Goal: Task Accomplishment & Management: Use online tool/utility

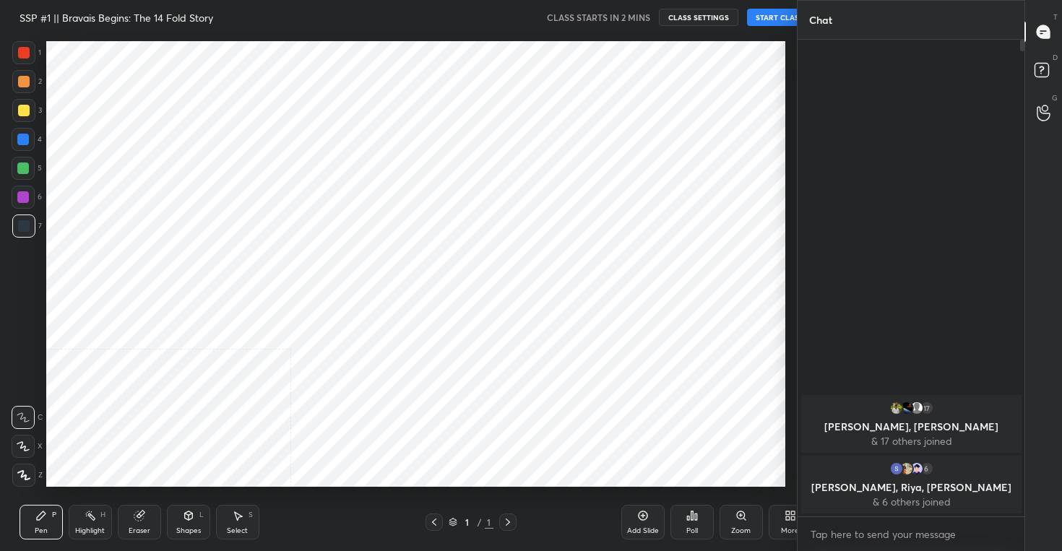
scroll to position [459, 740]
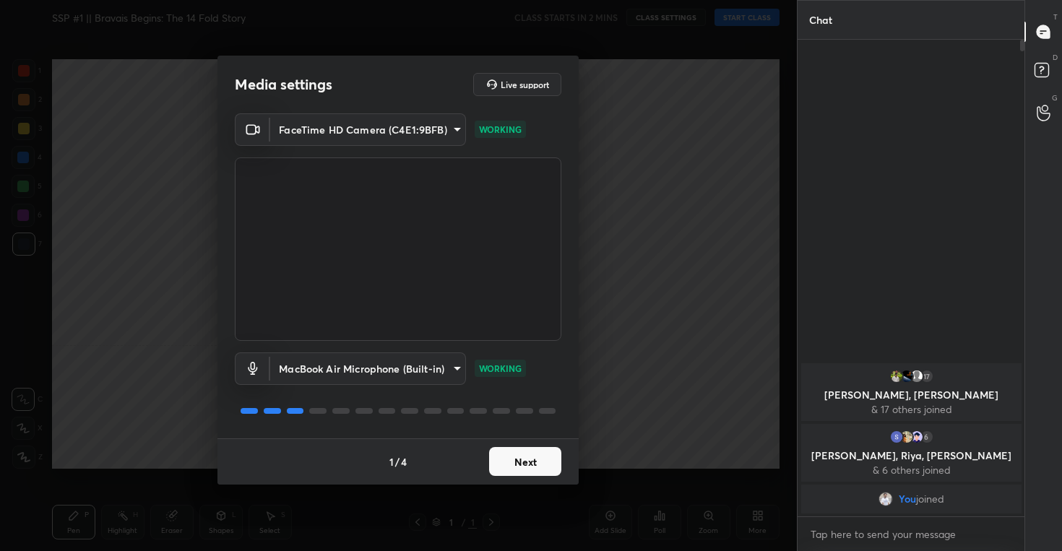
click at [511, 464] on button "Next" at bounding box center [525, 461] width 72 height 29
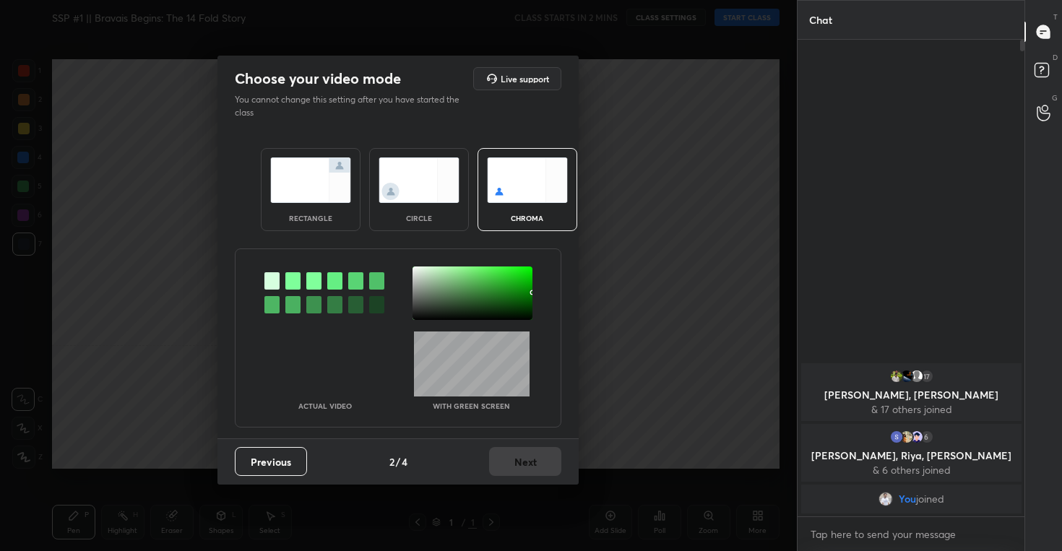
click at [414, 187] on img at bounding box center [418, 180] width 81 height 46
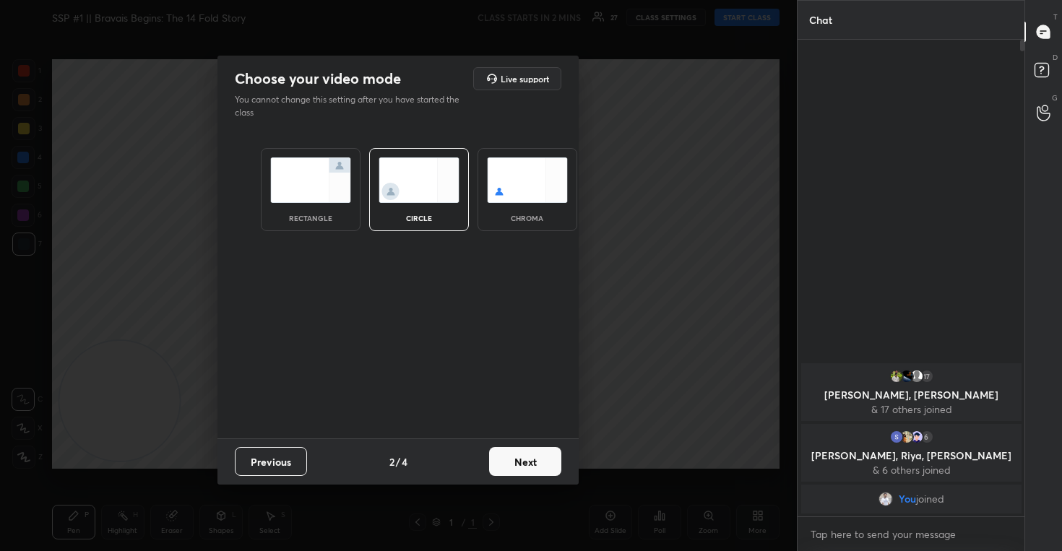
click at [511, 460] on button "Next" at bounding box center [525, 461] width 72 height 29
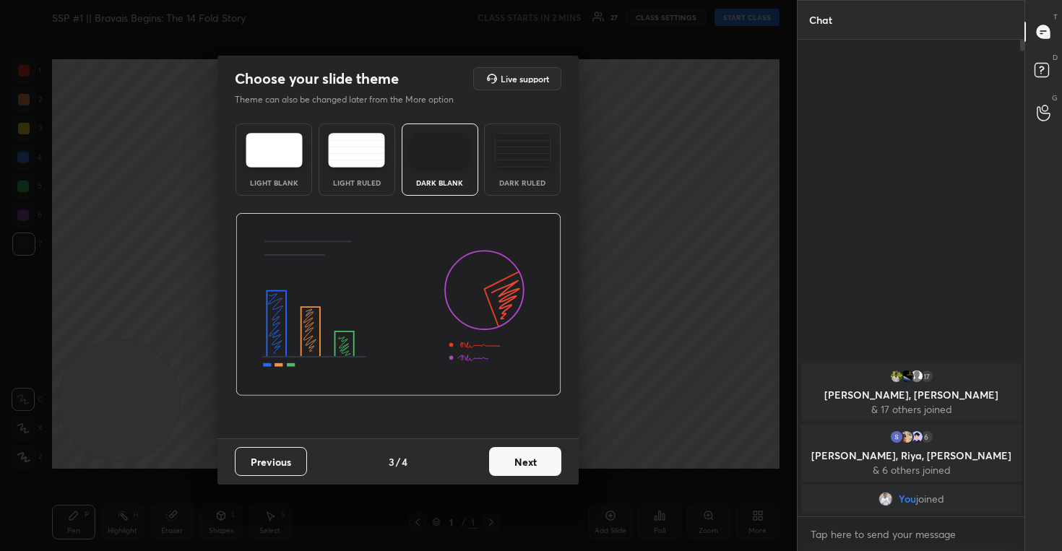
click at [528, 451] on button "Next" at bounding box center [525, 461] width 72 height 29
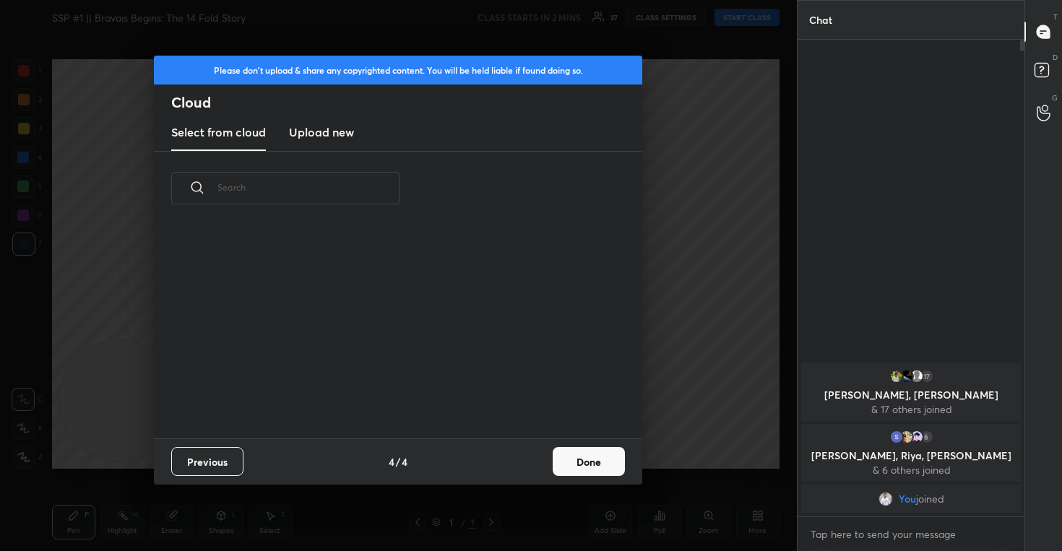
scroll to position [213, 464]
click at [332, 127] on h3 "Upload new" at bounding box center [321, 132] width 65 height 17
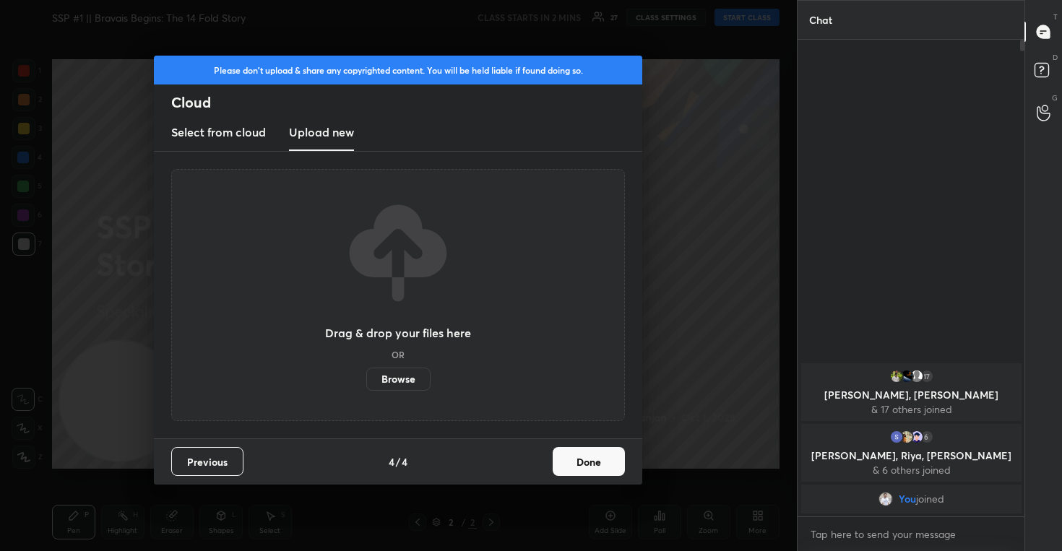
click at [405, 378] on label "Browse" at bounding box center [398, 379] width 64 height 23
click at [366, 378] on input "Browse" at bounding box center [366, 379] width 0 height 23
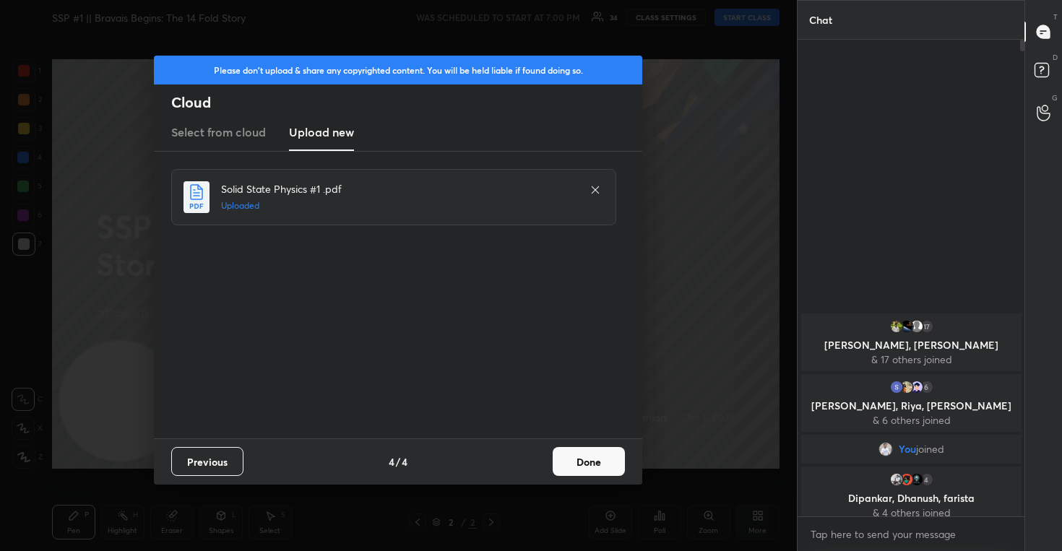
click at [590, 457] on button "Done" at bounding box center [589, 461] width 72 height 29
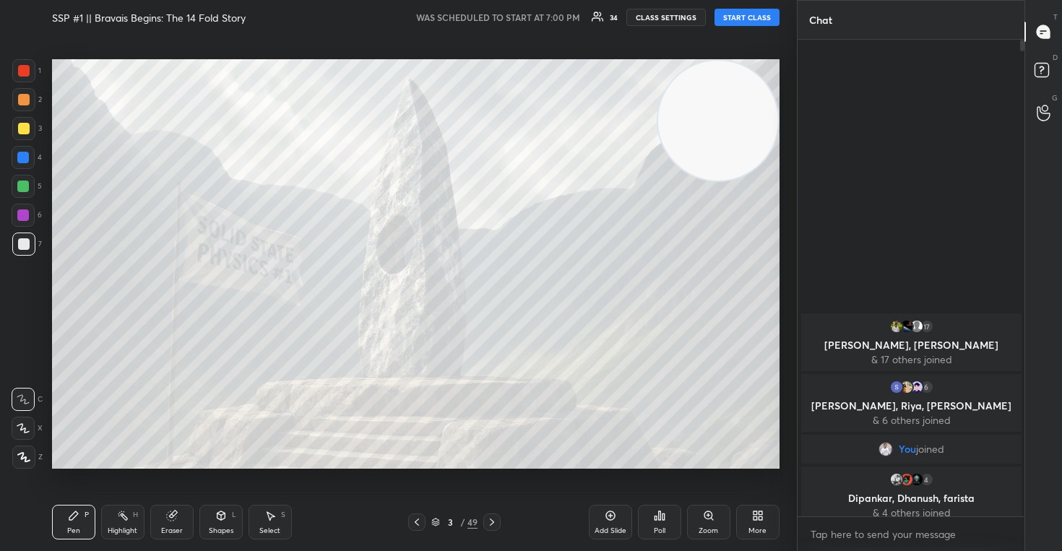
drag, startPoint x: 116, startPoint y: 399, endPoint x: 721, endPoint y: 80, distance: 683.4
click at [719, 81] on video at bounding box center [718, 121] width 120 height 120
click at [21, 426] on icon at bounding box center [23, 428] width 13 height 10
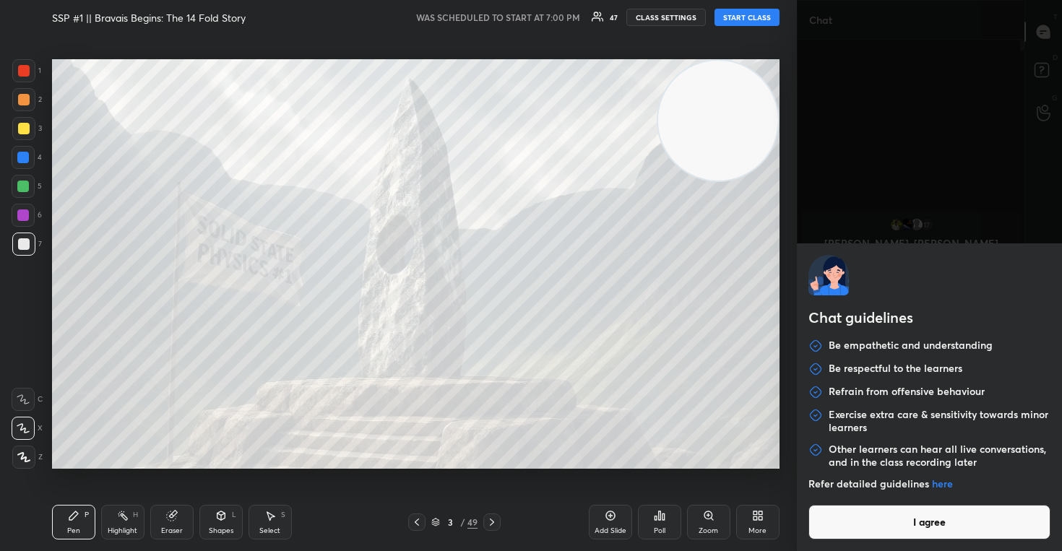
click at [877, 536] on body "1 2 3 4 5 6 7 C X Z C X Z E E Erase all H H SSP #1 || Bravais Begins: The 14 Fo…" at bounding box center [531, 275] width 1062 height 551
click at [865, 518] on button "I agree" at bounding box center [929, 522] width 243 height 35
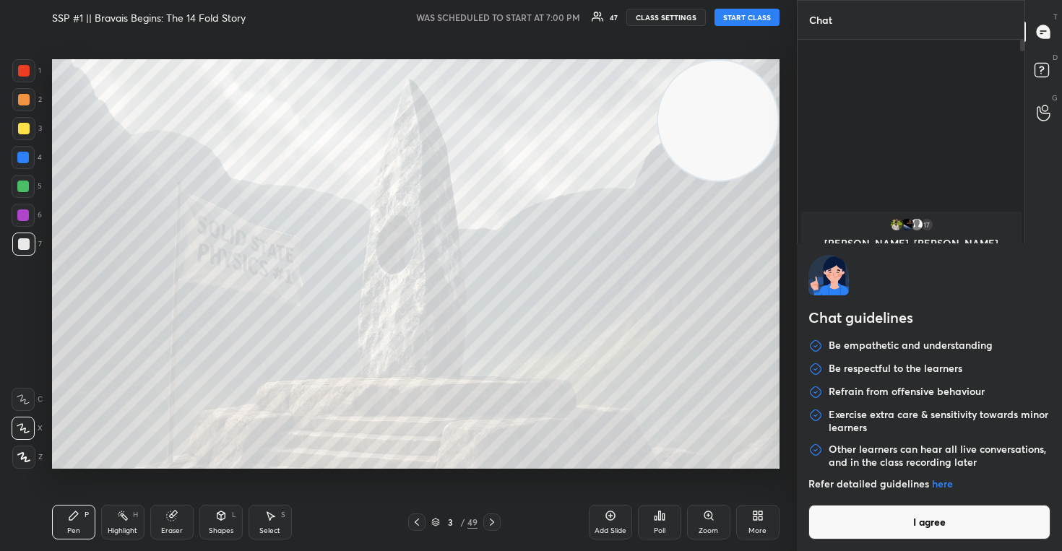
type textarea "x"
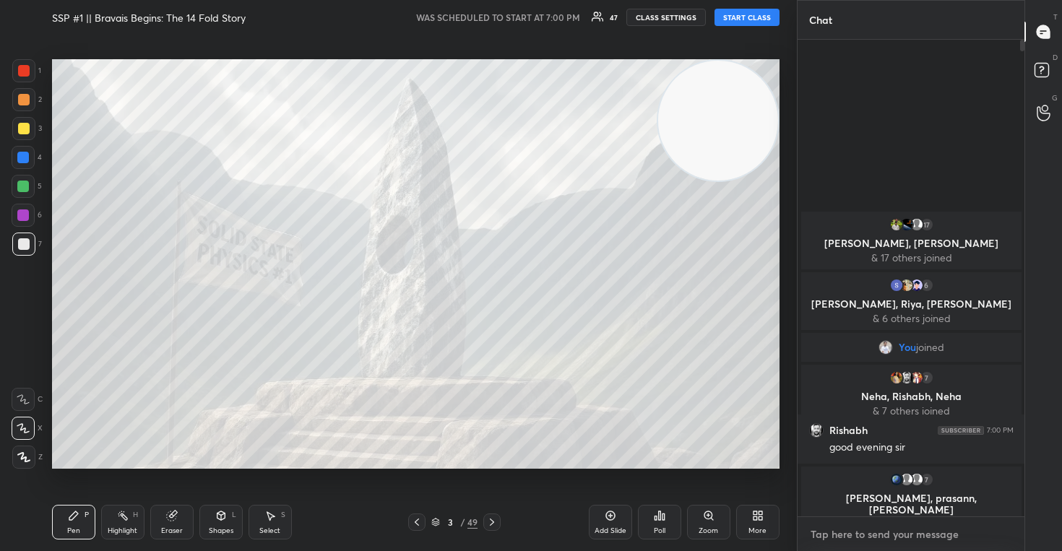
click at [840, 537] on textarea at bounding box center [911, 534] width 204 height 23
paste textarea "[URL][DOMAIN_NAME]"
type textarea "[URL][DOMAIN_NAME]"
type textarea "x"
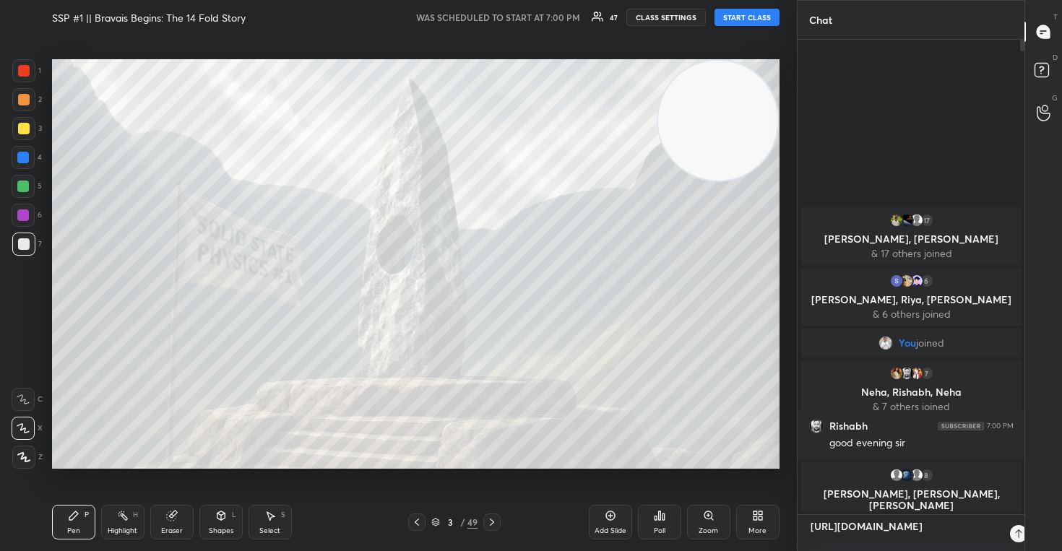
scroll to position [347, 222]
type textarea "[URL][DOMAIN_NAME]"
type textarea "x"
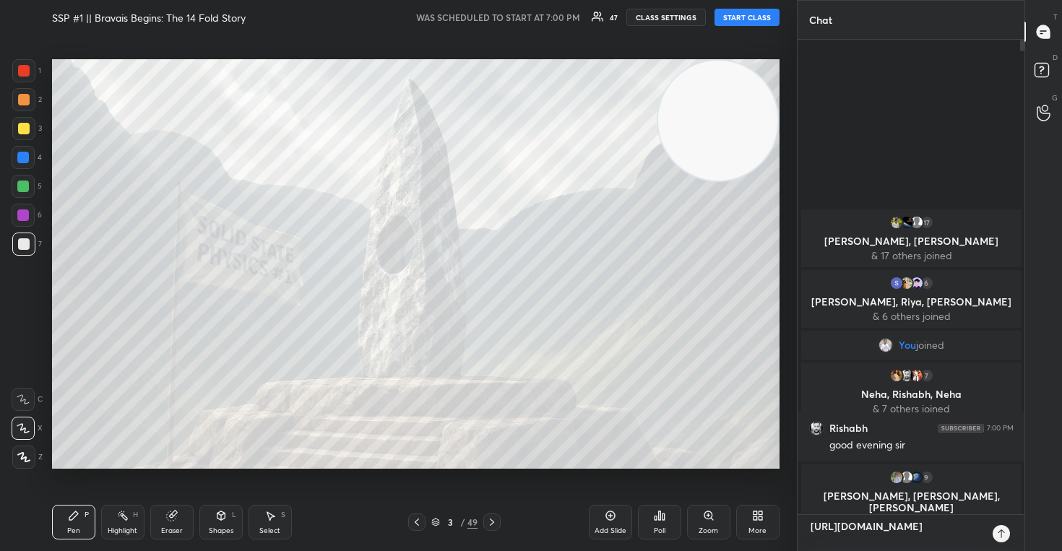
type textarea "[URL][DOMAIN_NAME] l"
type textarea "x"
type textarea "[URL][DOMAIN_NAME] li"
type textarea "x"
type textarea "[URL][DOMAIN_NAME] liv"
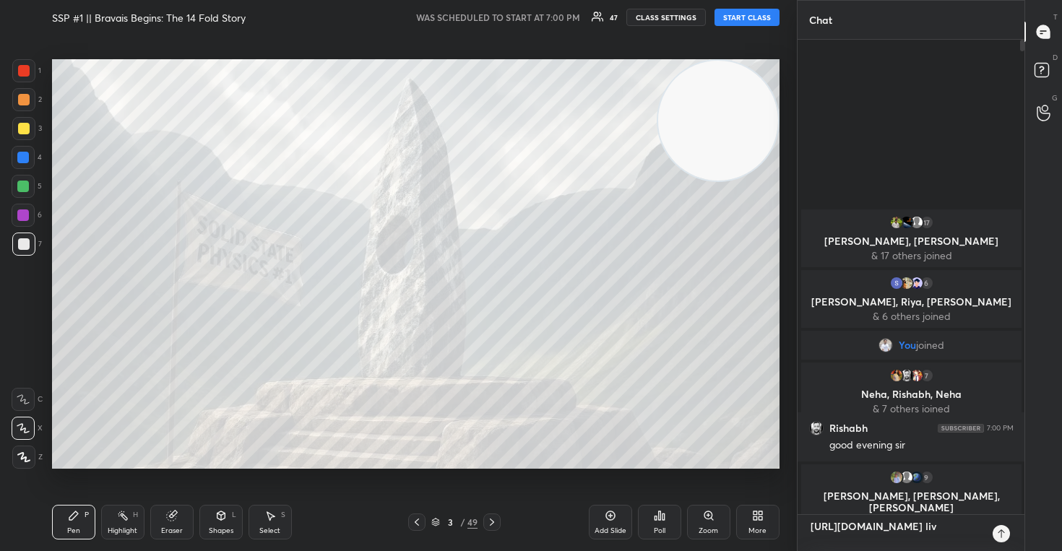
type textarea "x"
type textarea "[URL][DOMAIN_NAME] live"
type textarea "x"
type textarea "[URL][DOMAIN_NAME] live"
type textarea "x"
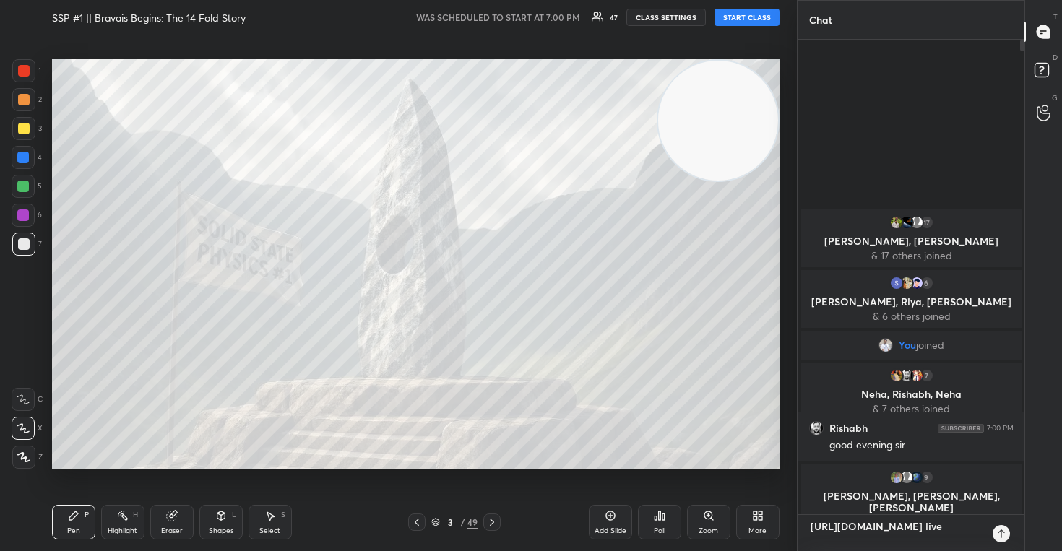
type textarea "[URL][DOMAIN_NAME] live t"
type textarea "x"
type textarea "[URL][DOMAIN_NAME] live"
type textarea "x"
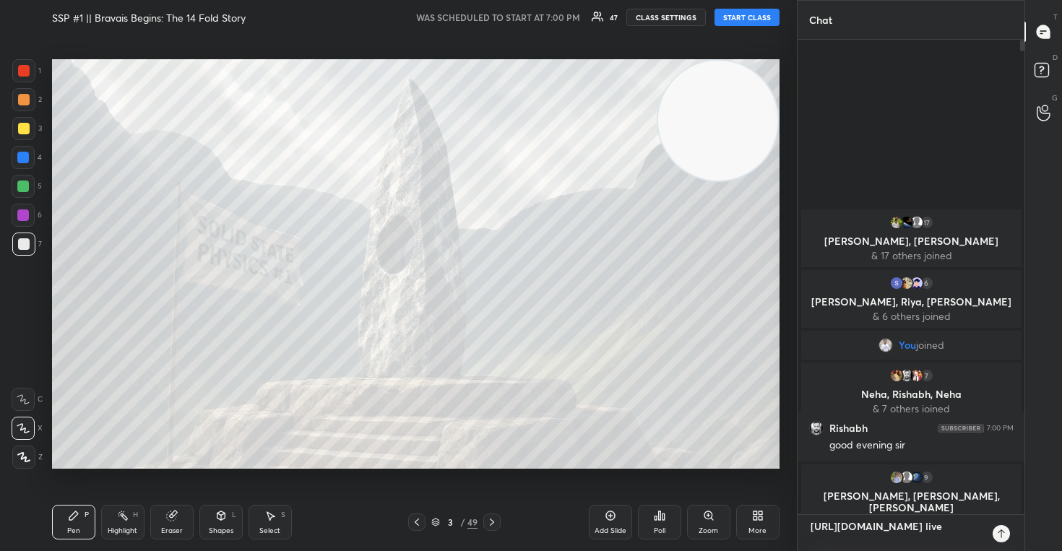
scroll to position [0, 0]
type textarea "[URL][DOMAIN_NAME] live"
type textarea "x"
type textarea "[URL][DOMAIN_NAME] liv"
type textarea "x"
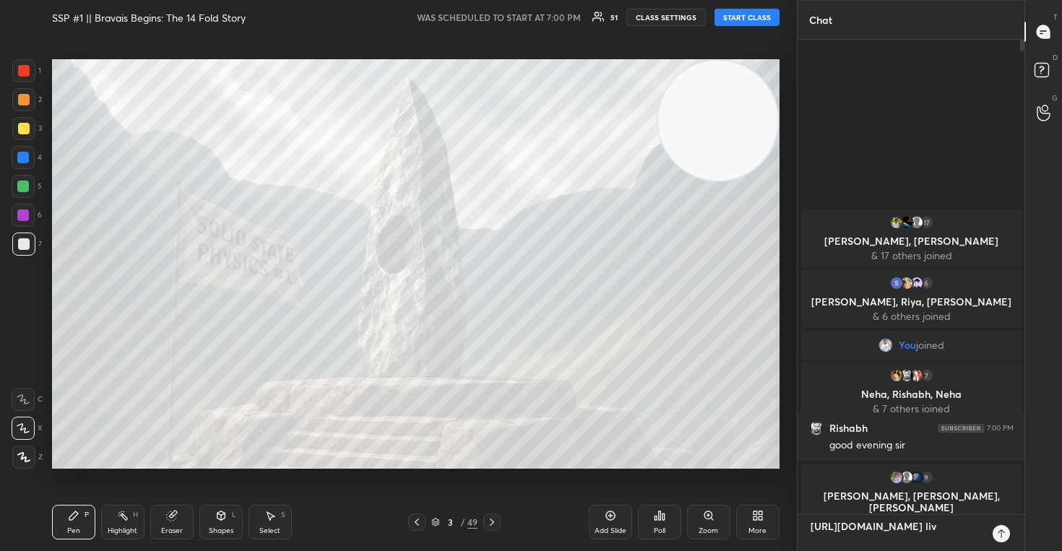
type textarea "[URL][DOMAIN_NAME] li"
type textarea "x"
type textarea "[URL][DOMAIN_NAME] l"
type textarea "x"
type textarea "[URL][DOMAIN_NAME]"
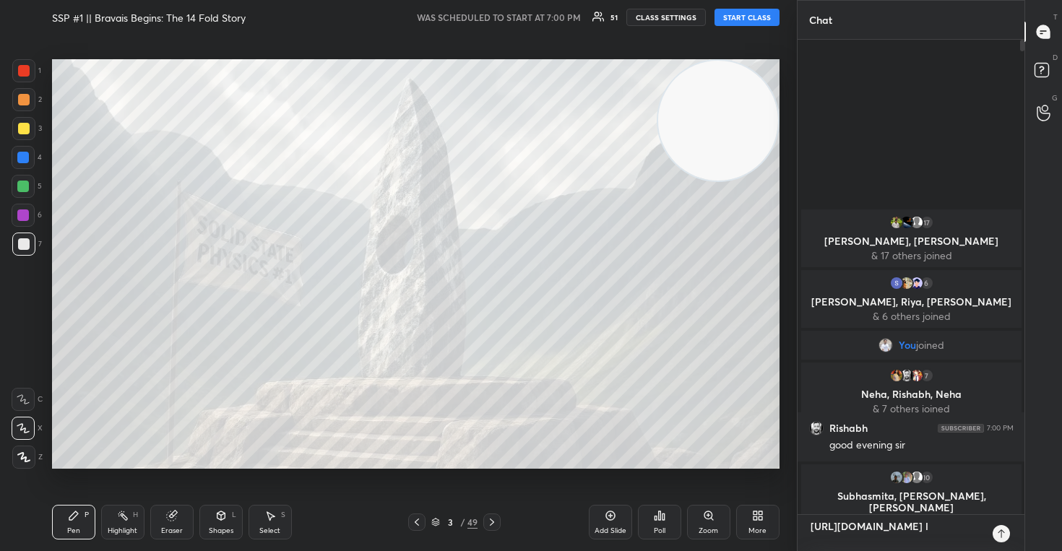
type textarea "x"
type textarea "[URL][DOMAIN_NAME] d"
type textarea "x"
type textarea "[URL][DOMAIN_NAME] do"
type textarea "x"
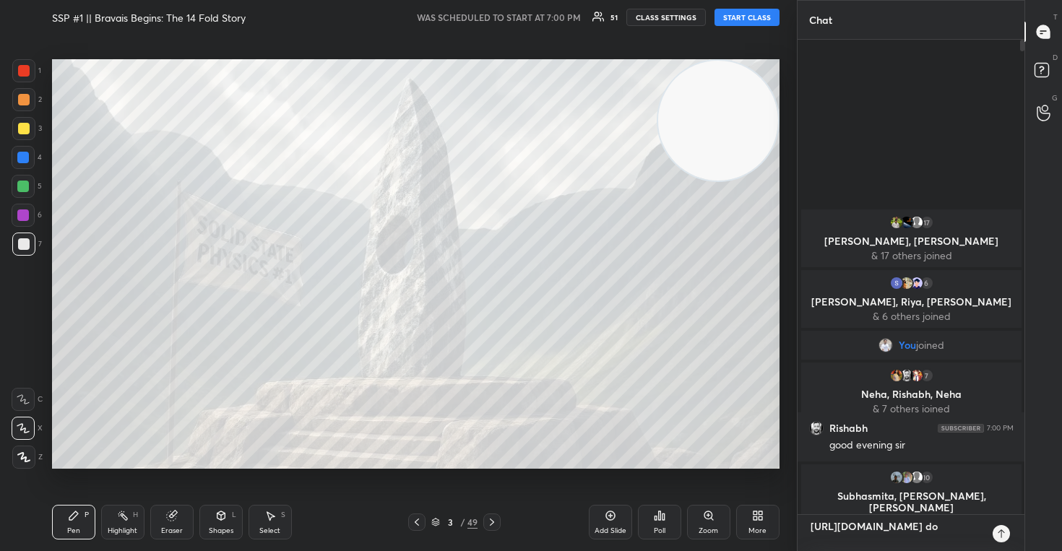
type textarea "[URL][DOMAIN_NAME] don"
type textarea "x"
type textarea "[URL][DOMAIN_NAME] don'"
type textarea "x"
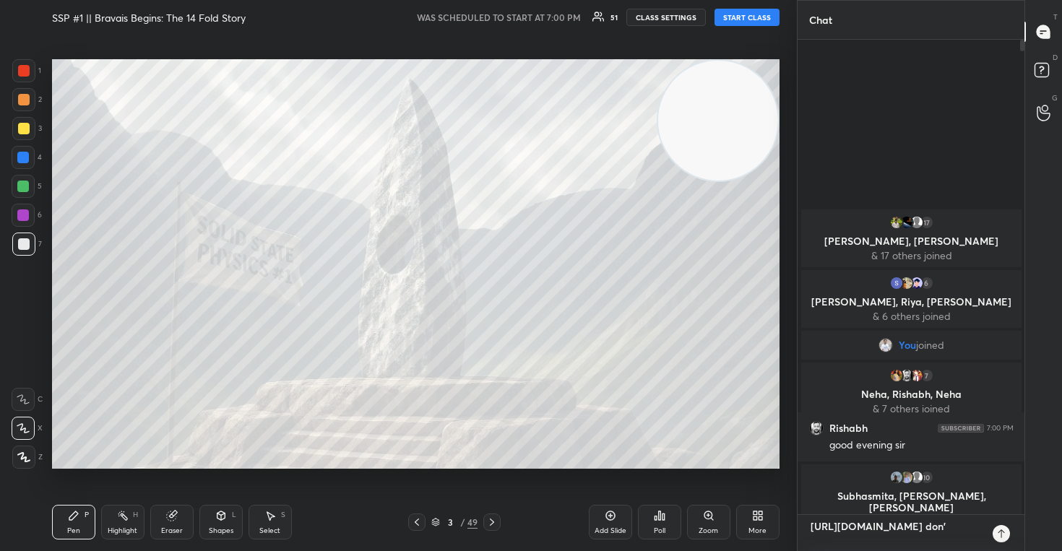
type textarea "[URL][DOMAIN_NAME] don't"
type textarea "x"
type textarea "[URL][DOMAIN_NAME] don't"
type textarea "x"
type textarea "[URL][DOMAIN_NAME] don't m"
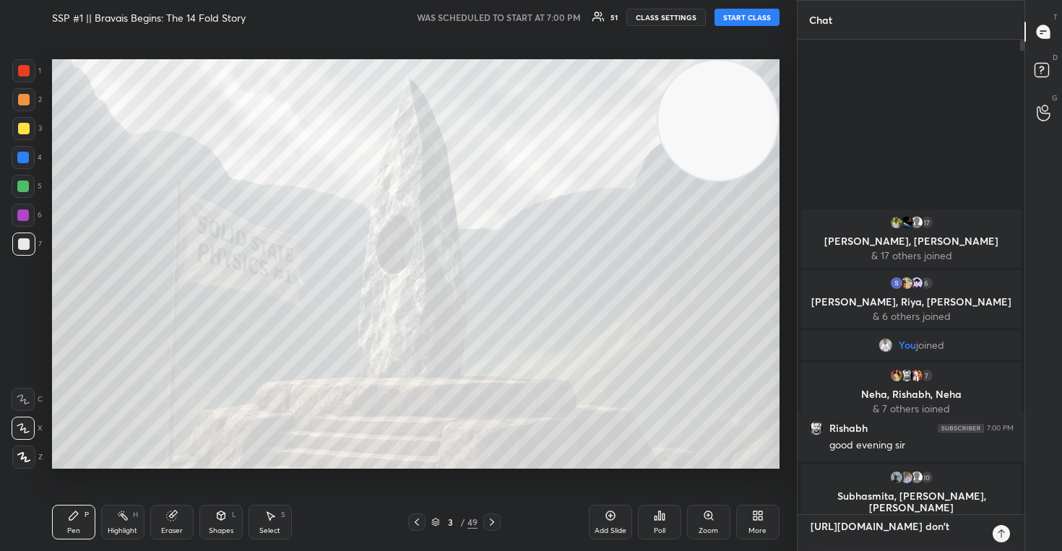
type textarea "x"
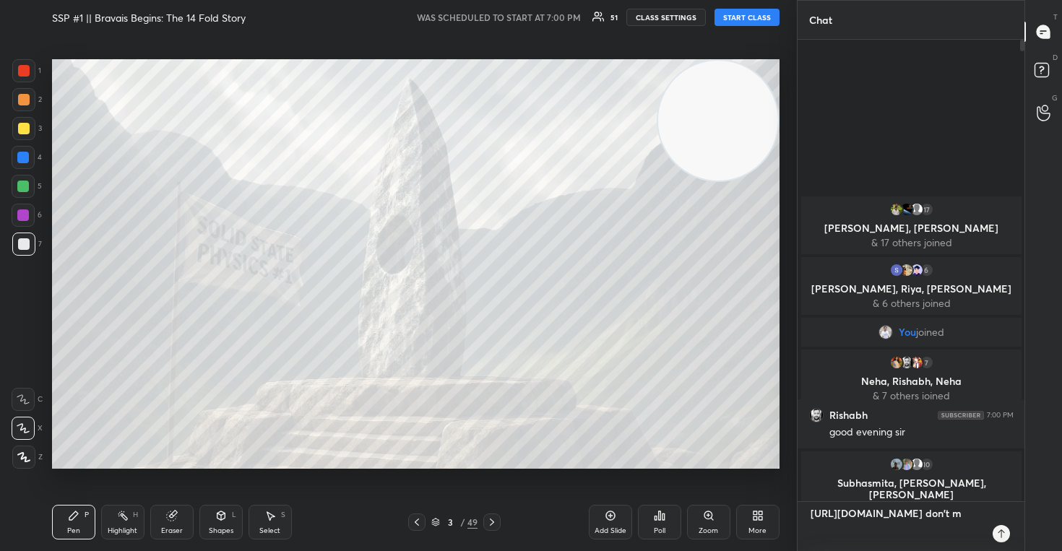
scroll to position [4, 5]
type textarea "[URL][DOMAIN_NAME] don't mi"
type textarea "x"
type textarea "[URL][DOMAIN_NAME] don't mis"
type textarea "x"
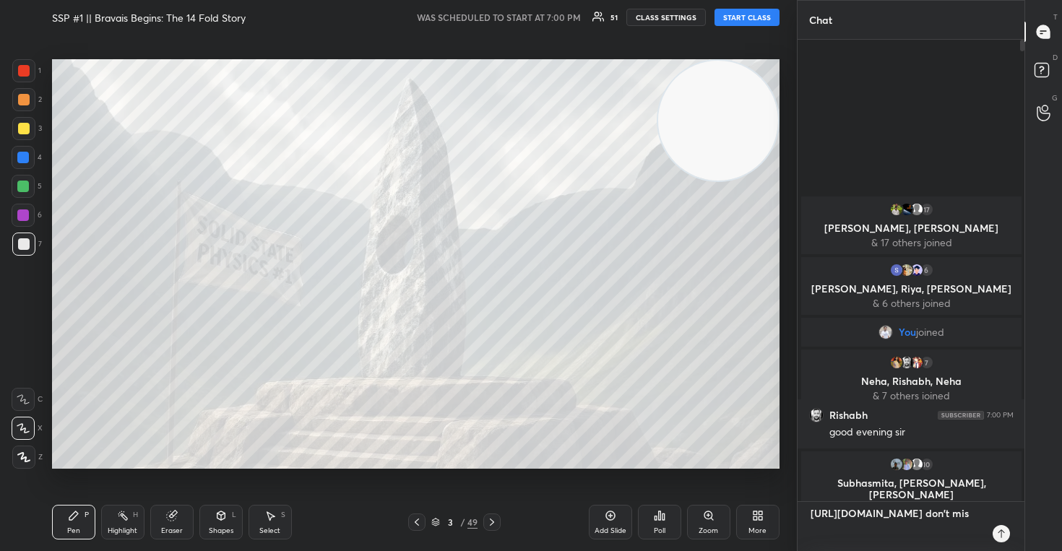
type textarea "[URL][DOMAIN_NAME] don't miss"
type textarea "x"
type textarea "[URL][DOMAIN_NAME] don't miss"
type textarea "x"
type textarea "[URL][DOMAIN_NAME] don't miss t"
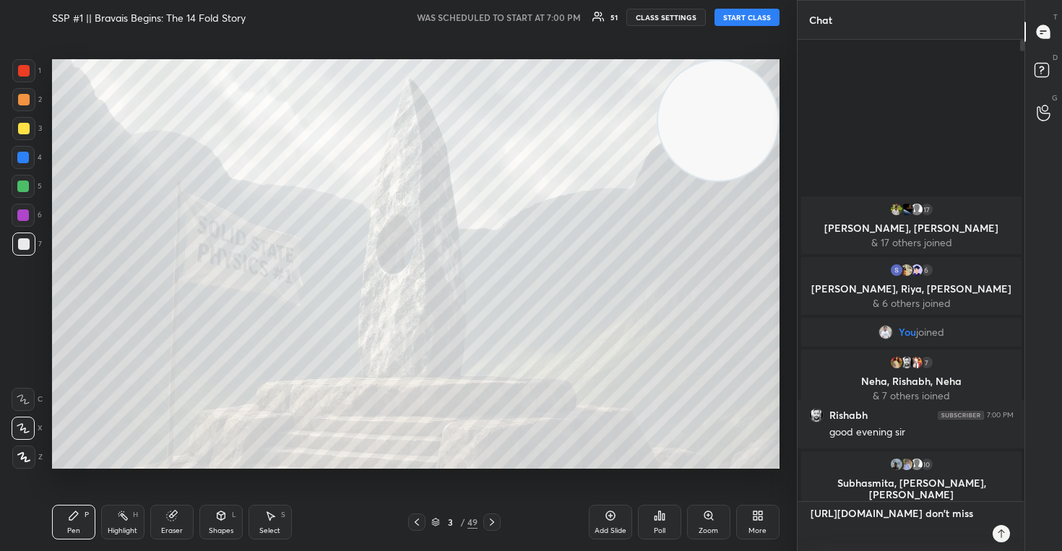
type textarea "x"
type textarea "[URL][DOMAIN_NAME] don't miss th"
type textarea "x"
type textarea "[URL][DOMAIN_NAME] don't miss thi"
type textarea "x"
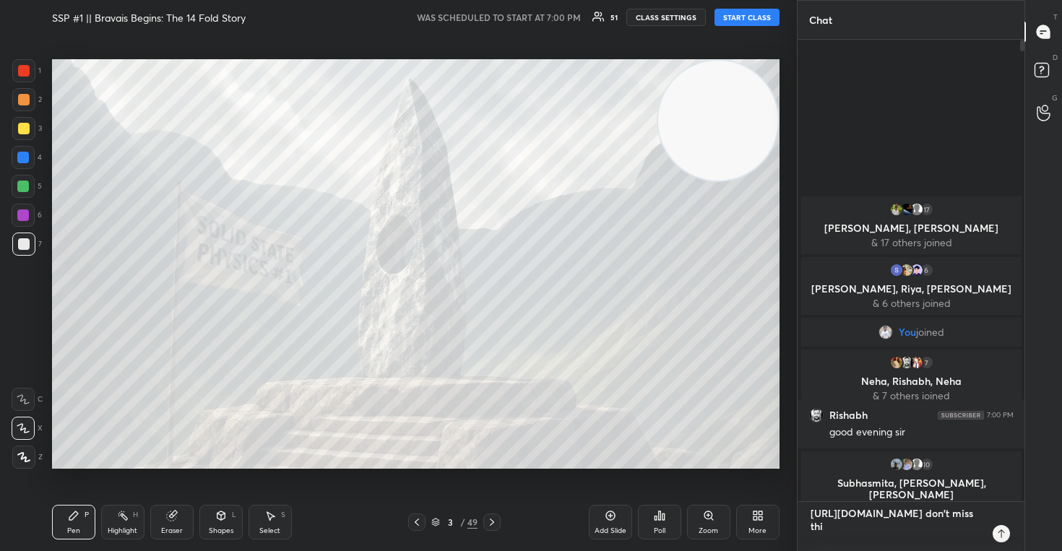
type textarea "[URL][DOMAIN_NAME] don't miss this"
type textarea "x"
type textarea "[URL][DOMAIN_NAME] don't miss this"
type textarea "x"
type textarea "[URL][DOMAIN_NAME] don't miss this s"
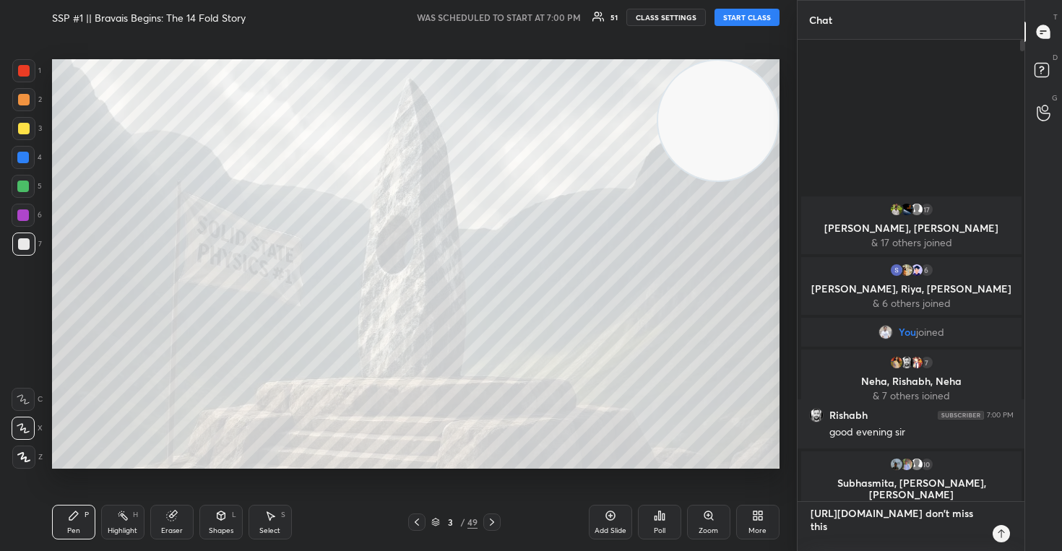
type textarea "x"
type textarea "[URL][DOMAIN_NAME] don't miss this se"
type textarea "x"
type textarea "[URL][DOMAIN_NAME] don't miss this ses"
type textarea "x"
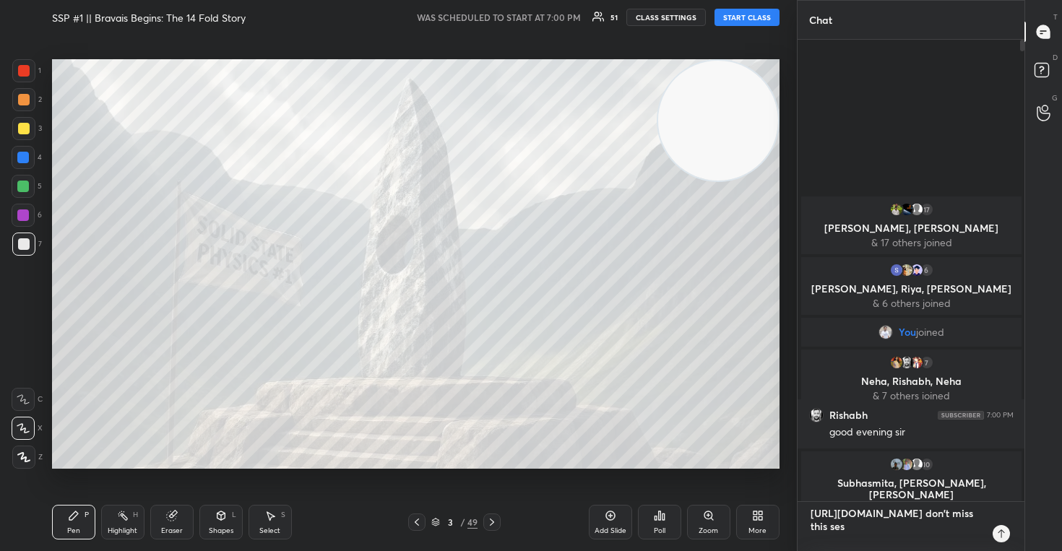
type textarea "[URL][DOMAIN_NAME] don't miss this sess"
type textarea "x"
type textarea "[URL][DOMAIN_NAME] don't miss this sesso"
type textarea "x"
type textarea "[URL][DOMAIN_NAME] don't miss this sesson"
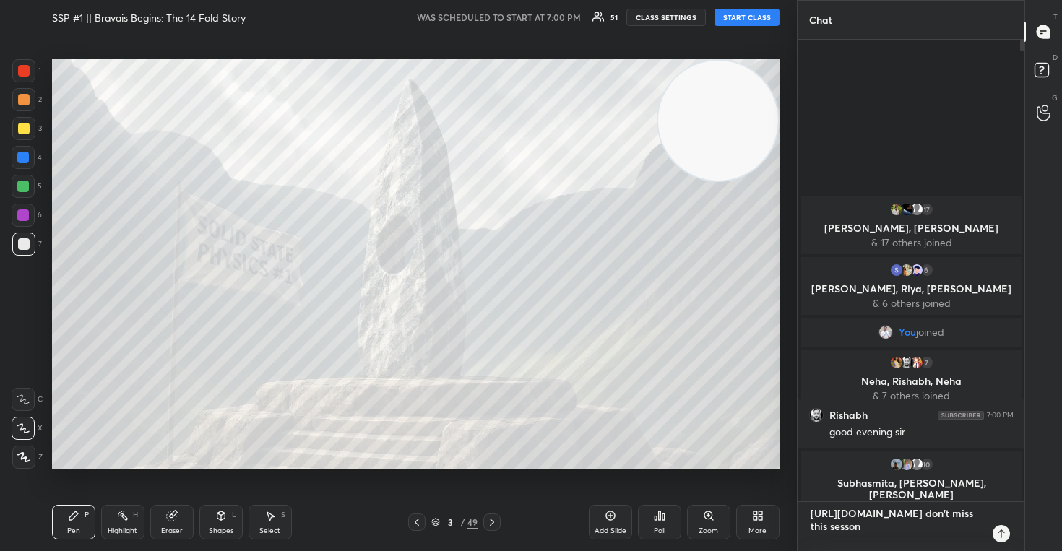
type textarea "x"
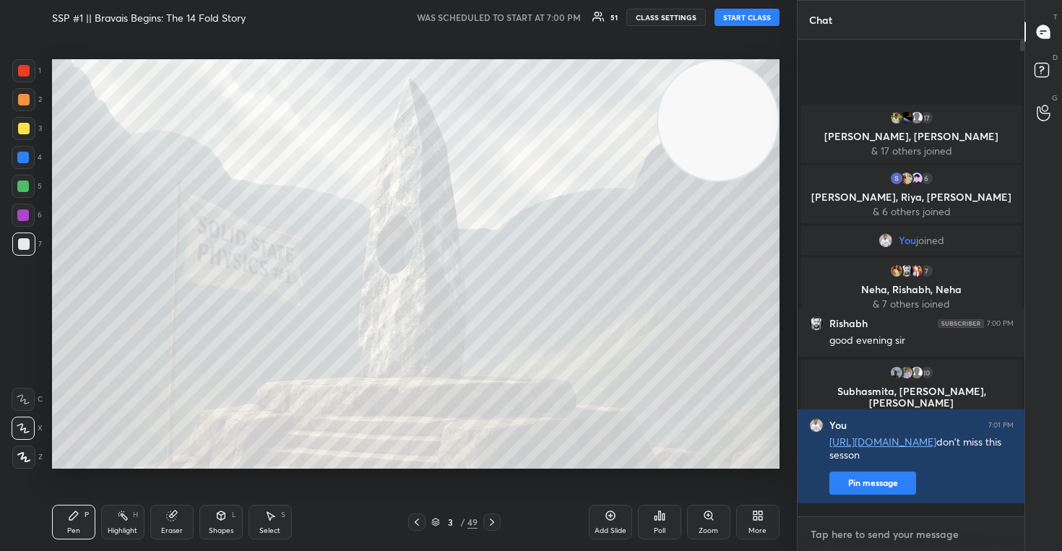
type textarea "s"
type textarea "x"
type textarea "se"
type textarea "x"
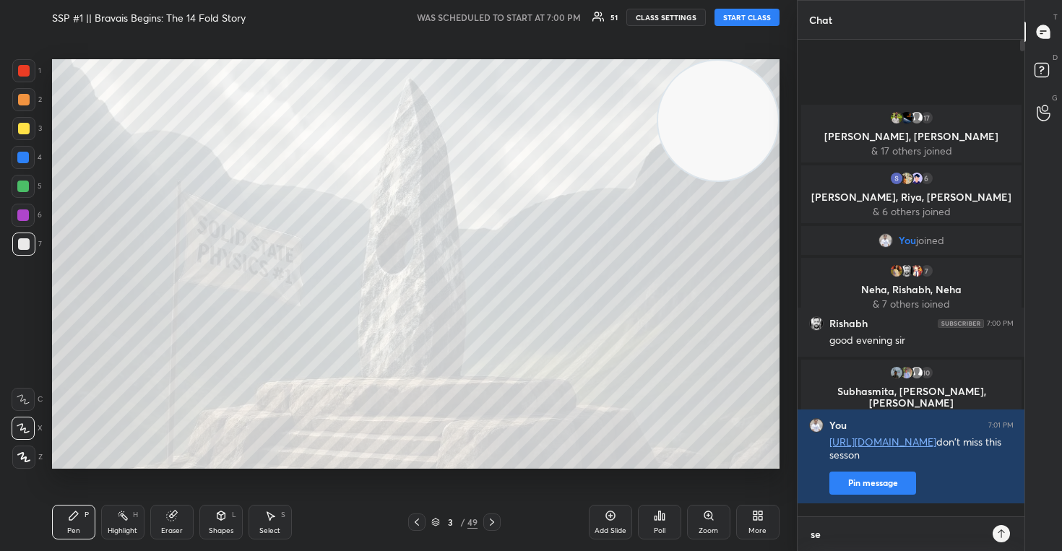
type textarea "ses"
type textarea "x"
type textarea "sess"
type textarea "x"
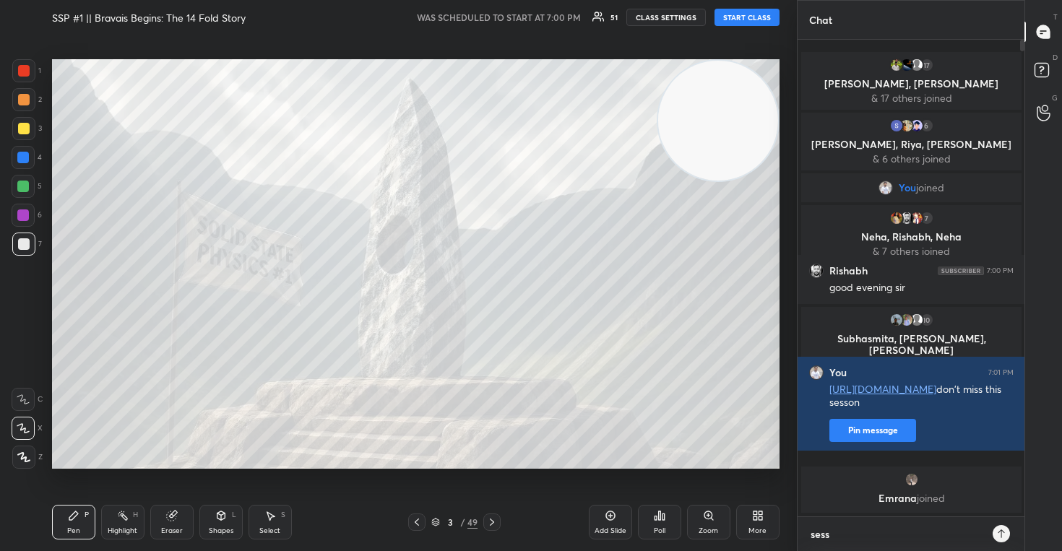
type textarea "sessi"
type textarea "x"
type textarea "sessio"
type textarea "x"
type textarea "session"
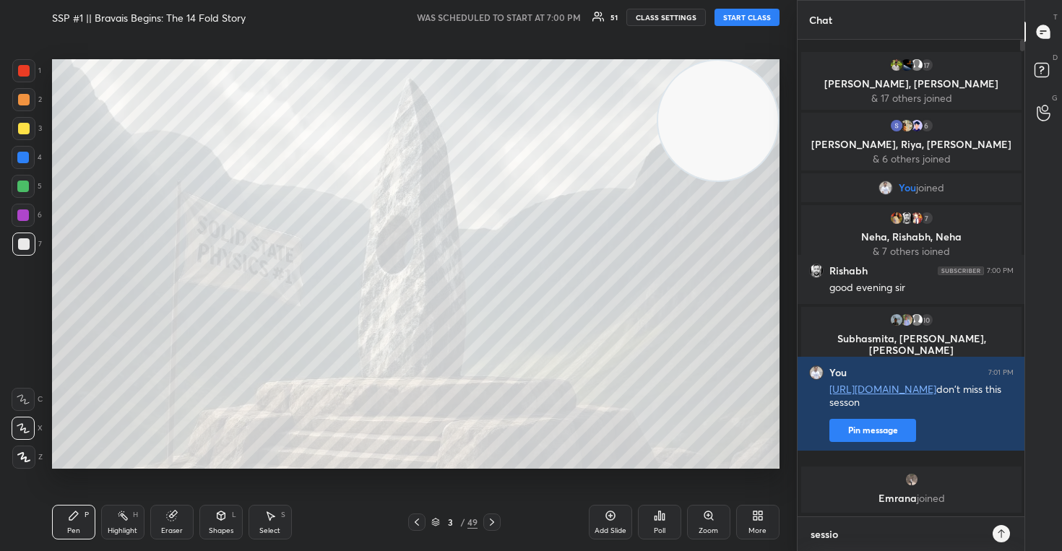
type textarea "x"
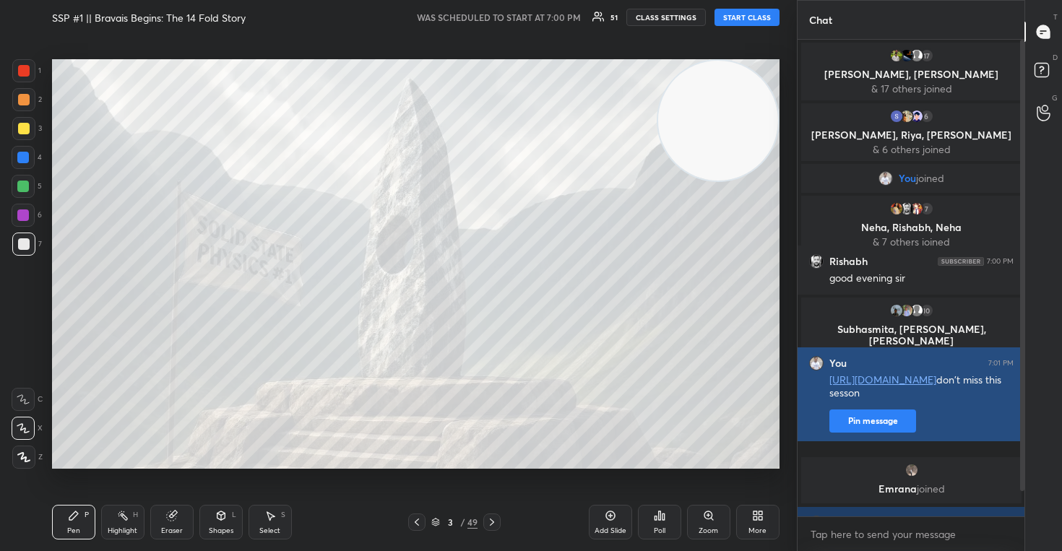
click at [875, 431] on button "Pin message" at bounding box center [872, 421] width 87 height 23
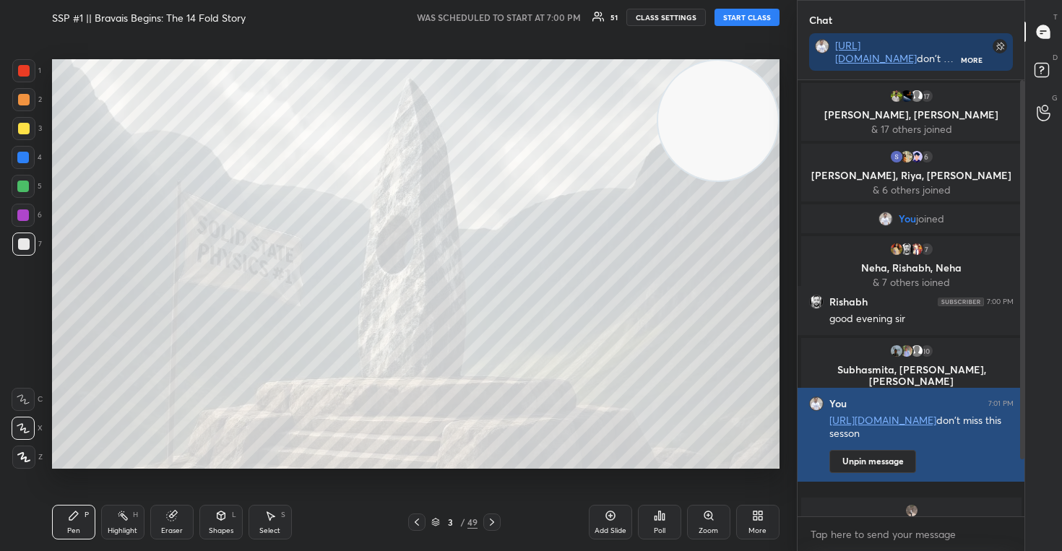
scroll to position [311, 222]
click at [888, 471] on button "Unpin message" at bounding box center [872, 461] width 87 height 23
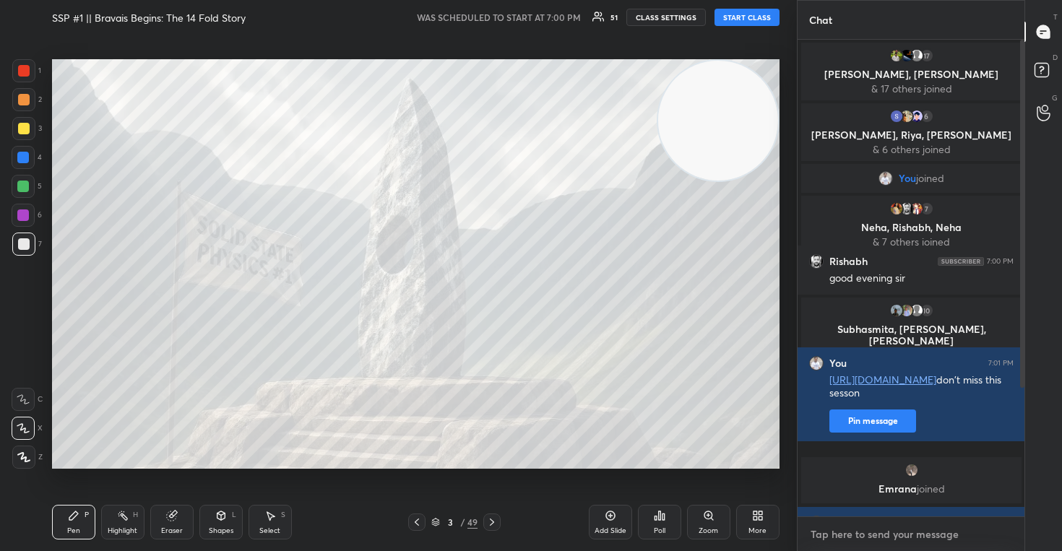
click at [855, 535] on textarea at bounding box center [911, 534] width 204 height 23
click at [729, 20] on button "START CLASS" at bounding box center [746, 17] width 65 height 17
type textarea "x"
click at [842, 530] on textarea at bounding box center [911, 534] width 204 height 23
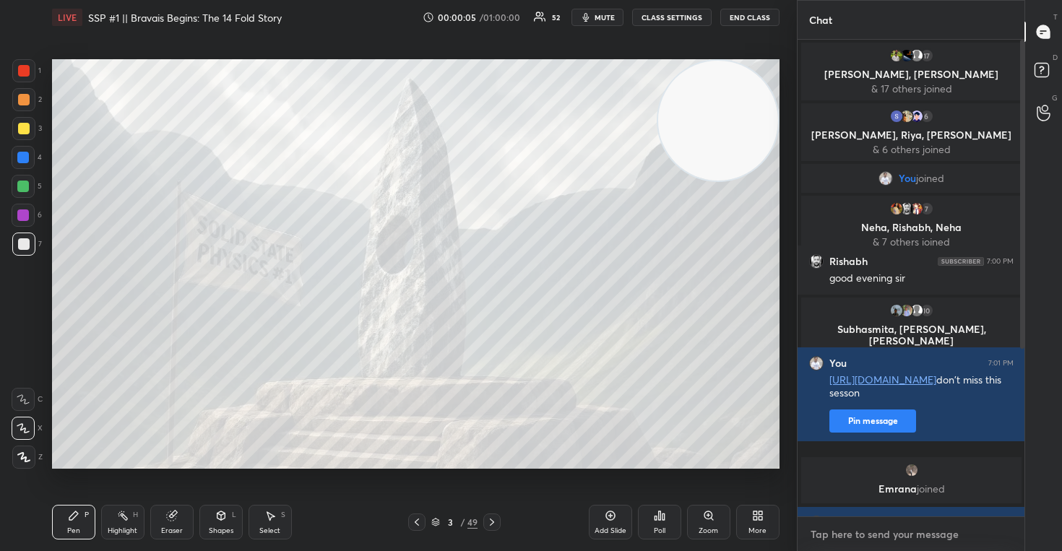
paste textarea "[URL][DOMAIN_NAME]"
type textarea "[URL][DOMAIN_NAME]"
type textarea "x"
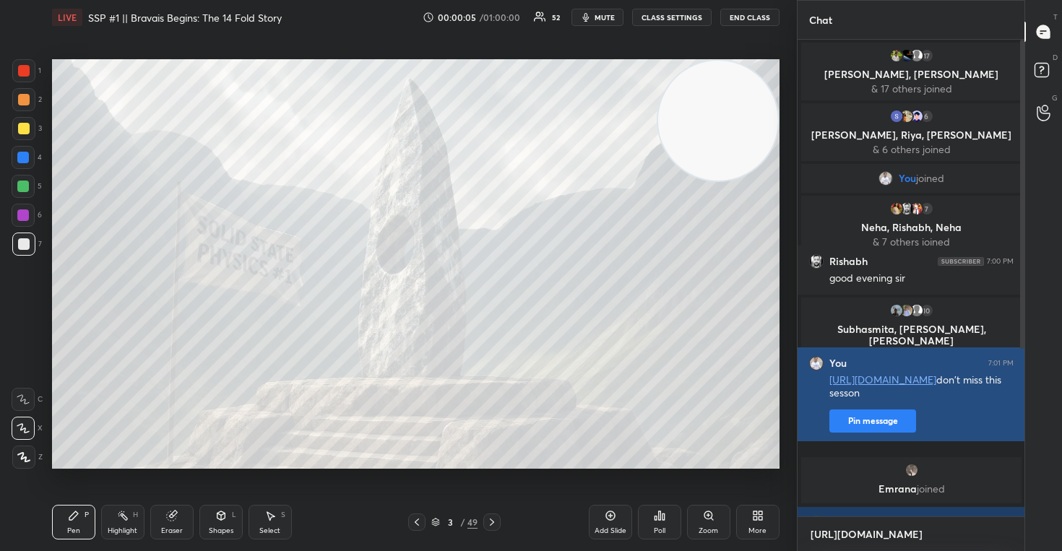
scroll to position [466, 222]
type textarea "[URL][DOMAIN_NAME]"
type textarea "x"
type textarea "[URL][DOMAIN_NAME] d"
type textarea "x"
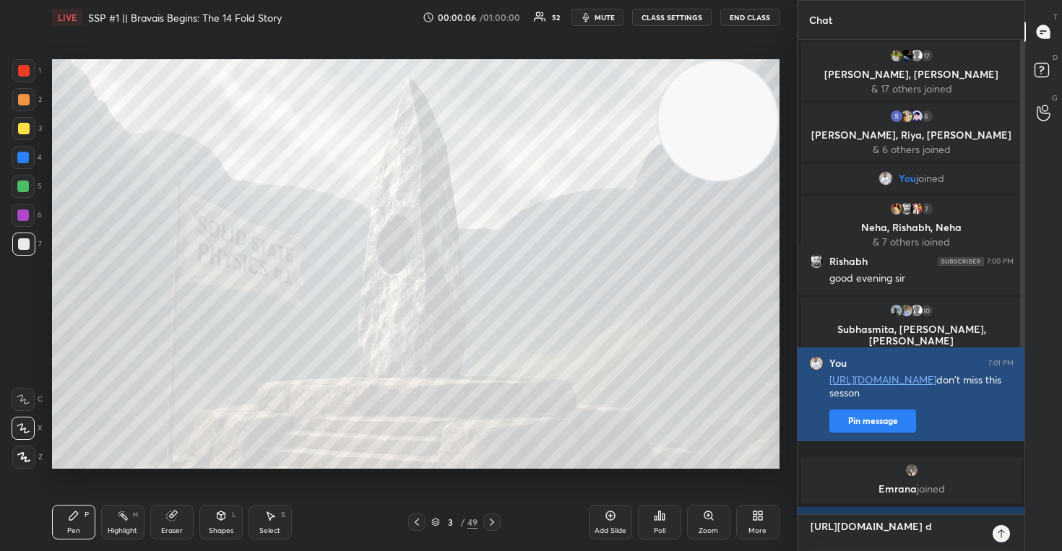
type textarea "[URL][DOMAIN_NAME] do"
type textarea "x"
type textarea "[URL][DOMAIN_NAME] don"
type textarea "x"
type textarea "[URL][DOMAIN_NAME] don'"
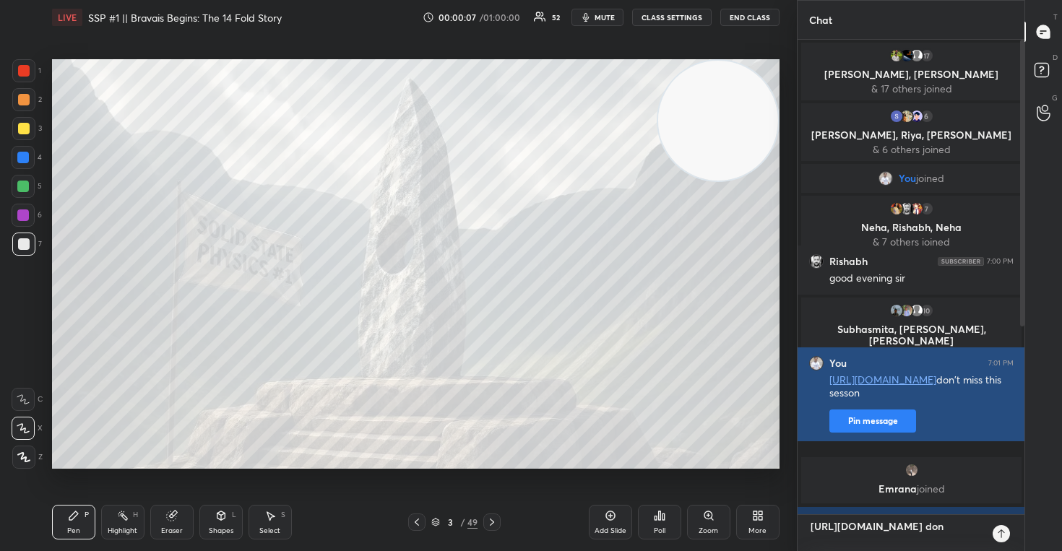
type textarea "x"
type textarea "[URL][DOMAIN_NAME] don't"
type textarea "x"
type textarea "[URL][DOMAIN_NAME] don't"
type textarea "x"
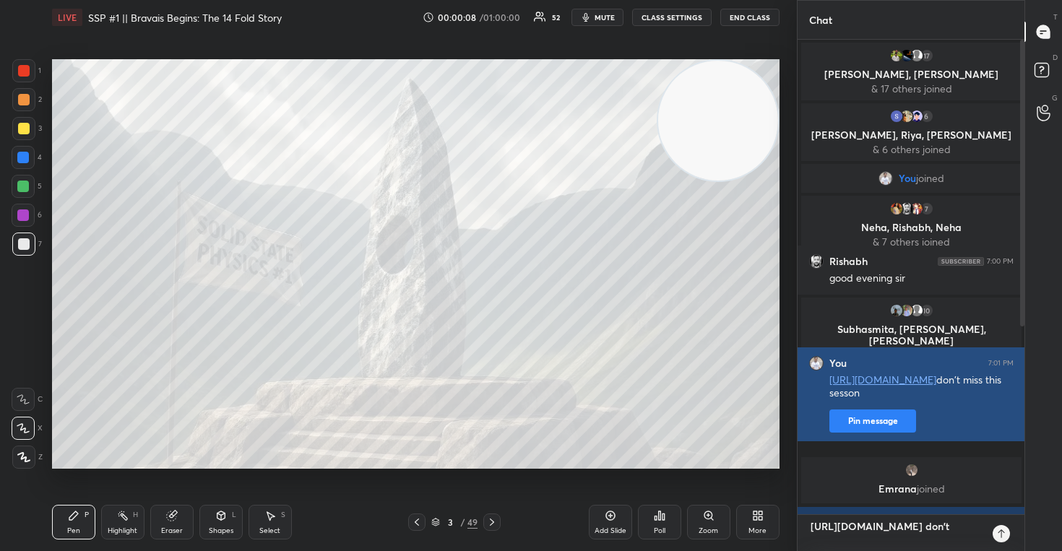
type textarea "[URL][DOMAIN_NAME] don't m"
type textarea "x"
type textarea "[URL][DOMAIN_NAME] don't mi"
type textarea "x"
type textarea "[URL][DOMAIN_NAME] don't mis"
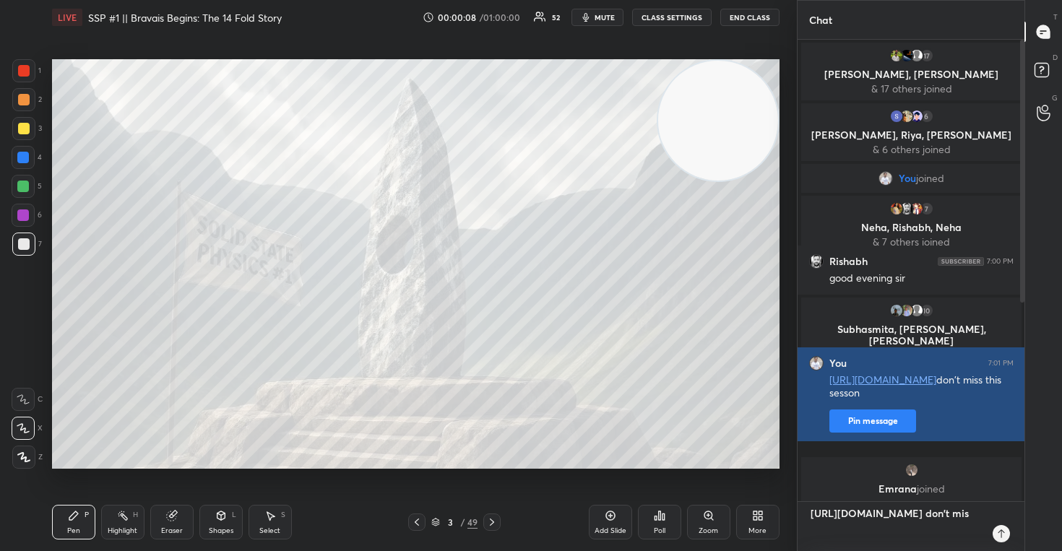
type textarea "x"
type textarea "[URL][DOMAIN_NAME] don't miss"
type textarea "x"
type textarea "[URL][DOMAIN_NAME] don't miss"
type textarea "x"
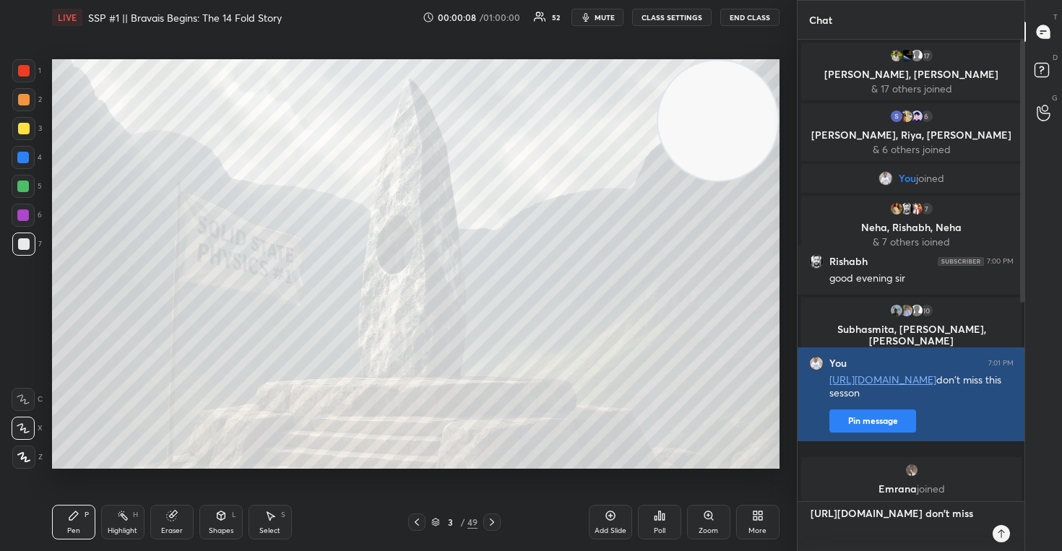
type textarea "[URL][DOMAIN_NAME] don't miss t"
type textarea "x"
type textarea "[URL][DOMAIN_NAME] don't miss th"
type textarea "x"
type textarea "[URL][DOMAIN_NAME] don't miss thi"
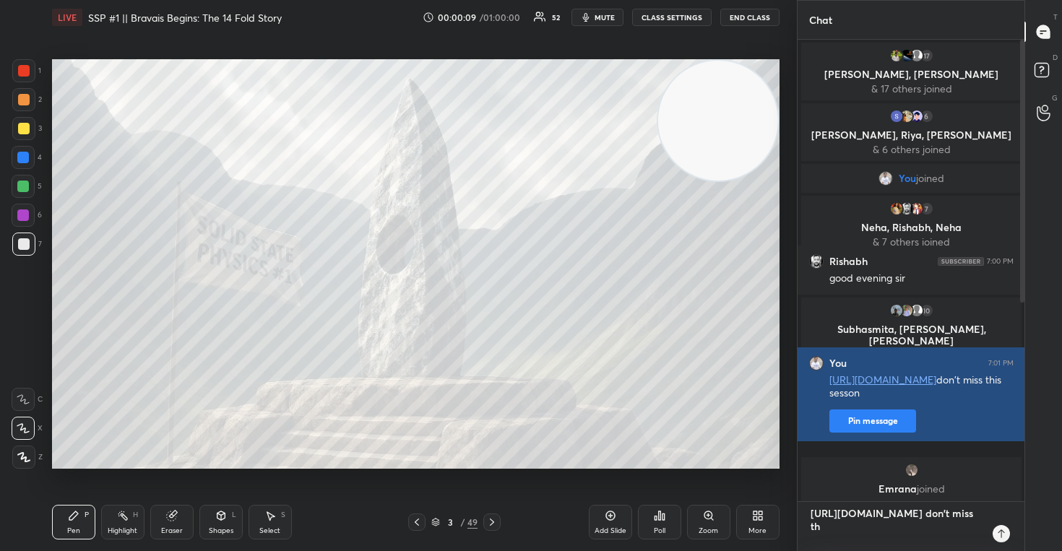
type textarea "x"
type textarea "[URL][DOMAIN_NAME] don't miss this"
type textarea "x"
type textarea "[URL][DOMAIN_NAME] don't miss this"
type textarea "x"
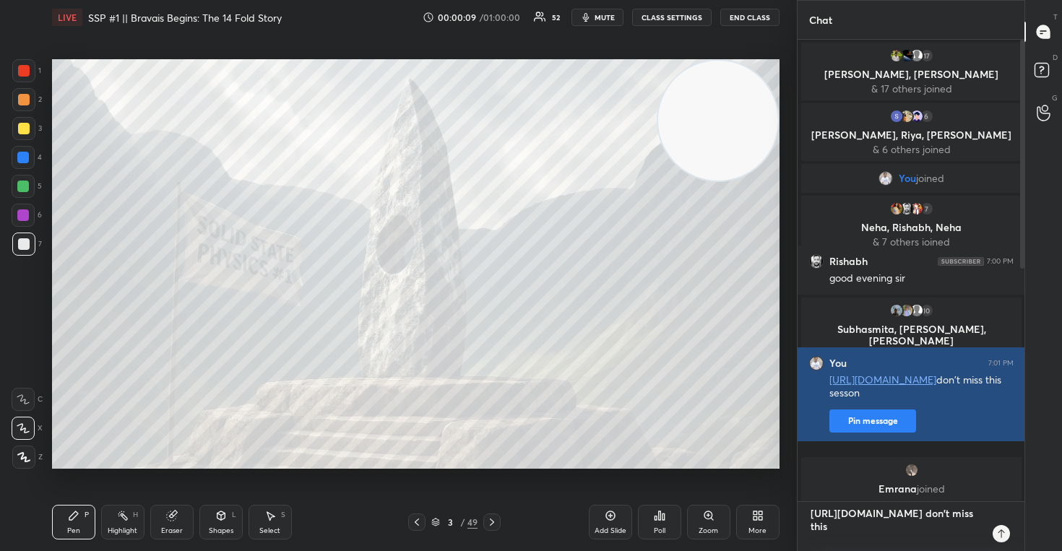
type textarea "[URL][DOMAIN_NAME] don't miss this s"
type textarea "x"
type textarea "[URL][DOMAIN_NAME] don't miss this se"
type textarea "x"
type textarea "[URL][DOMAIN_NAME] don't miss this ses"
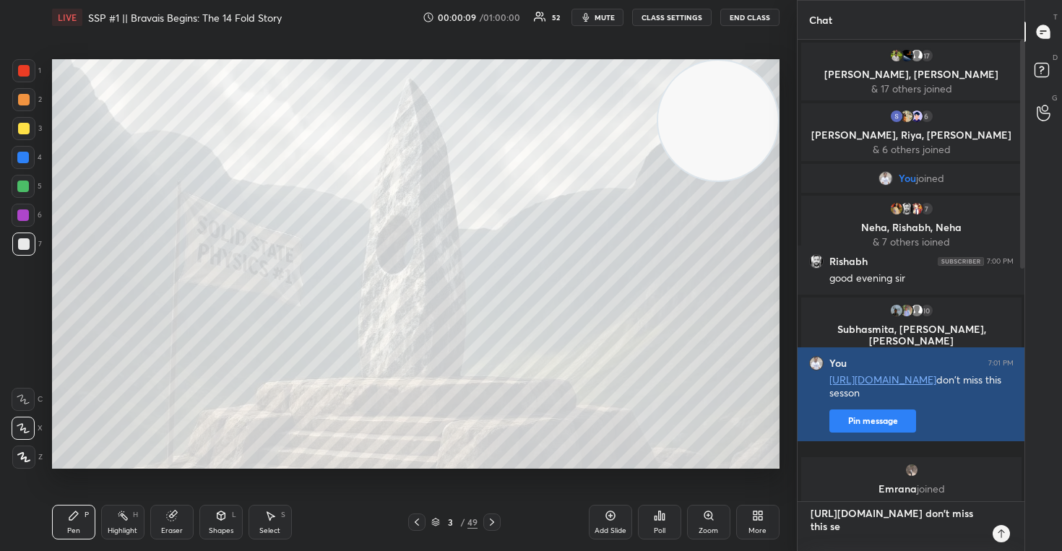
type textarea "x"
type textarea "[URL][DOMAIN_NAME] don't miss this sess"
type textarea "x"
type textarea "[URL][DOMAIN_NAME] don't miss this sessi"
type textarea "x"
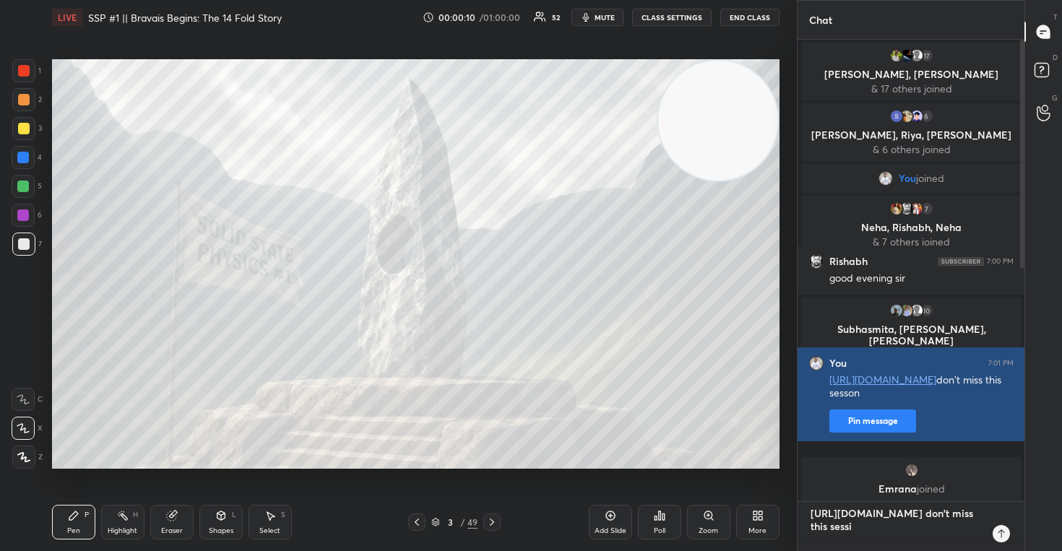
type textarea "[URL][DOMAIN_NAME] don't miss this sessio"
type textarea "x"
type textarea "[URL][DOMAIN_NAME] don't miss this session"
type textarea "x"
type textarea "[URL][DOMAIN_NAME] don't miss this session."
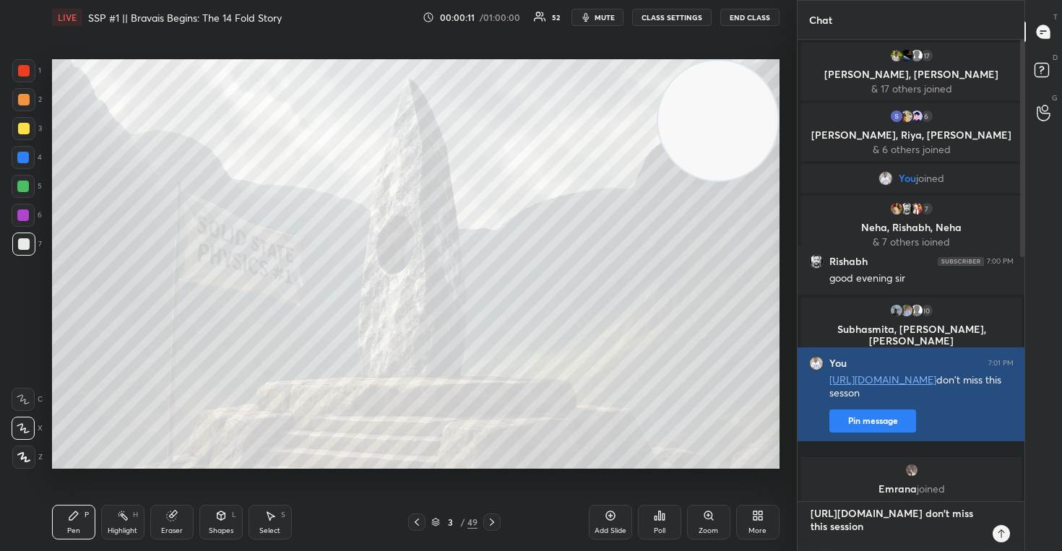
type textarea "x"
type textarea "[URL][DOMAIN_NAME] don't miss this session.."
type textarea "x"
type textarea "[URL][DOMAIN_NAME] don't miss this session.."
type textarea "x"
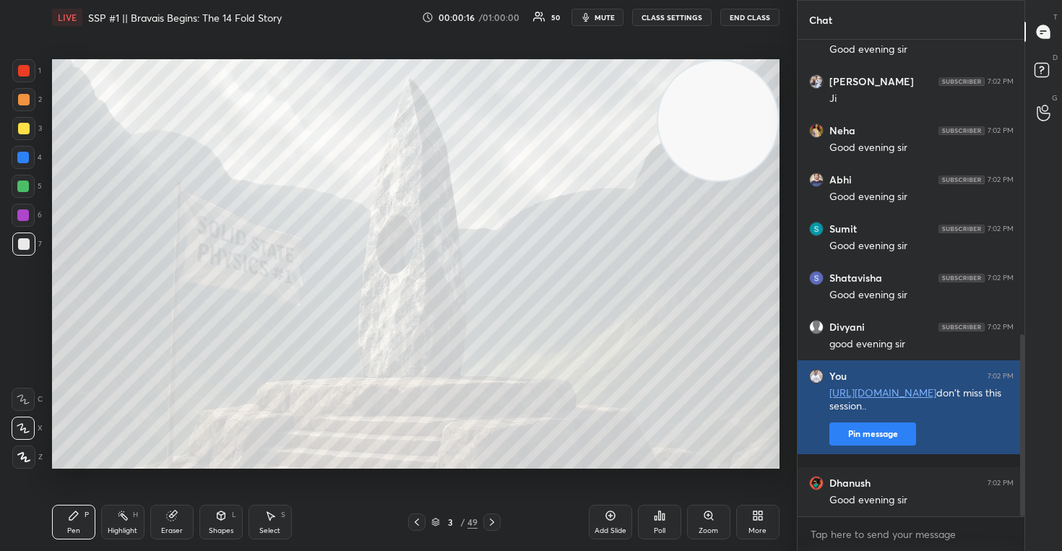
type textarea "x"
click at [870, 441] on button "Pin message" at bounding box center [872, 434] width 87 height 23
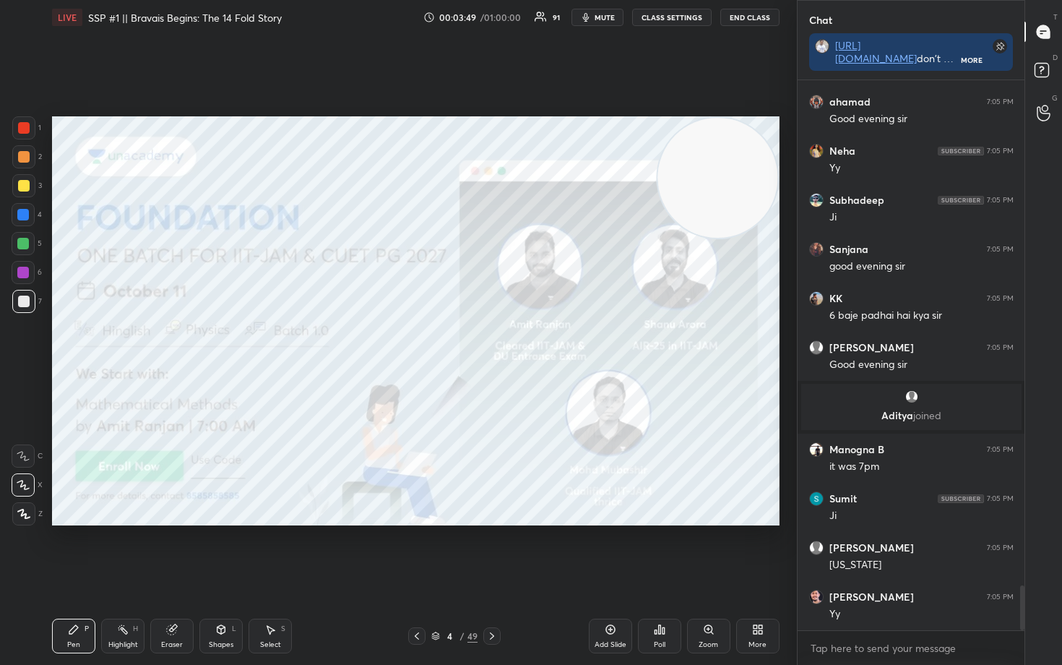
scroll to position [6257, 0]
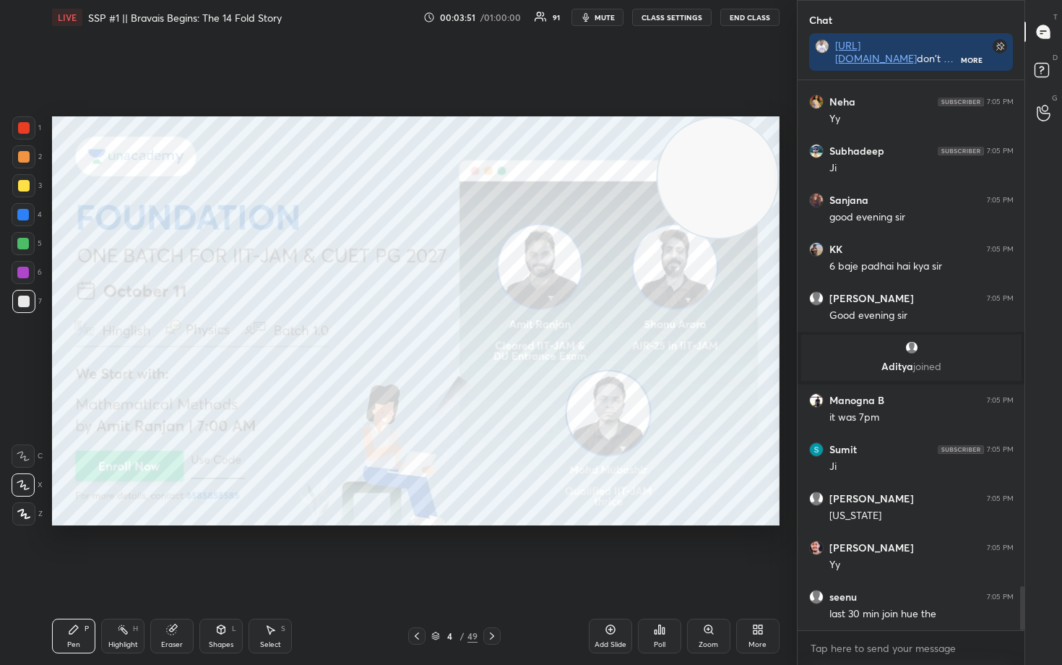
drag, startPoint x: 27, startPoint y: 128, endPoint x: 43, endPoint y: 152, distance: 29.3
click at [27, 128] on div at bounding box center [24, 128] width 12 height 12
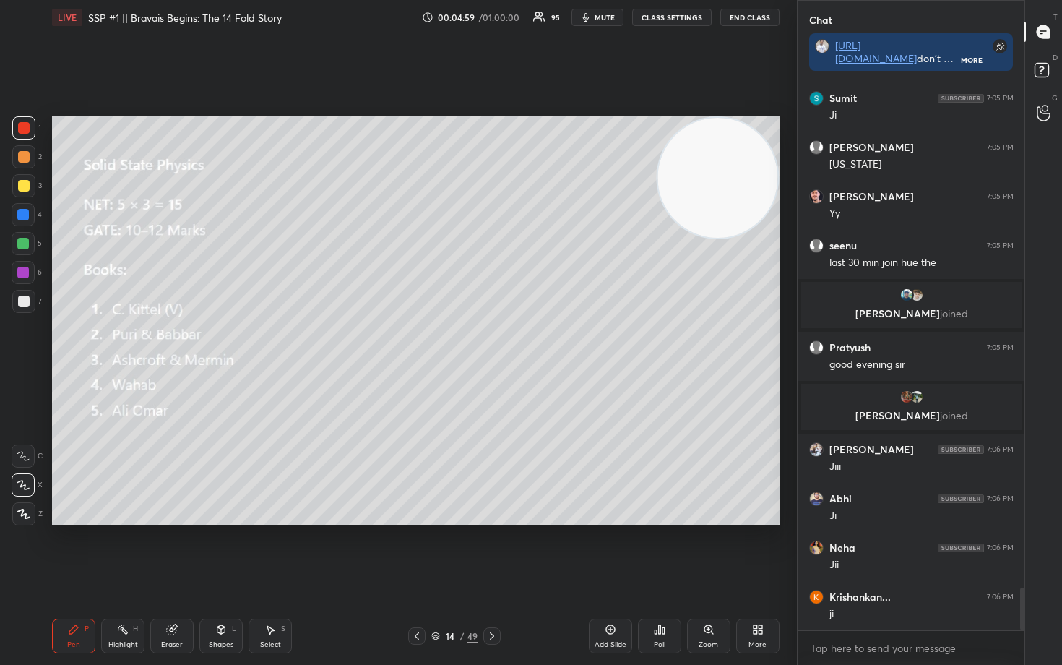
scroll to position [6579, 0]
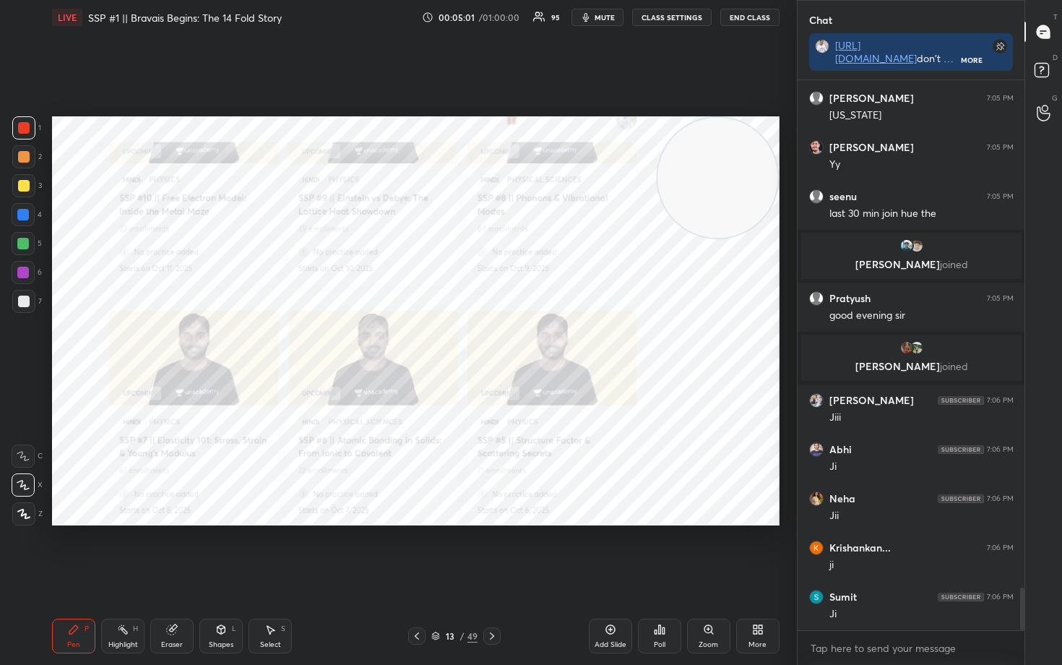
click at [605, 550] on icon at bounding box center [611, 629] width 12 height 12
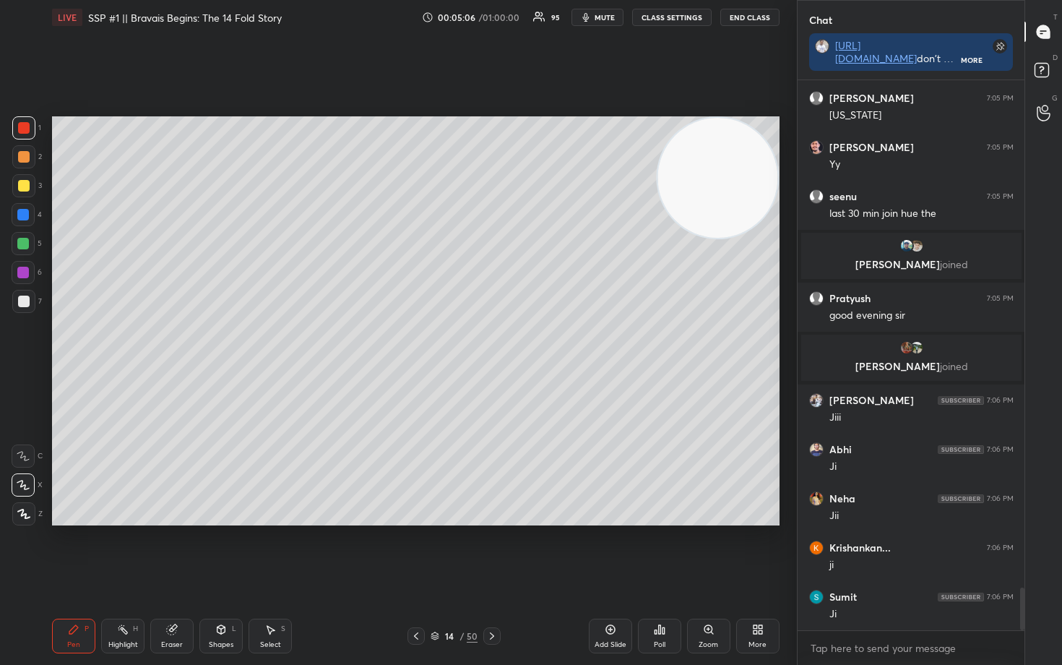
click at [22, 302] on div at bounding box center [24, 301] width 12 height 12
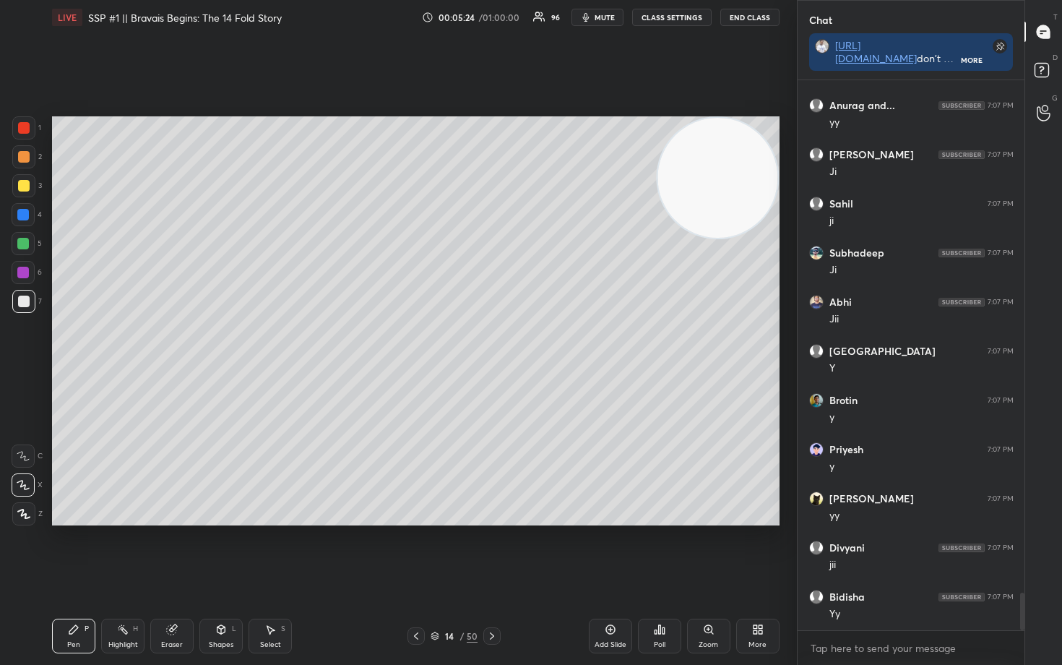
scroll to position [7610, 0]
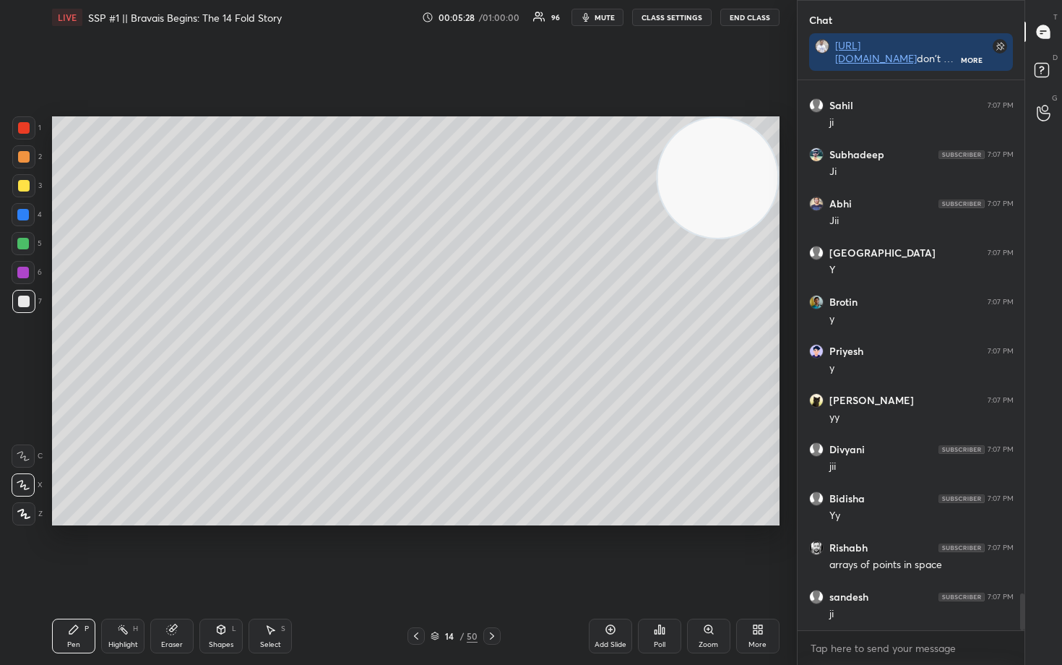
drag, startPoint x: 29, startPoint y: 181, endPoint x: 38, endPoint y: 178, distance: 9.6
click at [28, 180] on div at bounding box center [23, 185] width 23 height 23
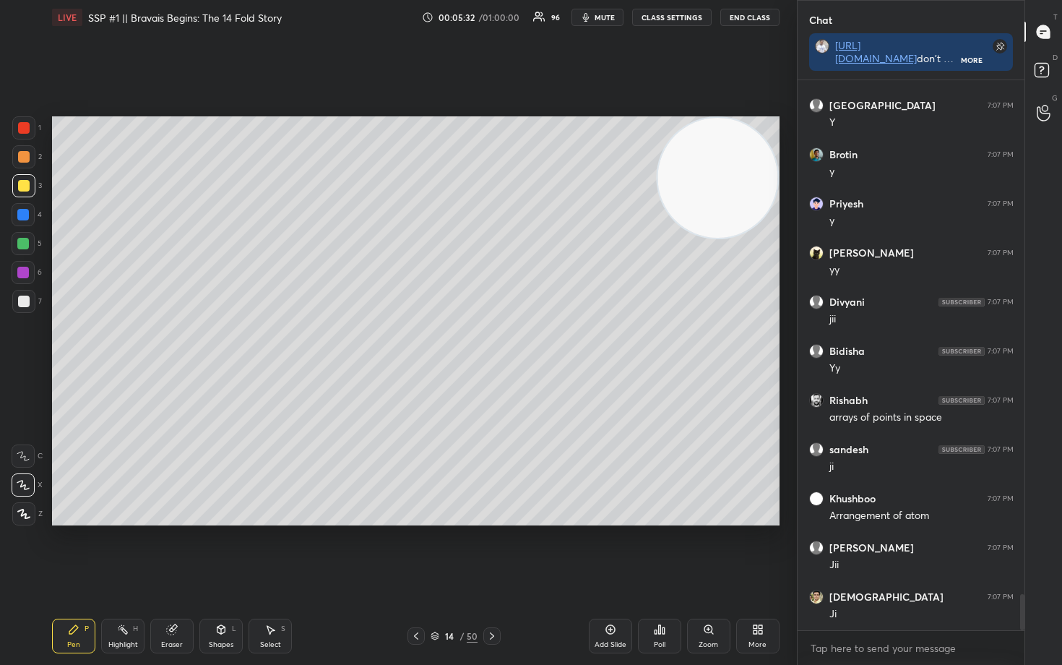
scroll to position [7856, 0]
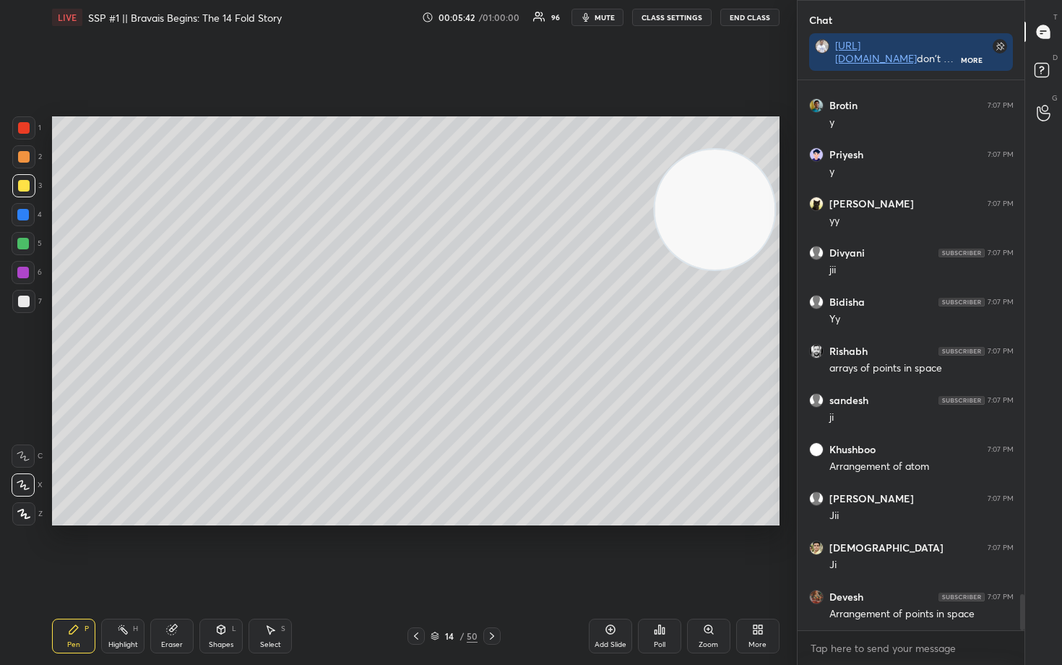
drag, startPoint x: 709, startPoint y: 220, endPoint x: 666, endPoint y: 246, distance: 50.9
click at [701, 269] on video at bounding box center [714, 210] width 120 height 120
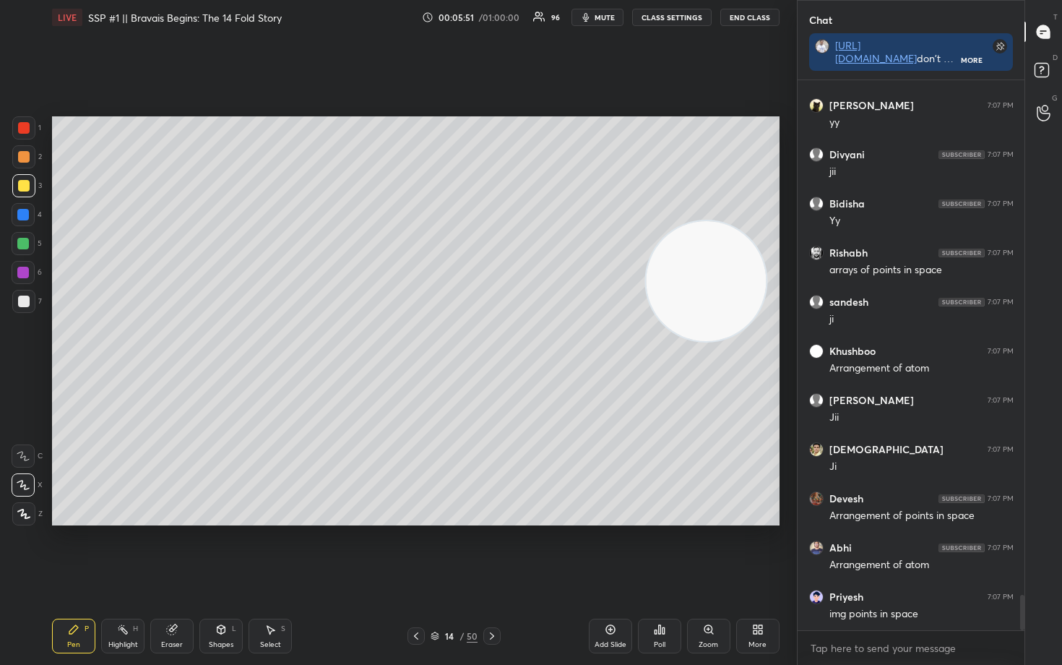
scroll to position [8007, 0]
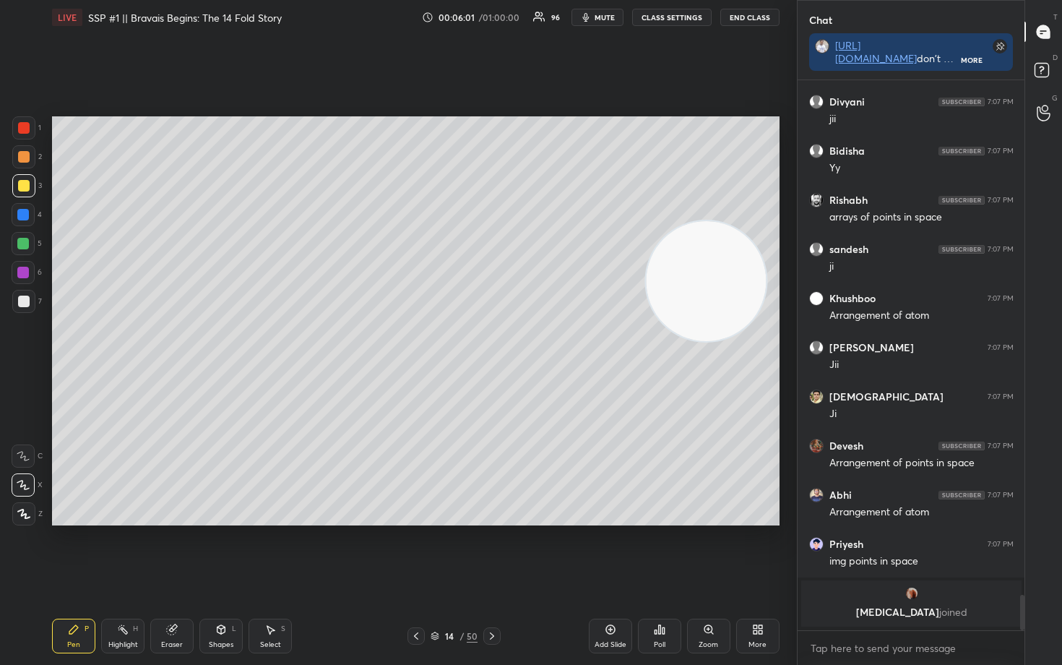
drag, startPoint x: 695, startPoint y: 272, endPoint x: 688, endPoint y: 352, distance: 80.5
click at [689, 341] on video at bounding box center [706, 281] width 120 height 120
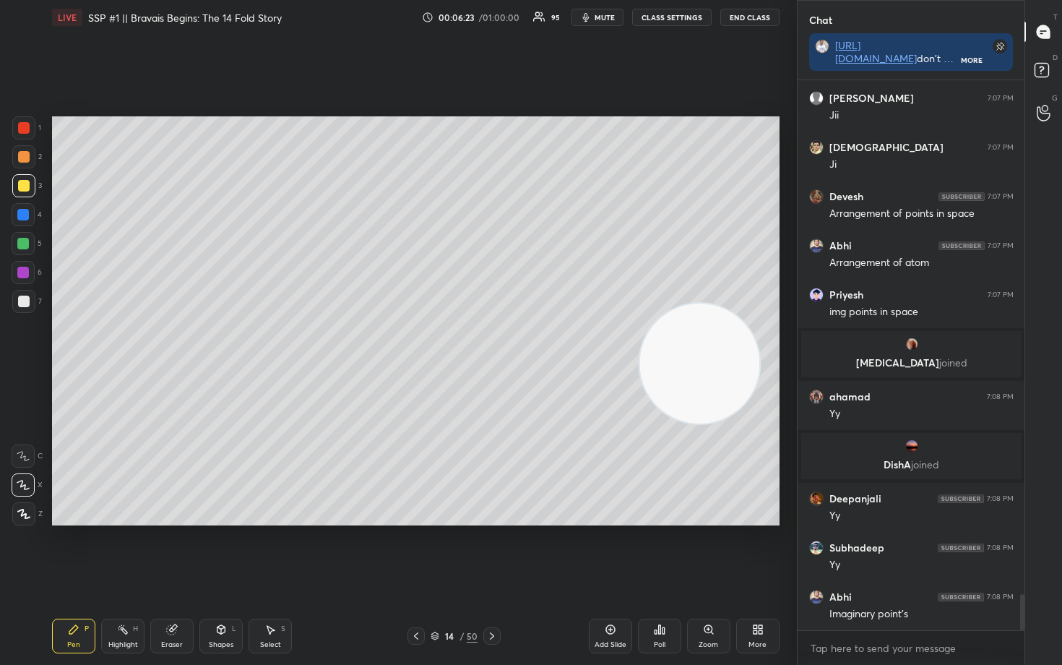
scroll to position [7826, 0]
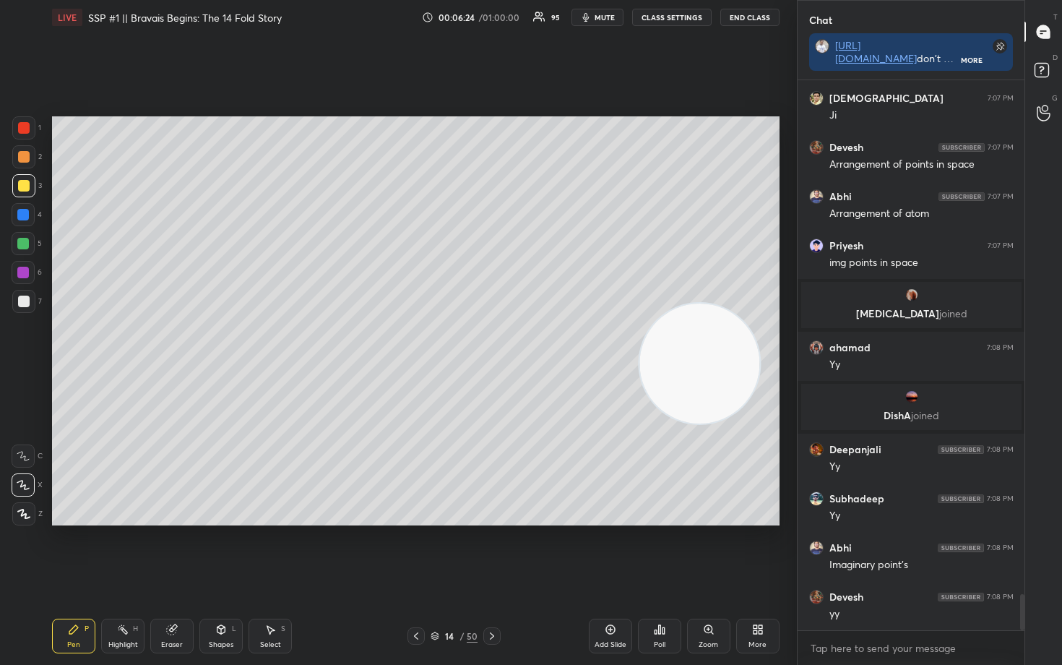
drag, startPoint x: 685, startPoint y: 358, endPoint x: 711, endPoint y: 170, distance: 190.3
click at [717, 303] on video at bounding box center [699, 363] width 120 height 120
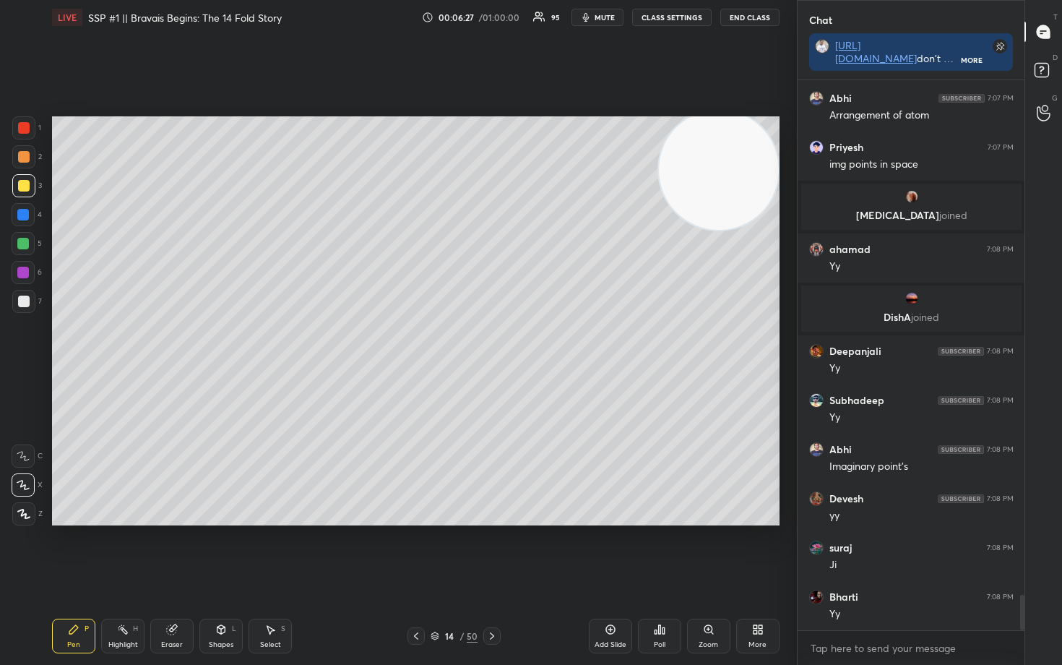
scroll to position [7974, 0]
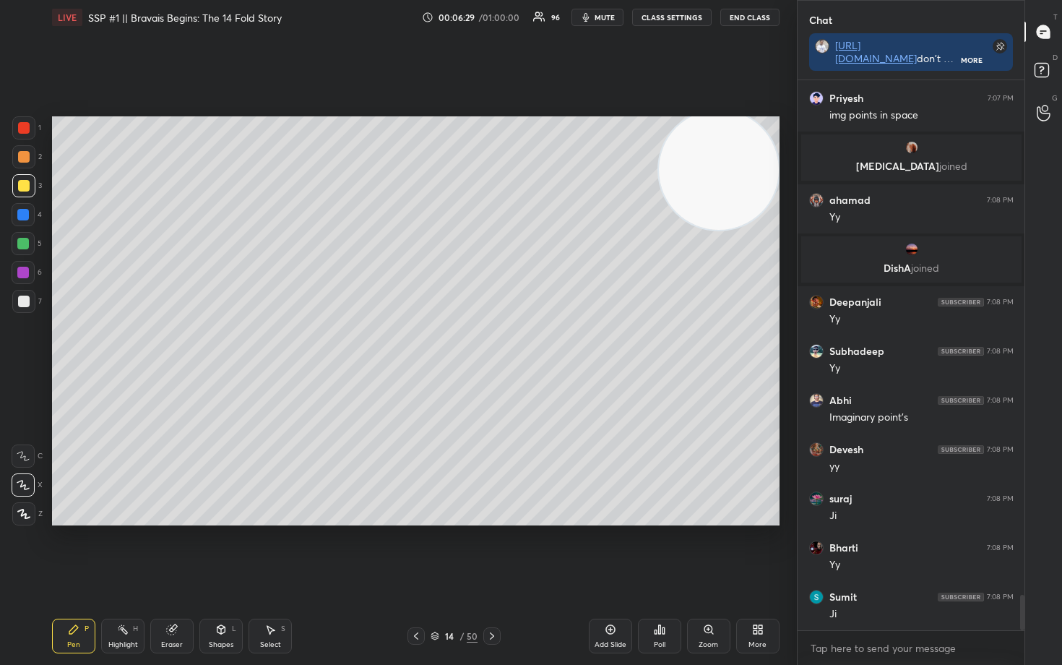
click at [25, 303] on div at bounding box center [24, 301] width 12 height 12
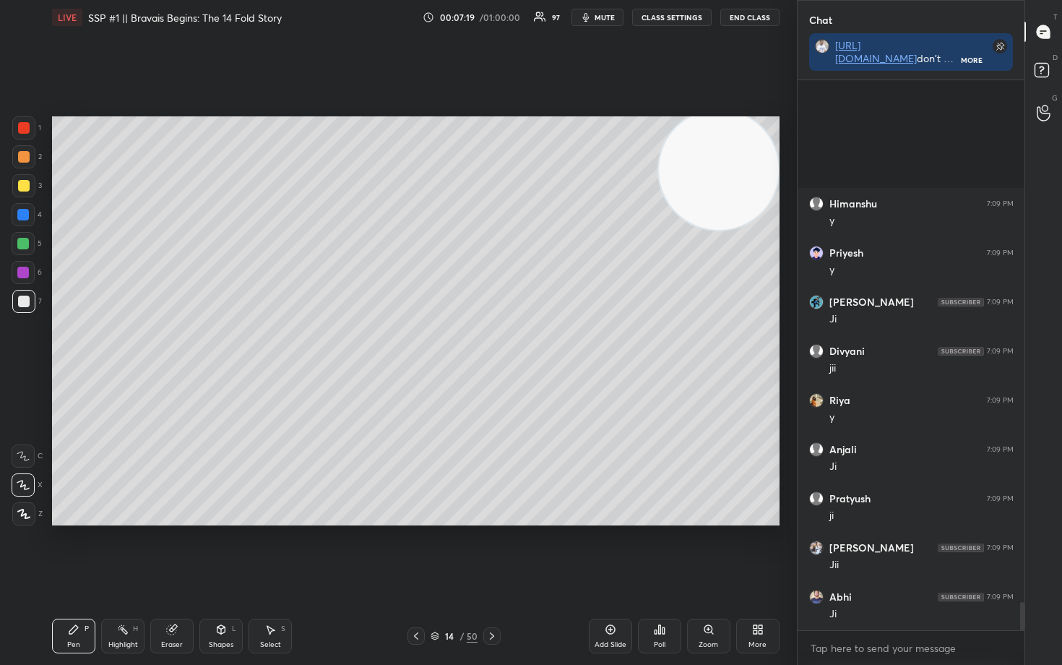
scroll to position [10188, 0]
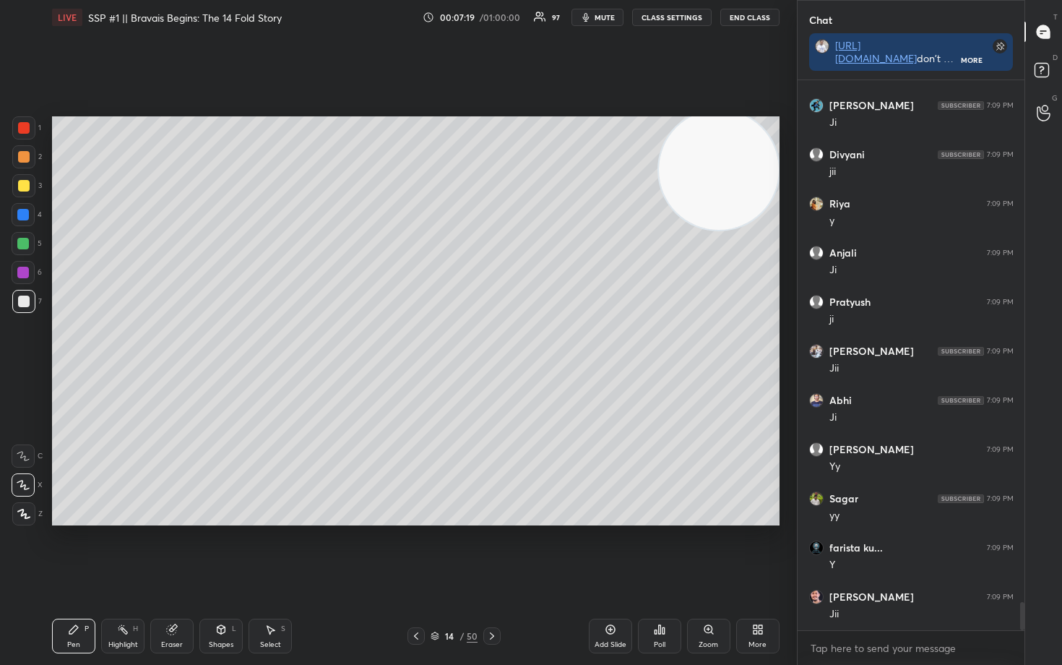
drag, startPoint x: 612, startPoint y: 633, endPoint x: 662, endPoint y: 638, distance: 50.7
click at [611, 550] on icon at bounding box center [611, 629] width 12 height 12
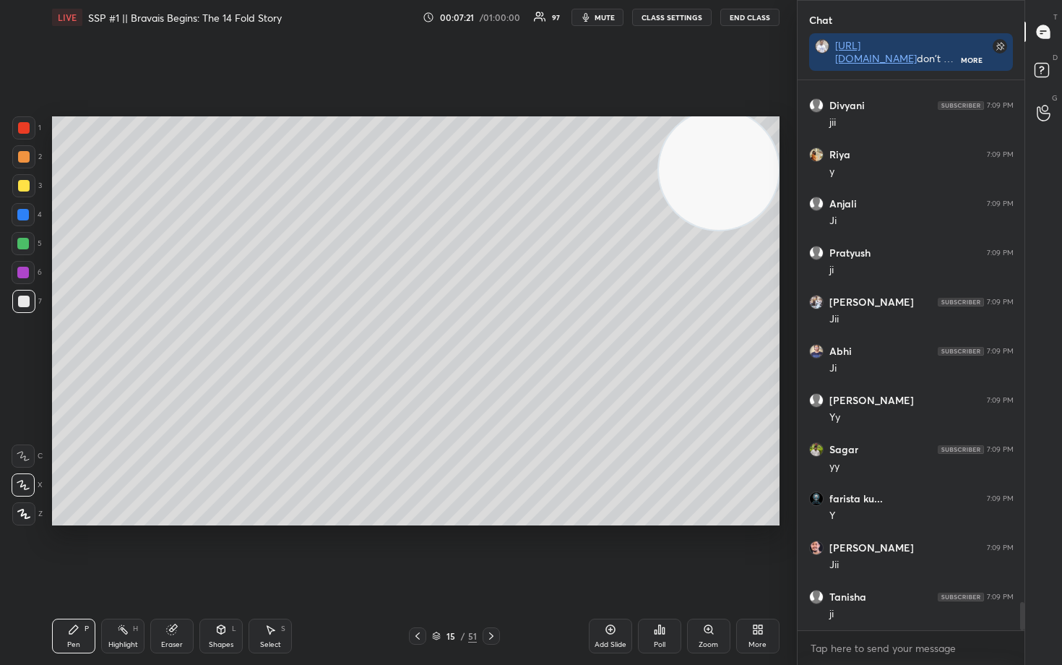
click at [20, 187] on div at bounding box center [24, 186] width 12 height 12
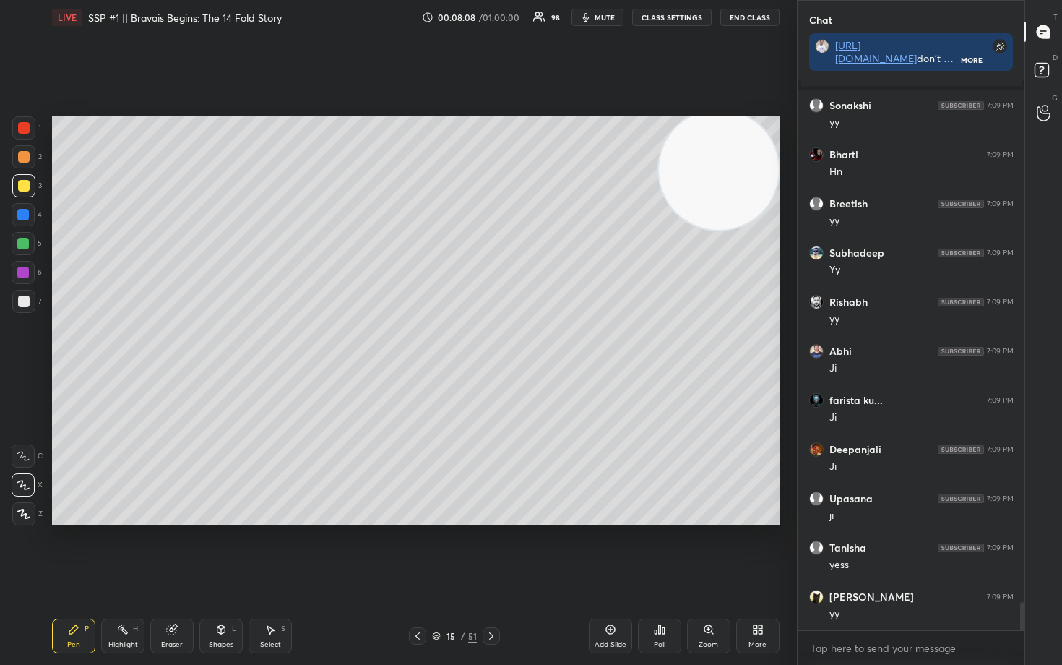
scroll to position [10212, 0]
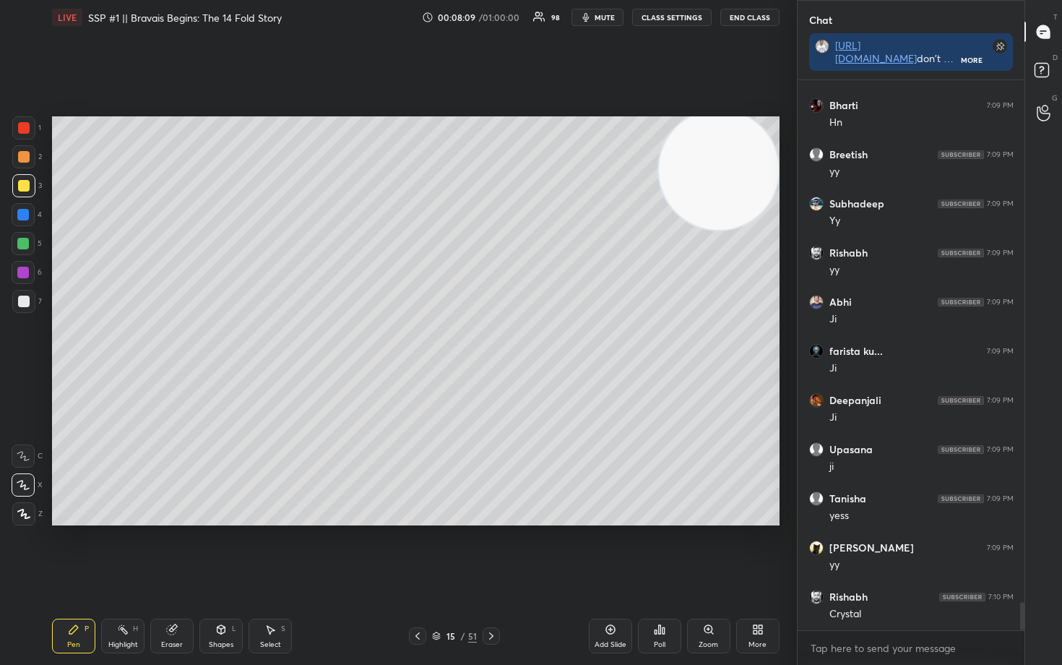
click at [17, 302] on div at bounding box center [23, 301] width 23 height 23
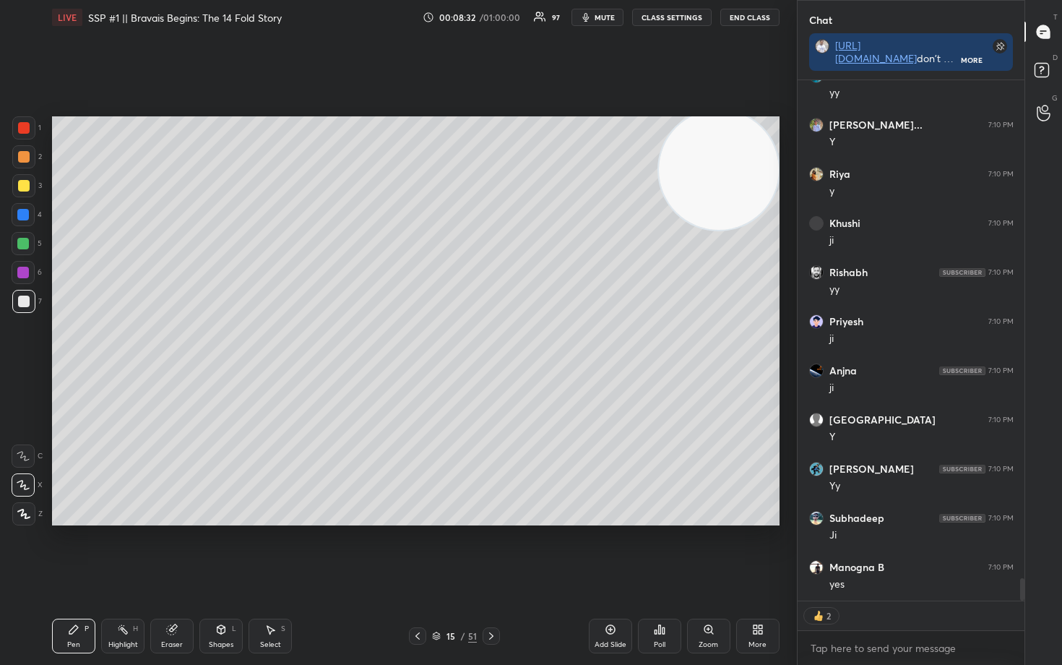
scroll to position [11666, 0]
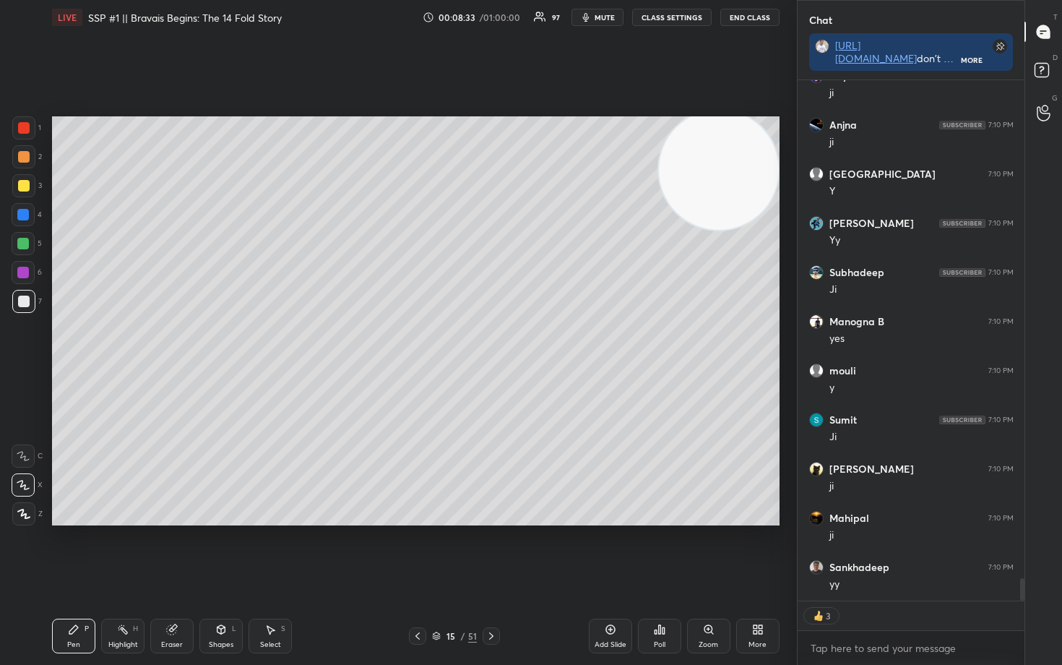
click at [656, 19] on button "CLASS SETTINGS" at bounding box center [671, 17] width 79 height 17
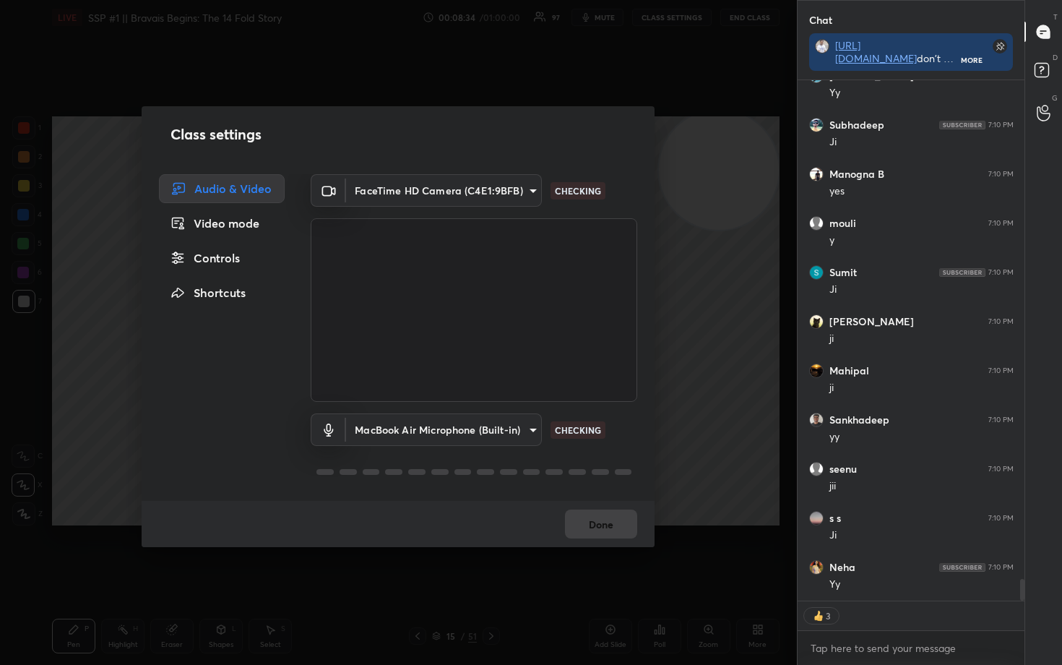
scroll to position [11863, 0]
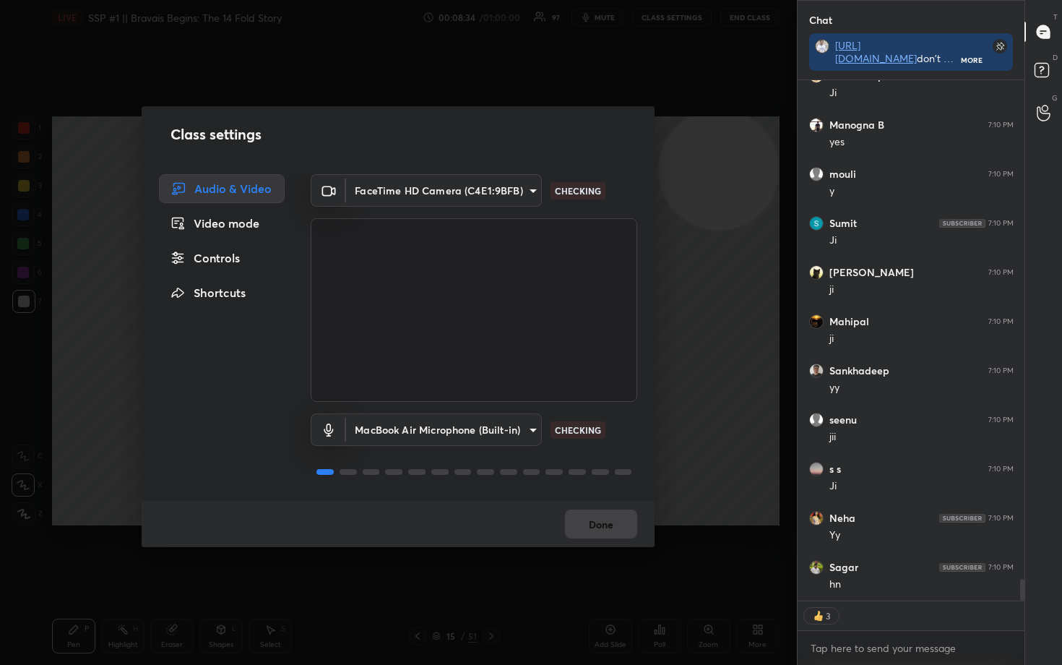
click at [220, 262] on div "Controls" at bounding box center [222, 257] width 126 height 29
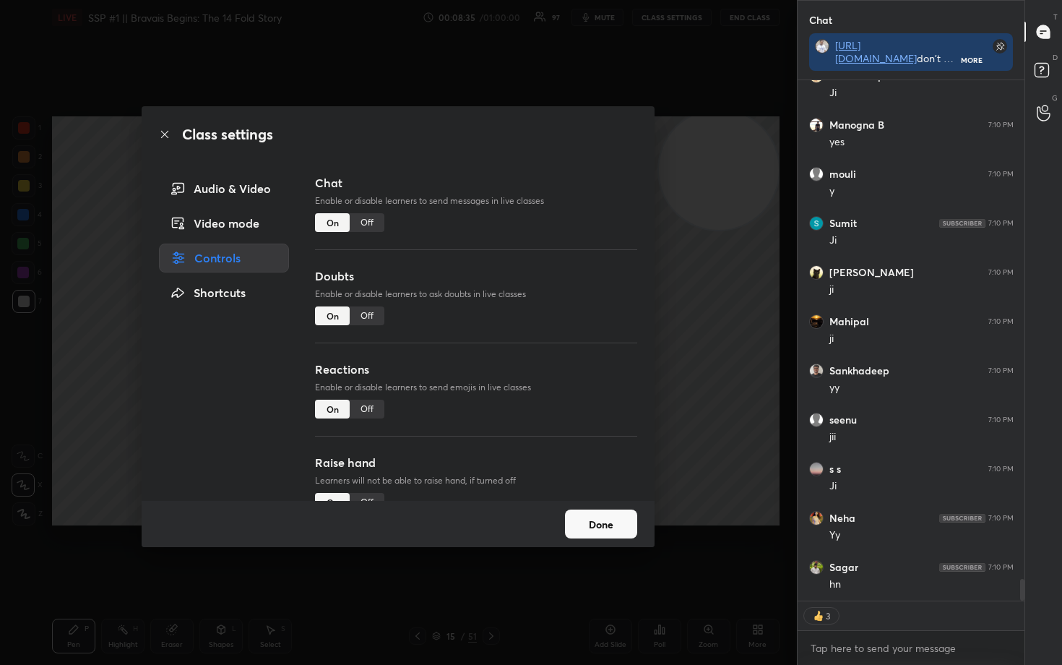
scroll to position [11961, 0]
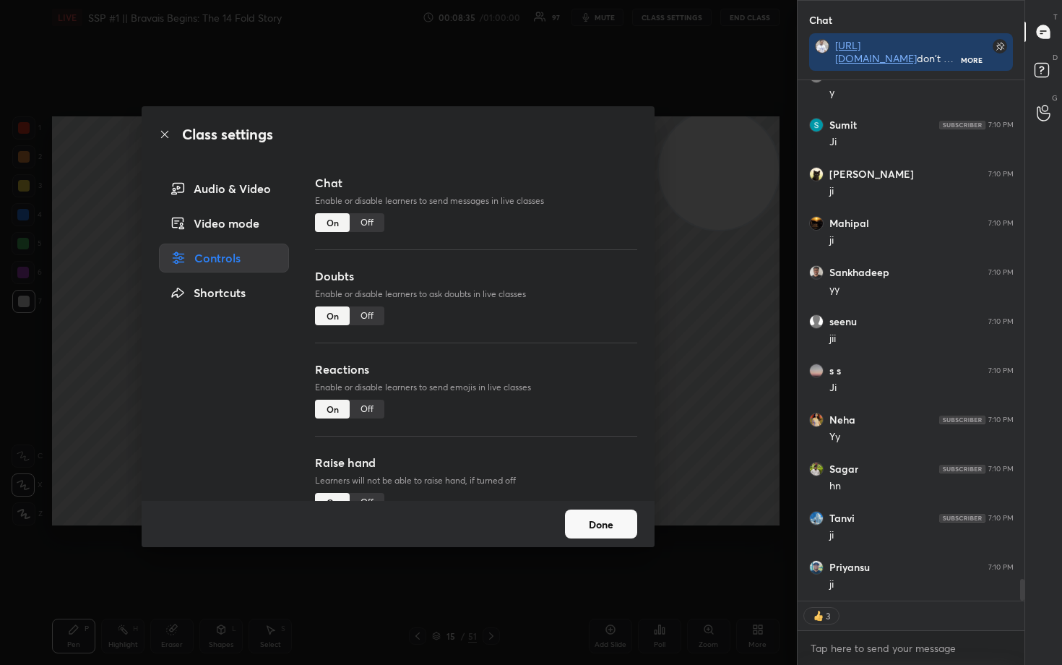
click at [365, 411] on div "Off" at bounding box center [367, 408] width 35 height 19
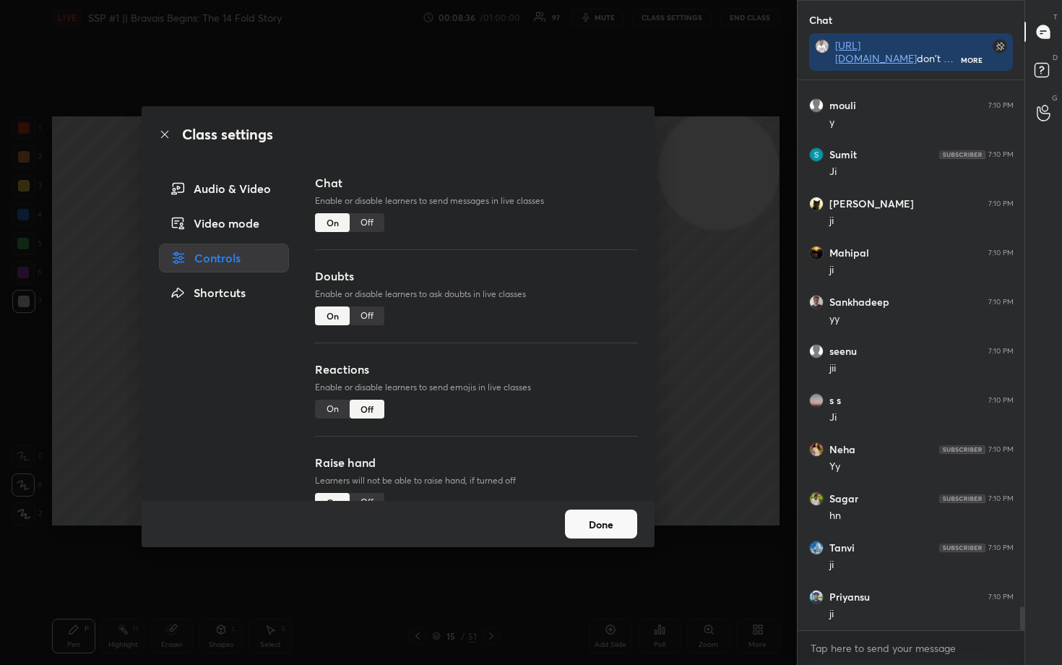
scroll to position [11980, 0]
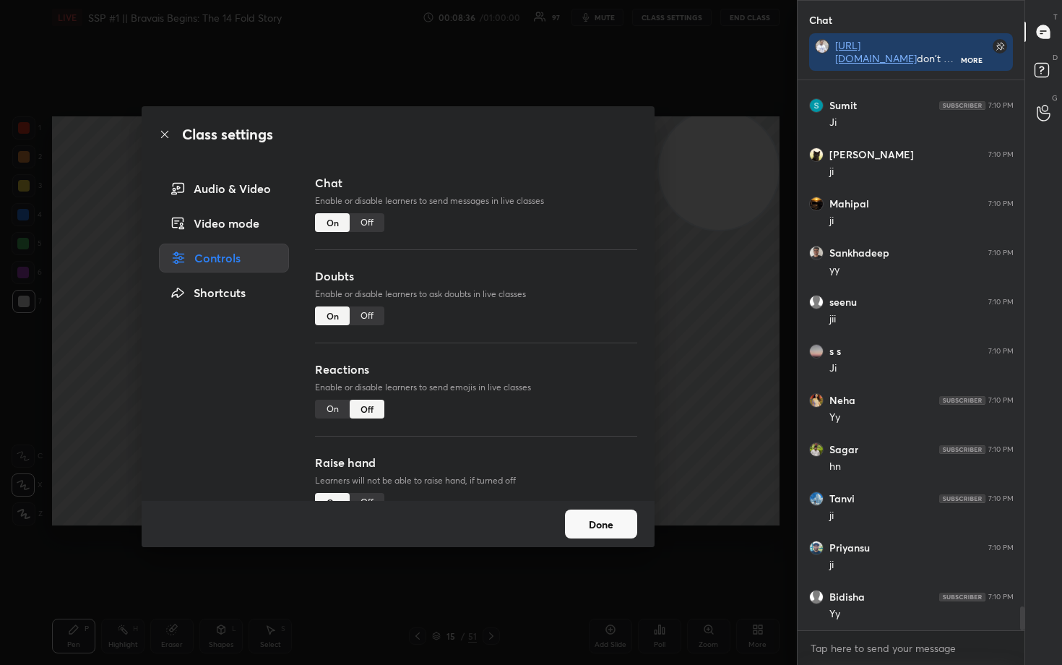
drag, startPoint x: 601, startPoint y: 525, endPoint x: 592, endPoint y: 521, distance: 9.7
click at [599, 525] on button "Done" at bounding box center [601, 523] width 72 height 29
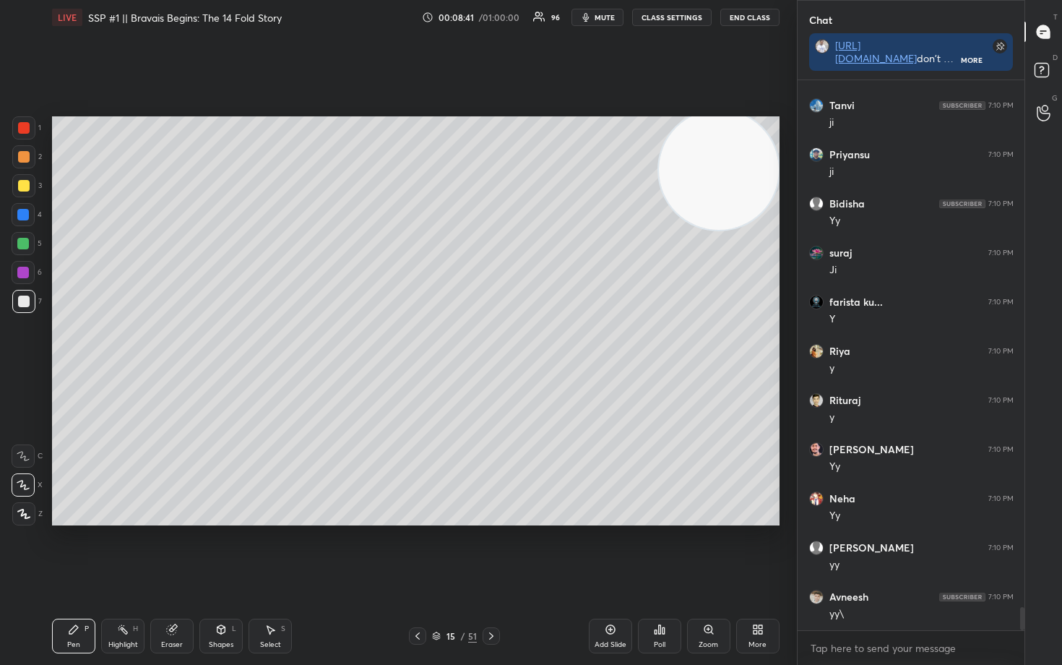
scroll to position [12422, 0]
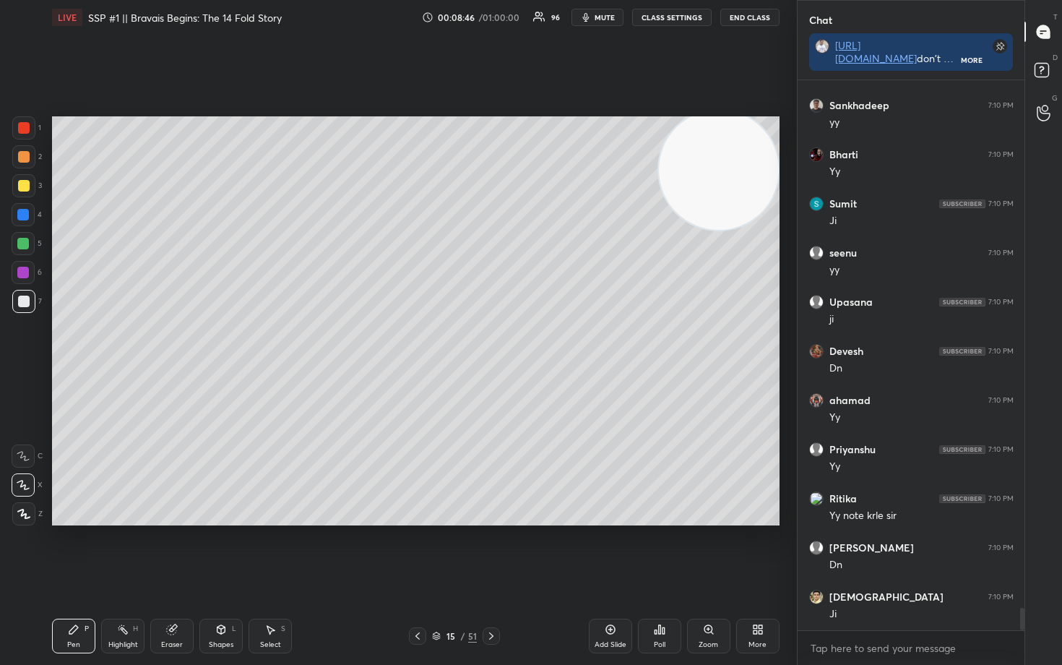
drag, startPoint x: 22, startPoint y: 155, endPoint x: 34, endPoint y: 170, distance: 19.5
click at [20, 156] on div at bounding box center [24, 157] width 12 height 12
click at [616, 550] on div "Add Slide" at bounding box center [610, 635] width 43 height 35
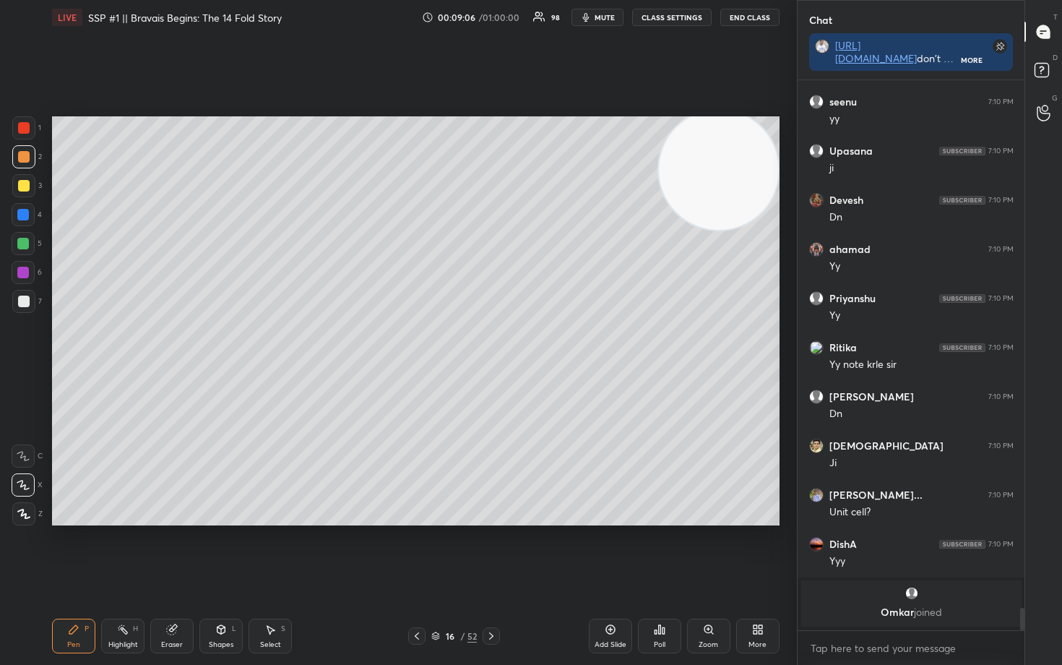
drag, startPoint x: 20, startPoint y: 181, endPoint x: 38, endPoint y: 182, distance: 18.1
click at [19, 182] on div at bounding box center [24, 186] width 12 height 12
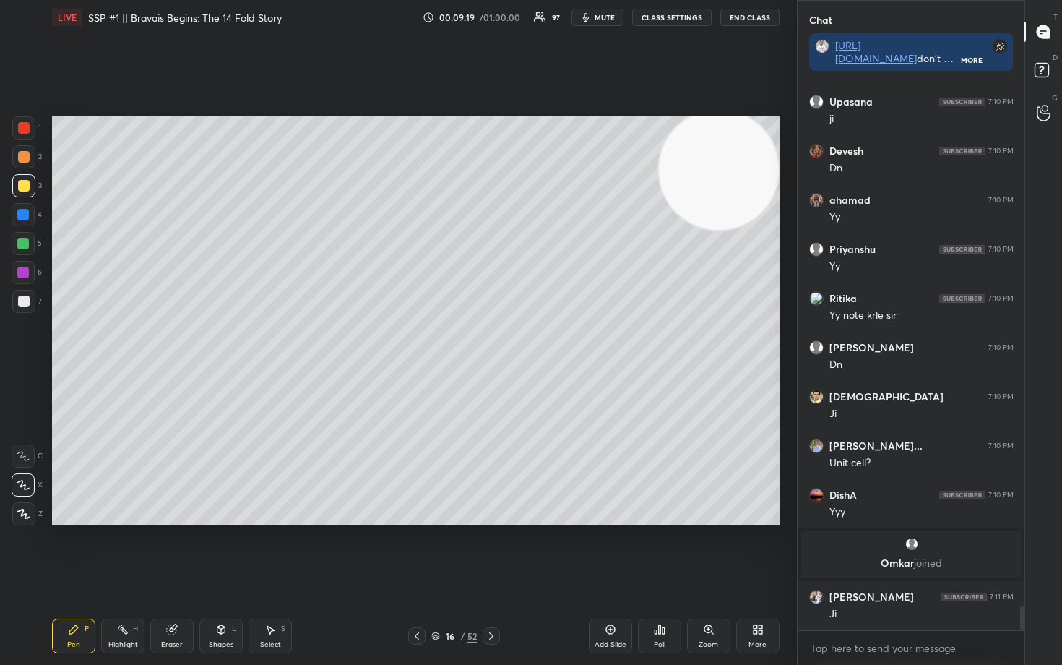
drag, startPoint x: 22, startPoint y: 157, endPoint x: 29, endPoint y: 164, distance: 9.7
click at [22, 159] on div at bounding box center [24, 157] width 12 height 12
click at [24, 187] on div at bounding box center [24, 186] width 12 height 12
click at [26, 300] on div at bounding box center [24, 301] width 12 height 12
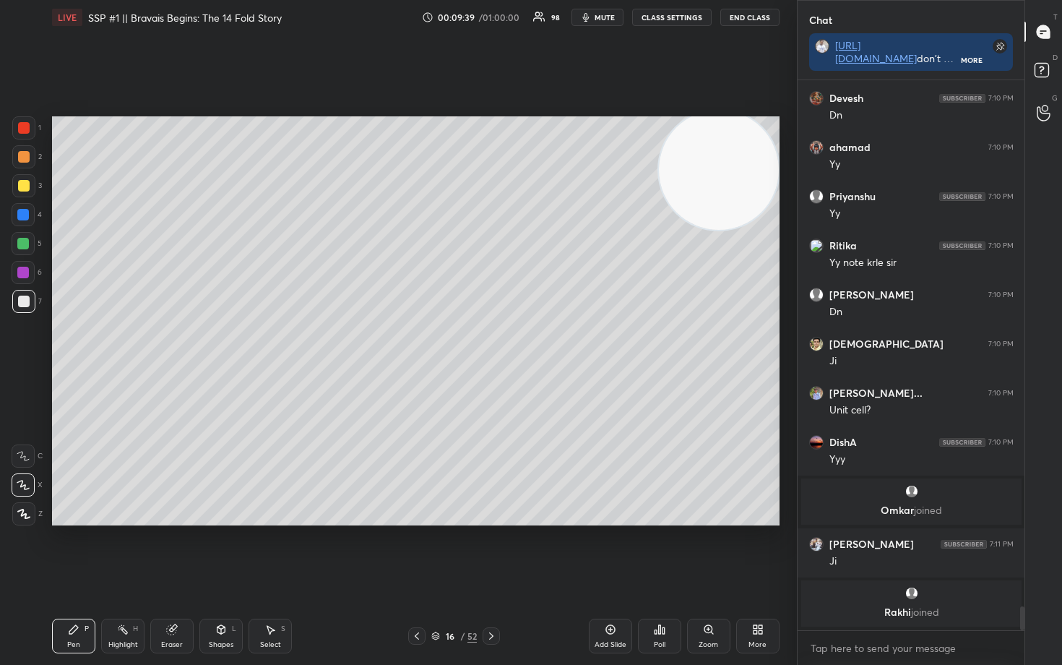
drag, startPoint x: 20, startPoint y: 240, endPoint x: 41, endPoint y: 236, distance: 22.0
click at [20, 241] on div at bounding box center [23, 244] width 12 height 12
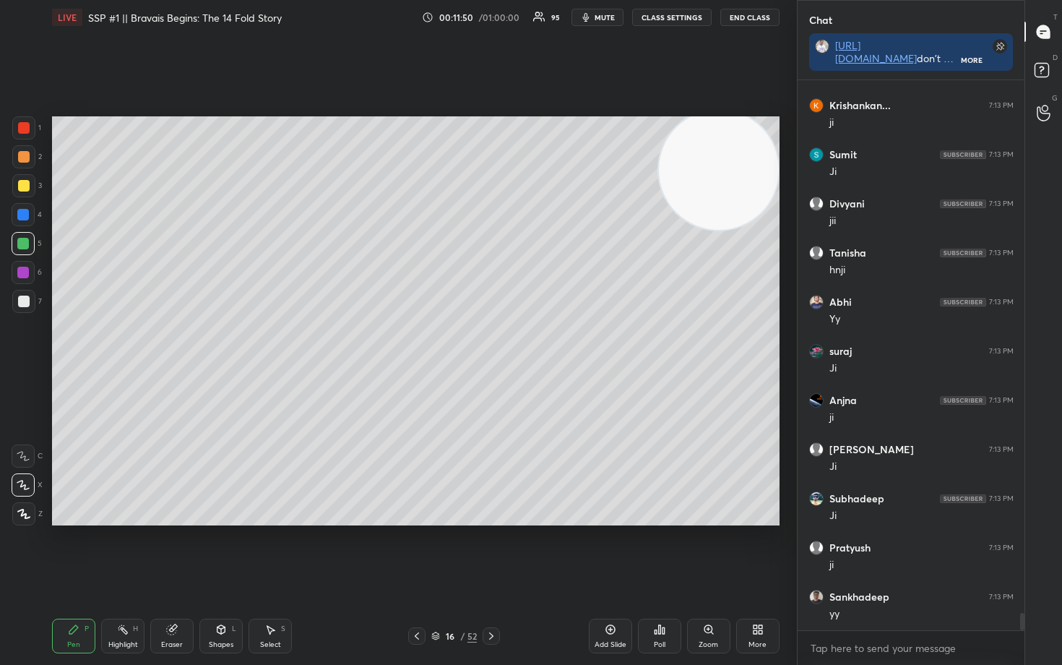
scroll to position [16628, 0]
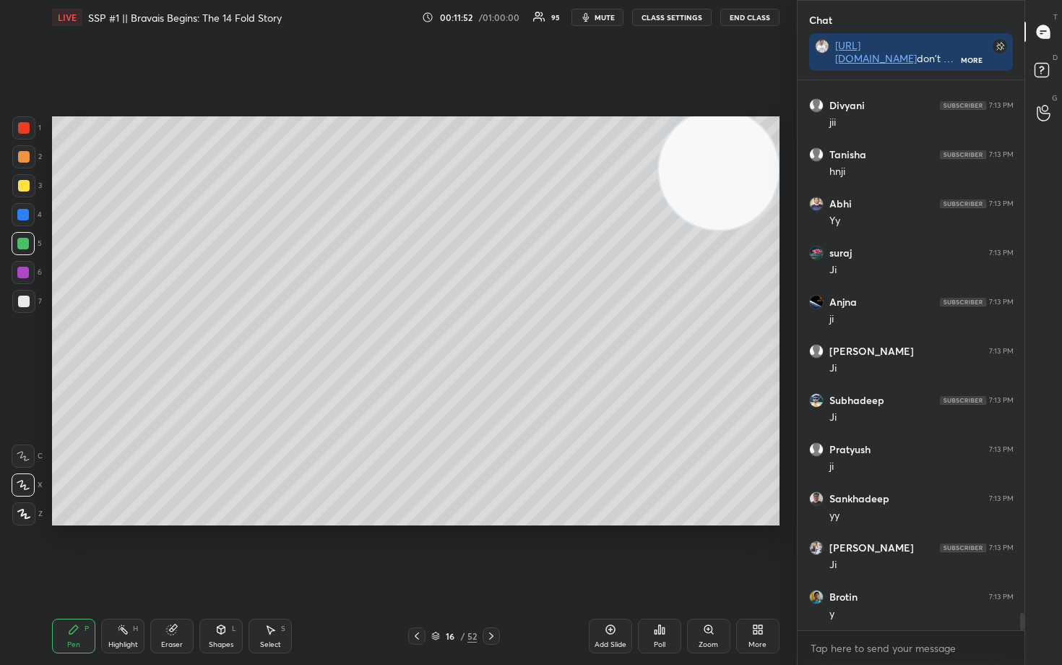
click at [611, 550] on icon at bounding box center [611, 629] width 12 height 12
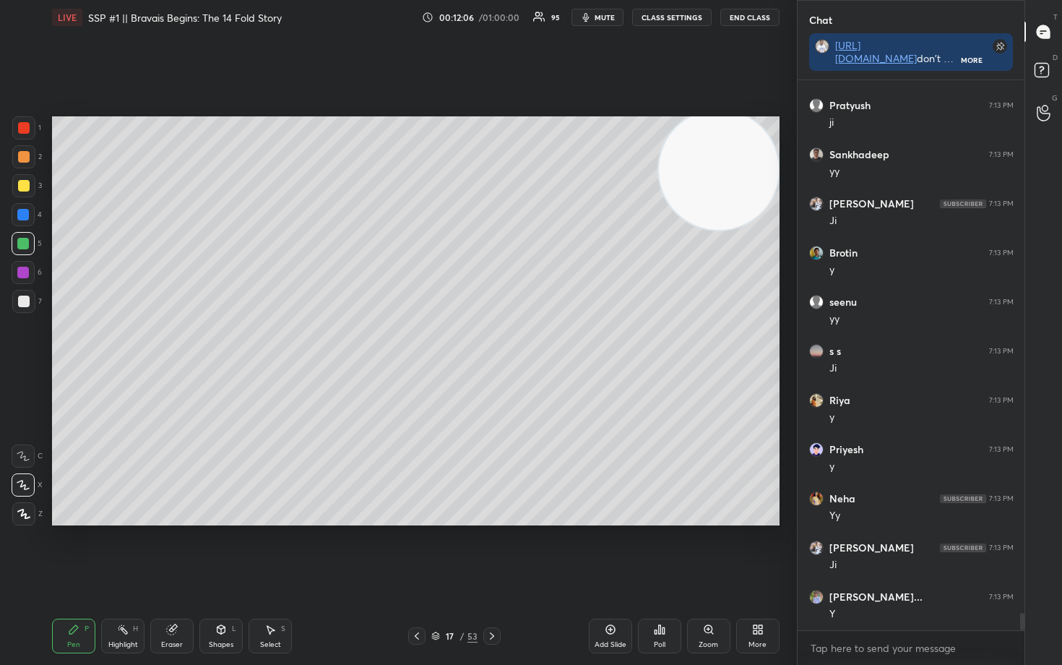
scroll to position [17070, 0]
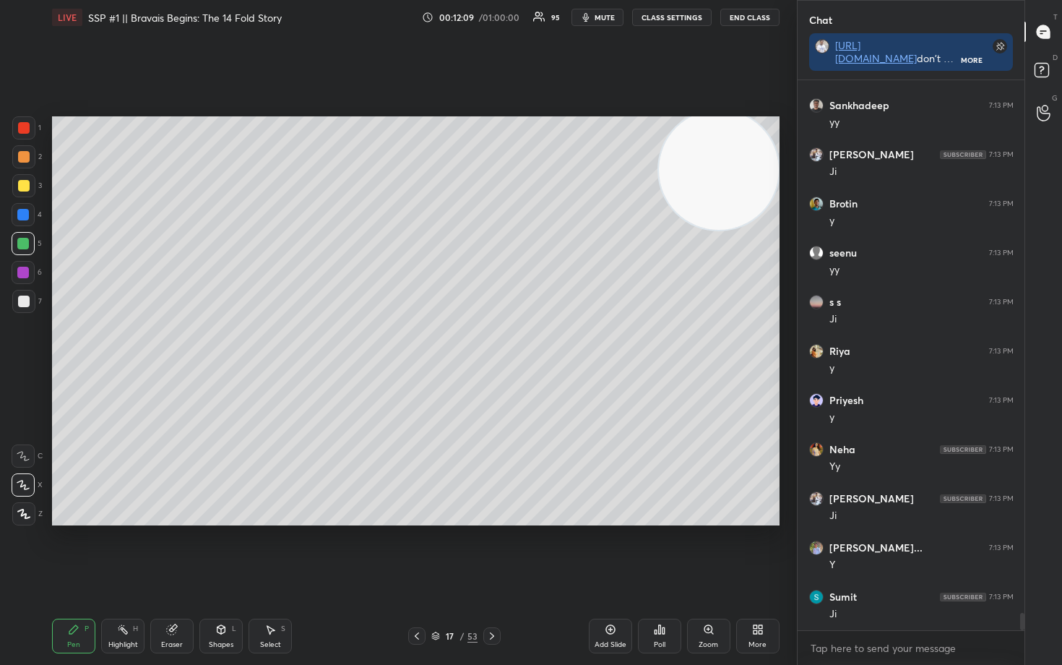
drag, startPoint x: 12, startPoint y: 157, endPoint x: 27, endPoint y: 158, distance: 15.2
click at [13, 158] on div at bounding box center [23, 156] width 23 height 23
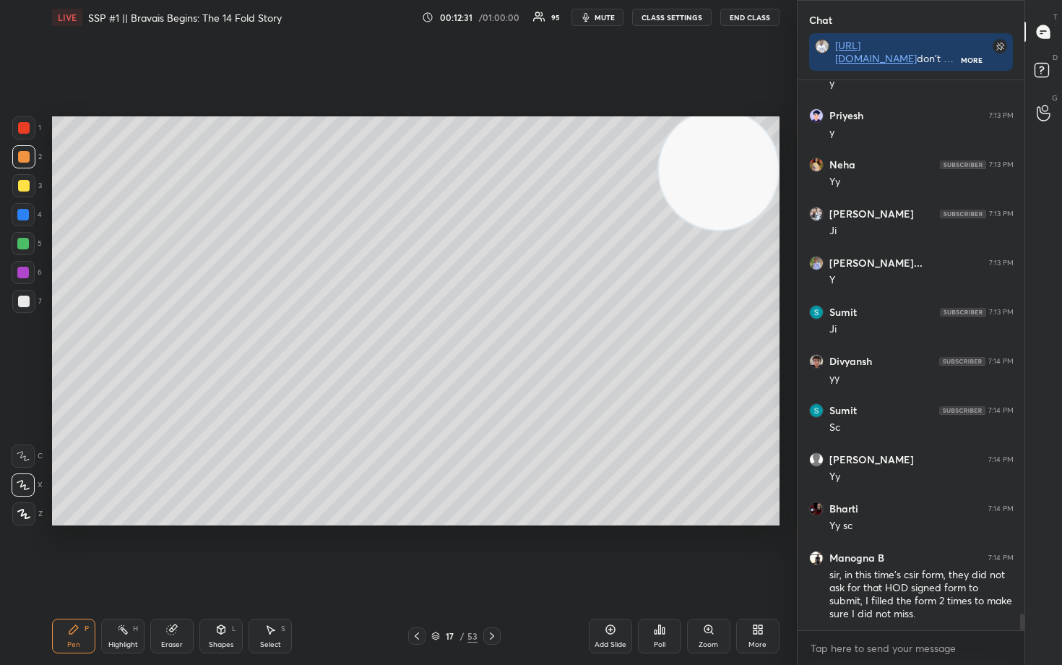
scroll to position [17404, 0]
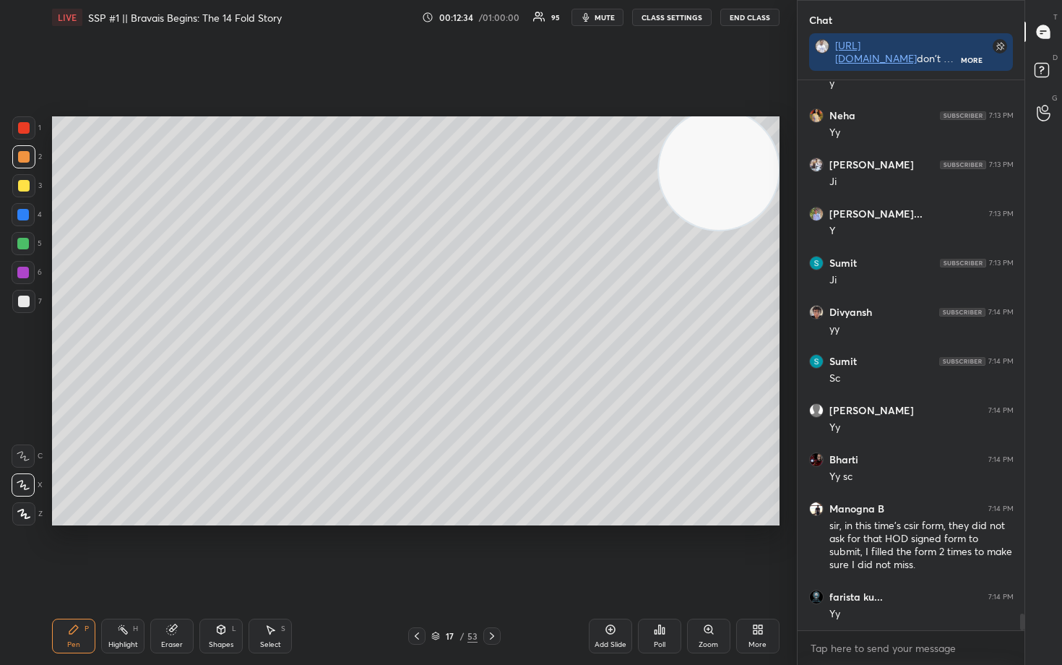
click at [19, 186] on div at bounding box center [24, 186] width 12 height 12
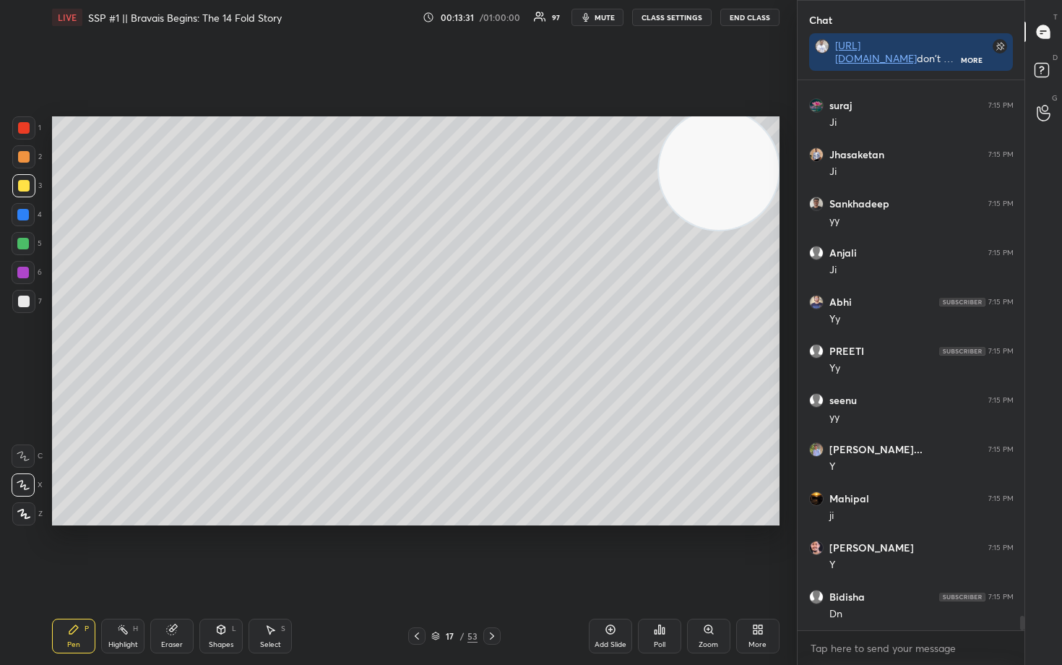
scroll to position [20105, 0]
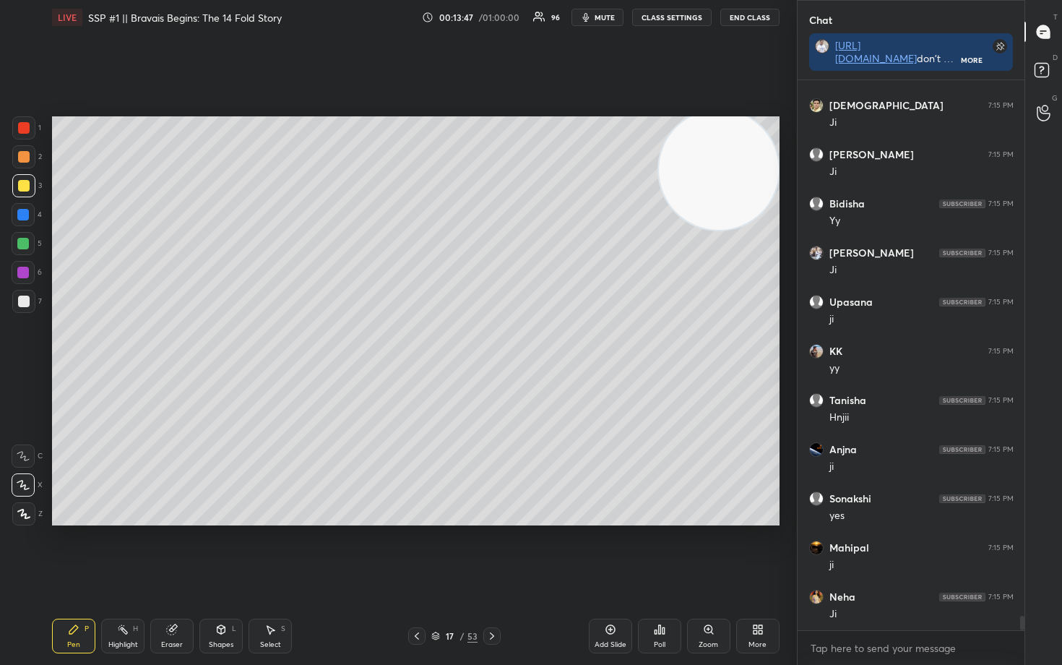
click at [610, 550] on icon at bounding box center [611, 629] width 12 height 12
click at [24, 157] on div at bounding box center [24, 157] width 12 height 12
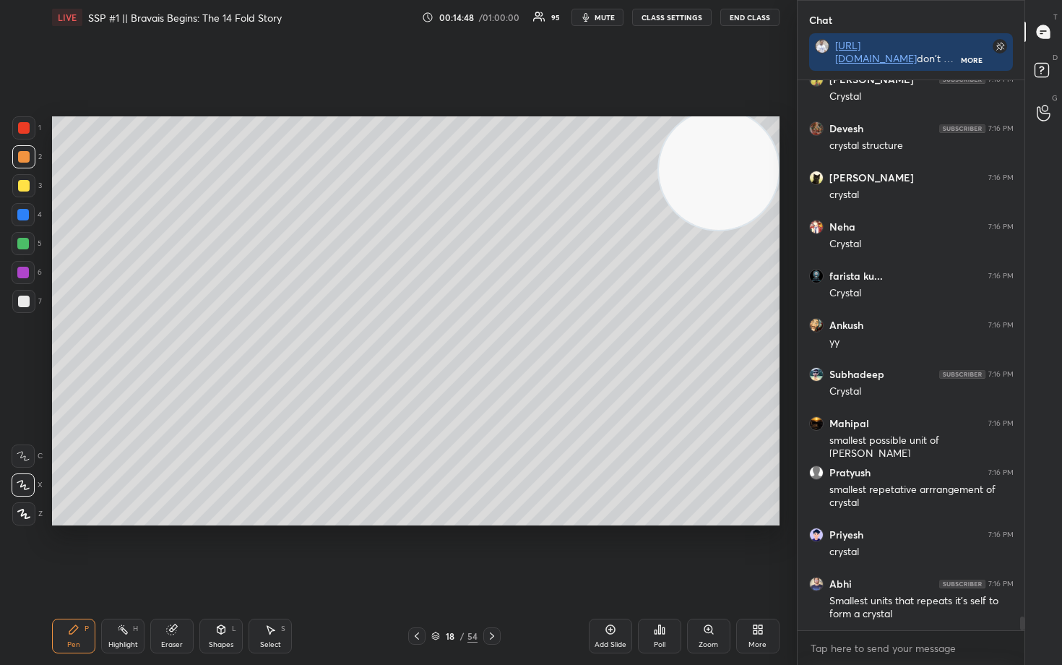
scroll to position [21314, 0]
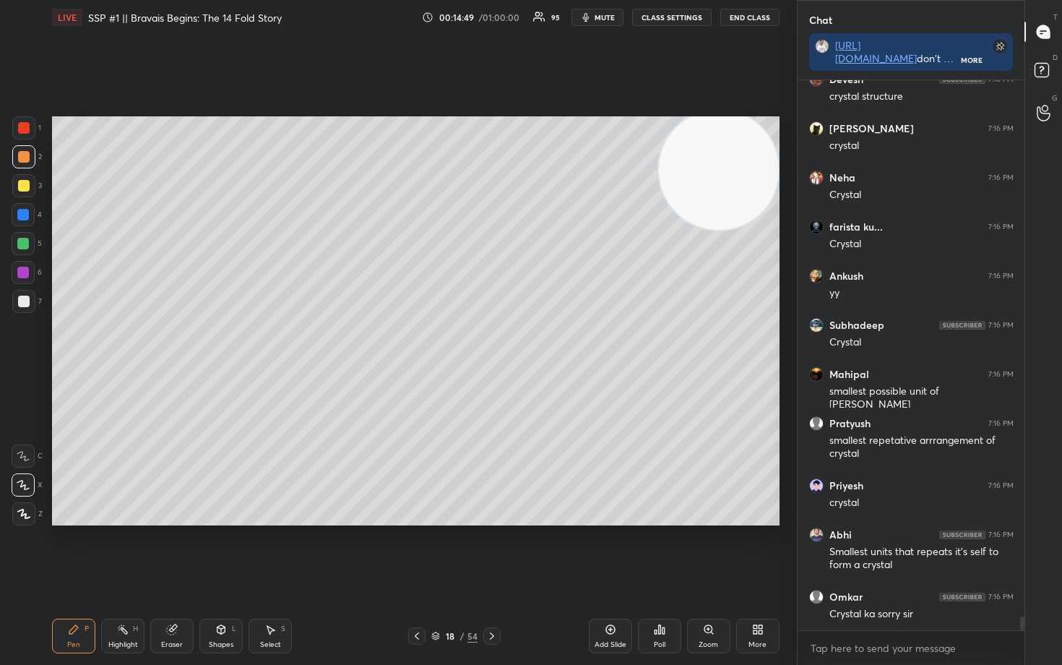
click at [24, 187] on div at bounding box center [24, 186] width 12 height 12
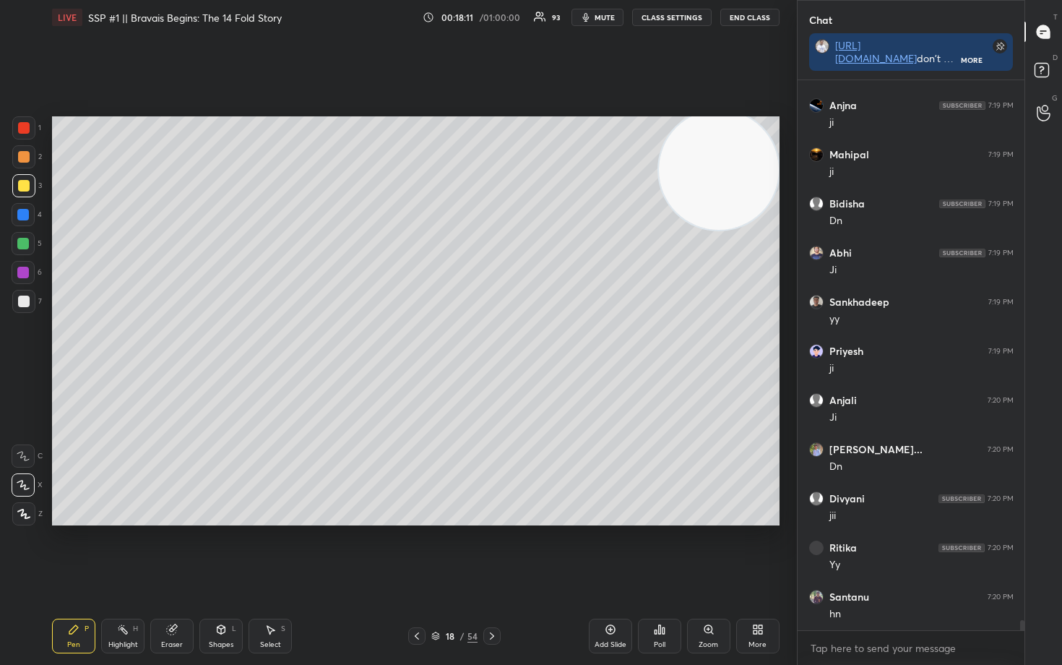
scroll to position [28734, 0]
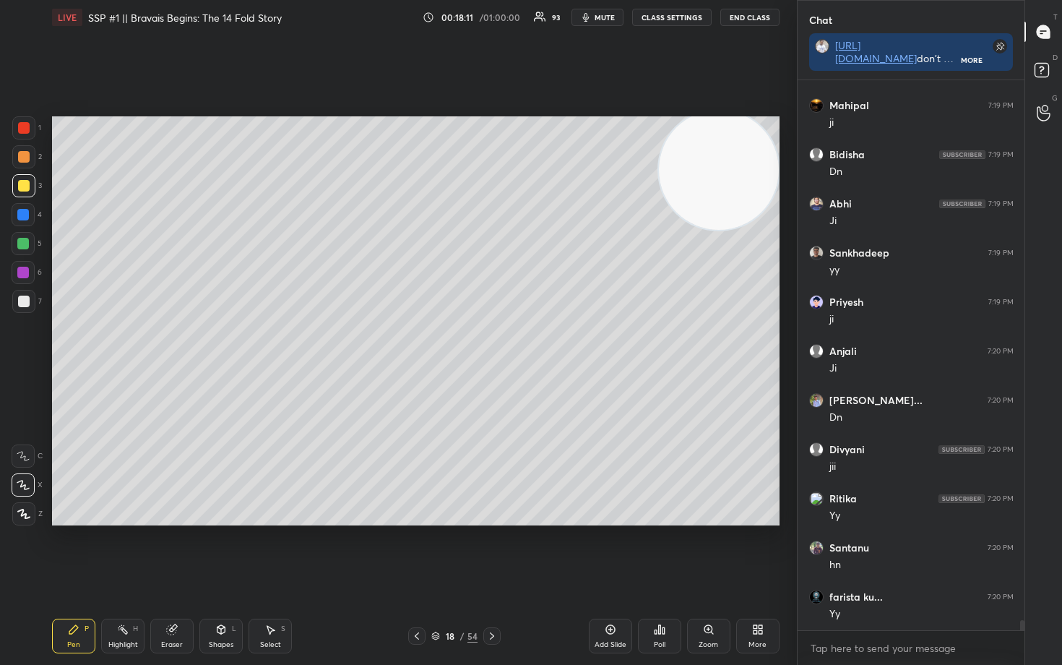
click at [610, 550] on icon at bounding box center [611, 629] width 12 height 12
click at [21, 157] on div at bounding box center [24, 157] width 12 height 12
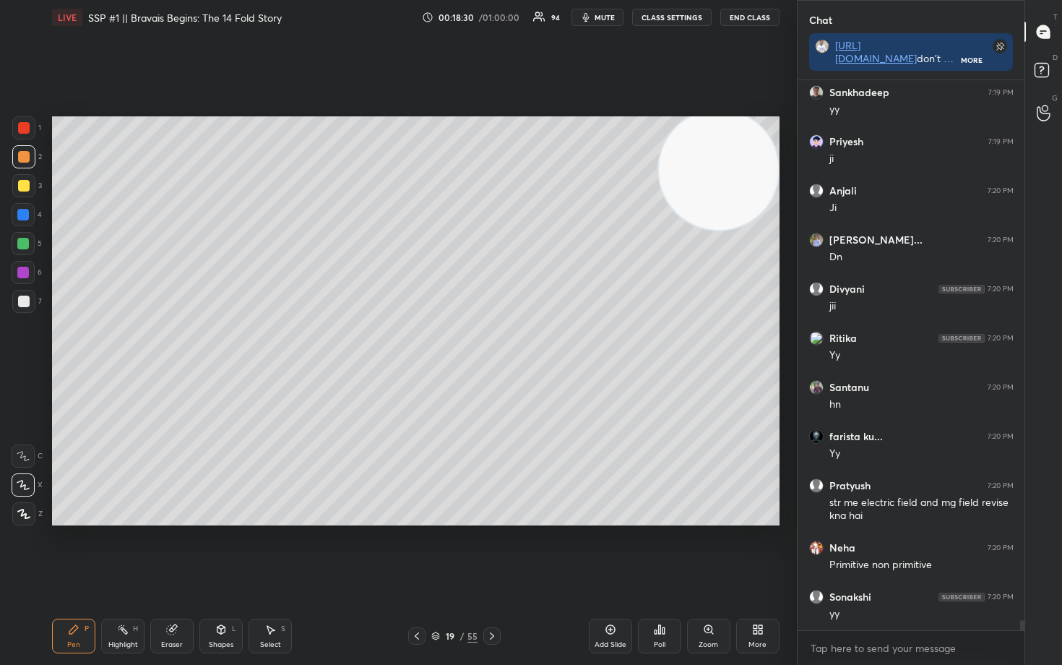
scroll to position [28943, 0]
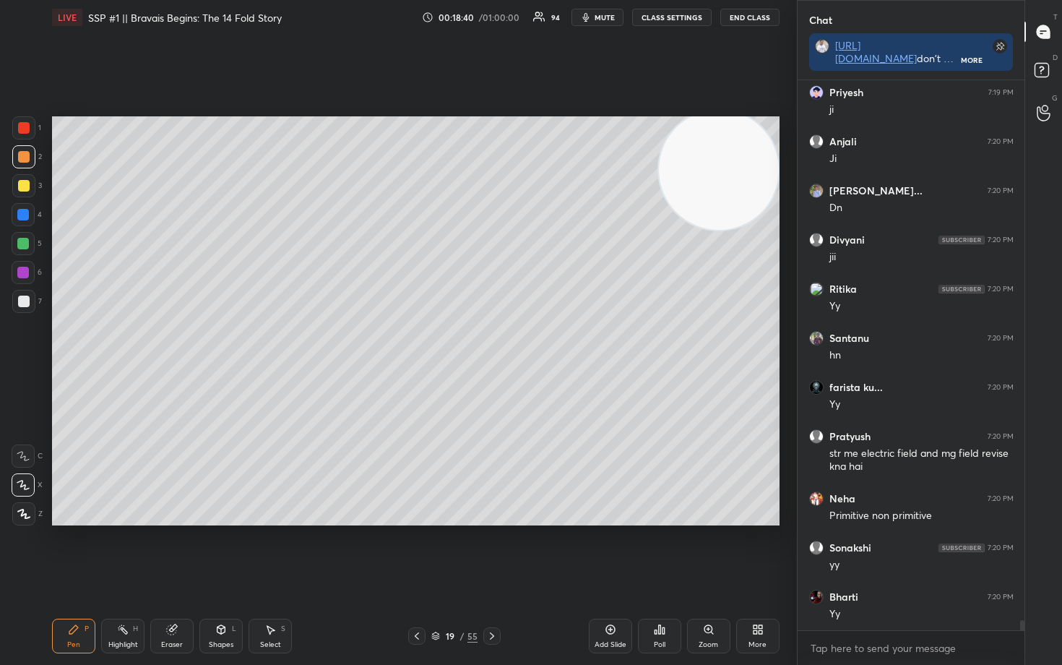
click at [27, 186] on div at bounding box center [24, 186] width 12 height 12
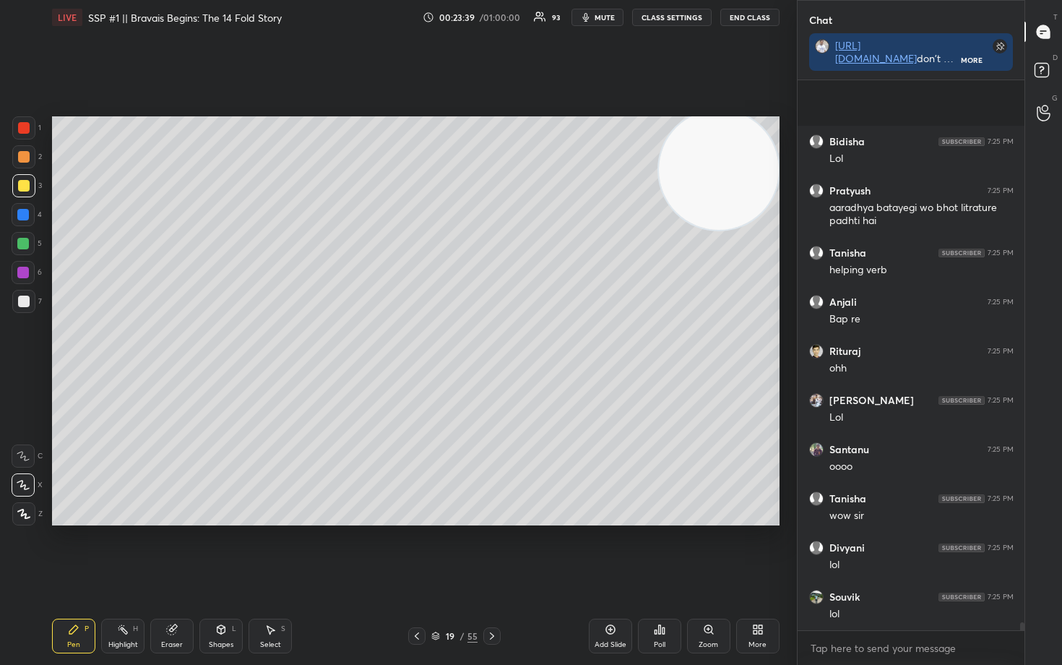
scroll to position [36324, 0]
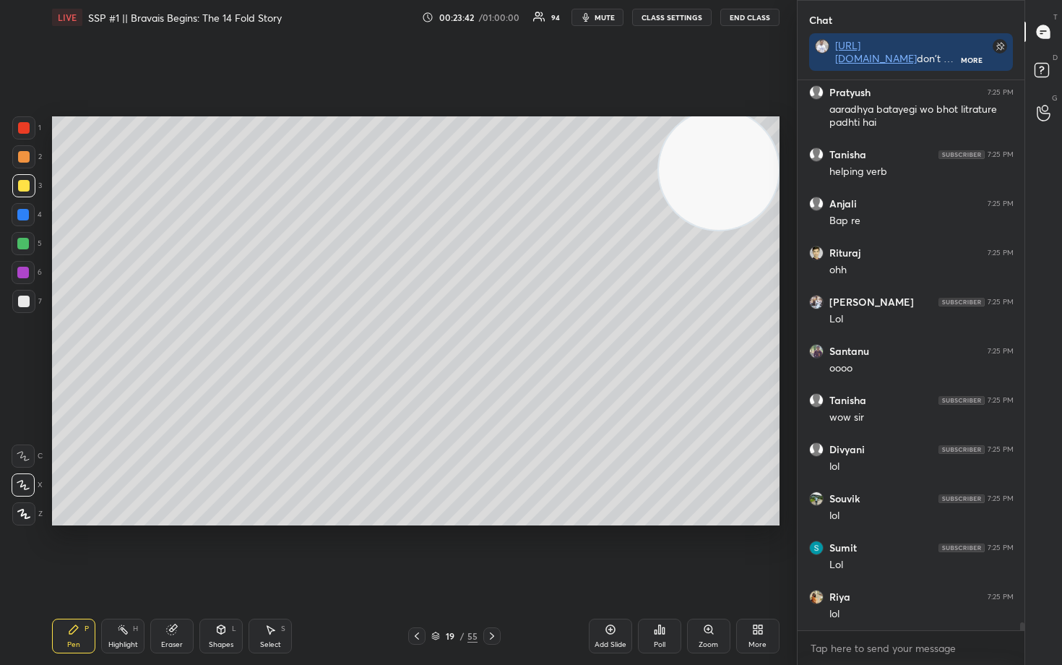
drag, startPoint x: 707, startPoint y: 196, endPoint x: 730, endPoint y: 171, distance: 33.7
click at [731, 172] on video at bounding box center [719, 170] width 120 height 120
drag, startPoint x: 709, startPoint y: 183, endPoint x: 722, endPoint y: 165, distance: 22.4
click at [721, 167] on video at bounding box center [718, 177] width 120 height 120
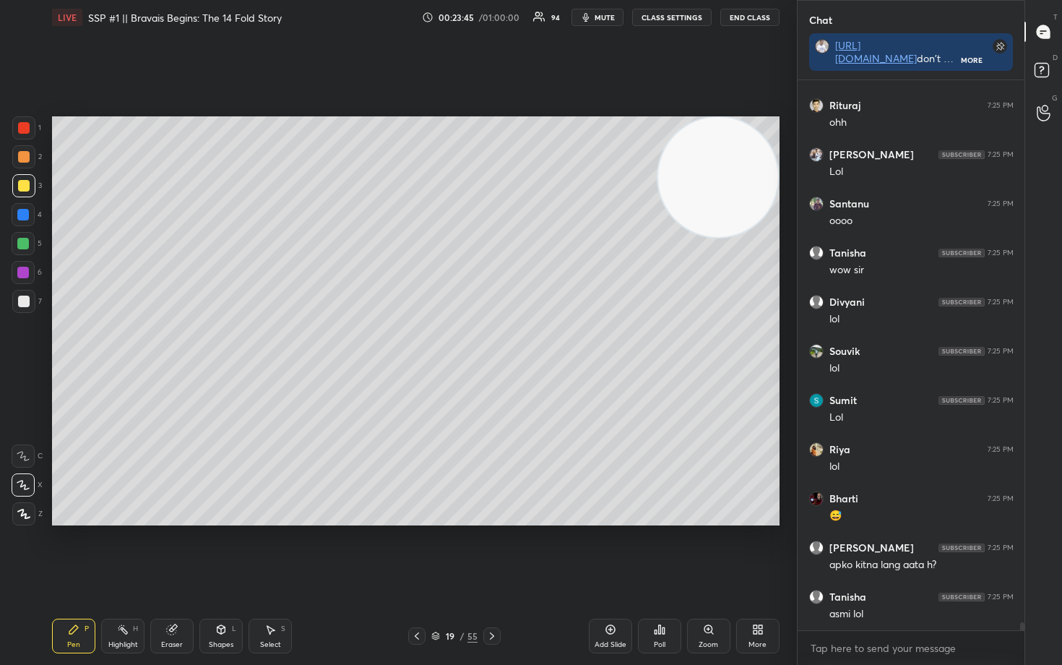
scroll to position [36521, 0]
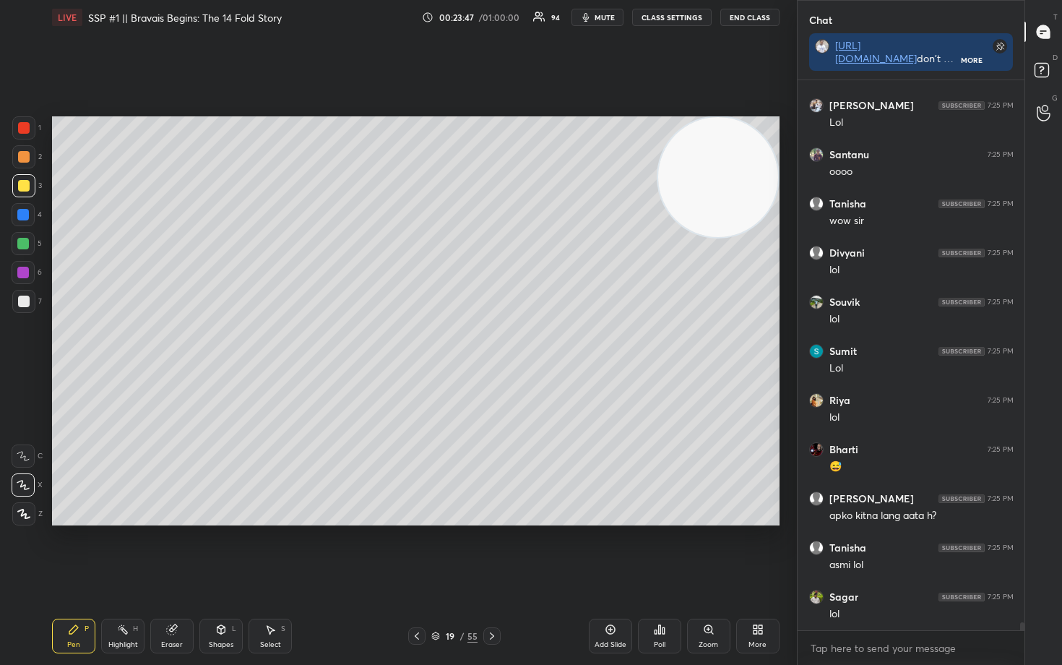
click at [609, 550] on icon at bounding box center [611, 629] width 12 height 12
drag, startPoint x: 698, startPoint y: 202, endPoint x: 703, endPoint y: 184, distance: 18.6
click at [709, 186] on video at bounding box center [718, 178] width 120 height 120
click at [26, 160] on div at bounding box center [24, 157] width 12 height 12
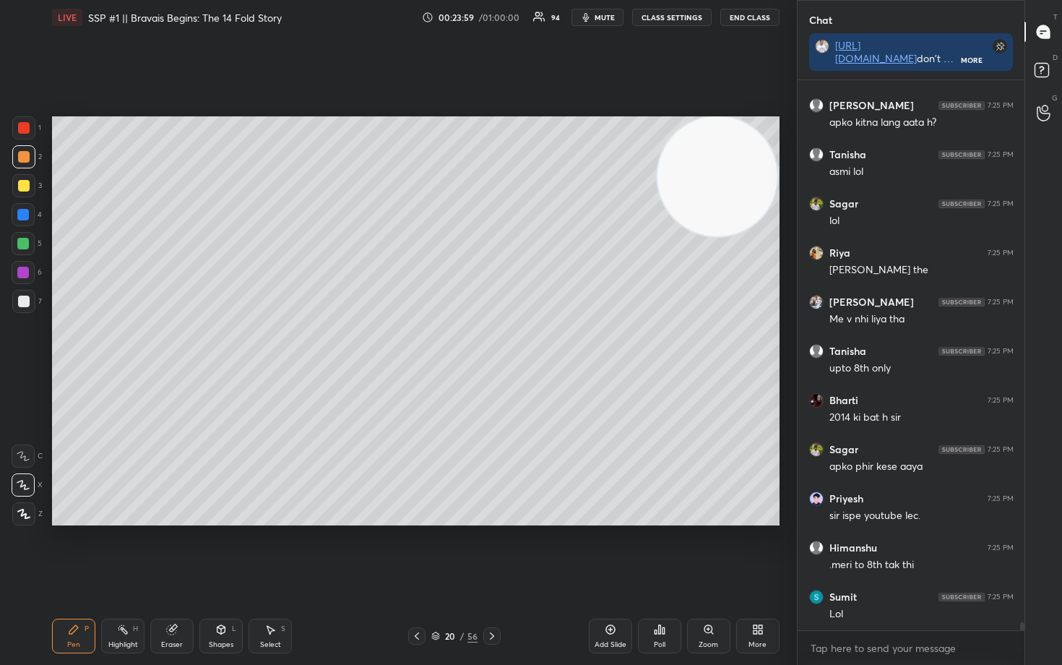
scroll to position [36976, 0]
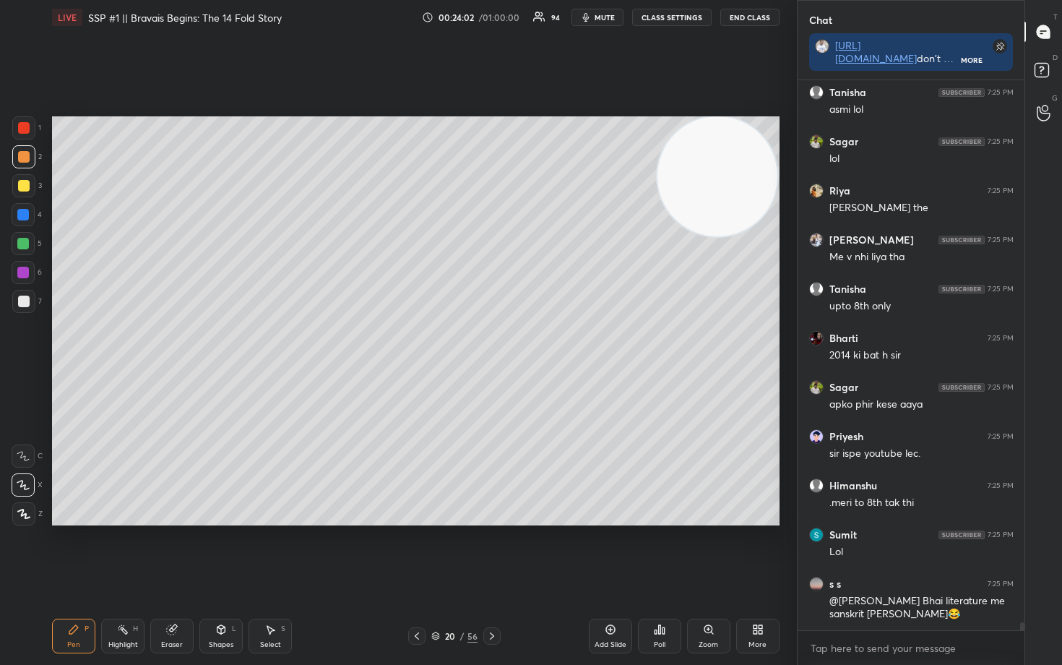
click at [165, 550] on div "Eraser" at bounding box center [171, 635] width 43 height 35
drag, startPoint x: 14, startPoint y: 508, endPoint x: 33, endPoint y: 540, distance: 36.9
click at [14, 509] on div "Erase all" at bounding box center [23, 513] width 23 height 23
click at [69, 550] on icon at bounding box center [74, 629] width 12 height 12
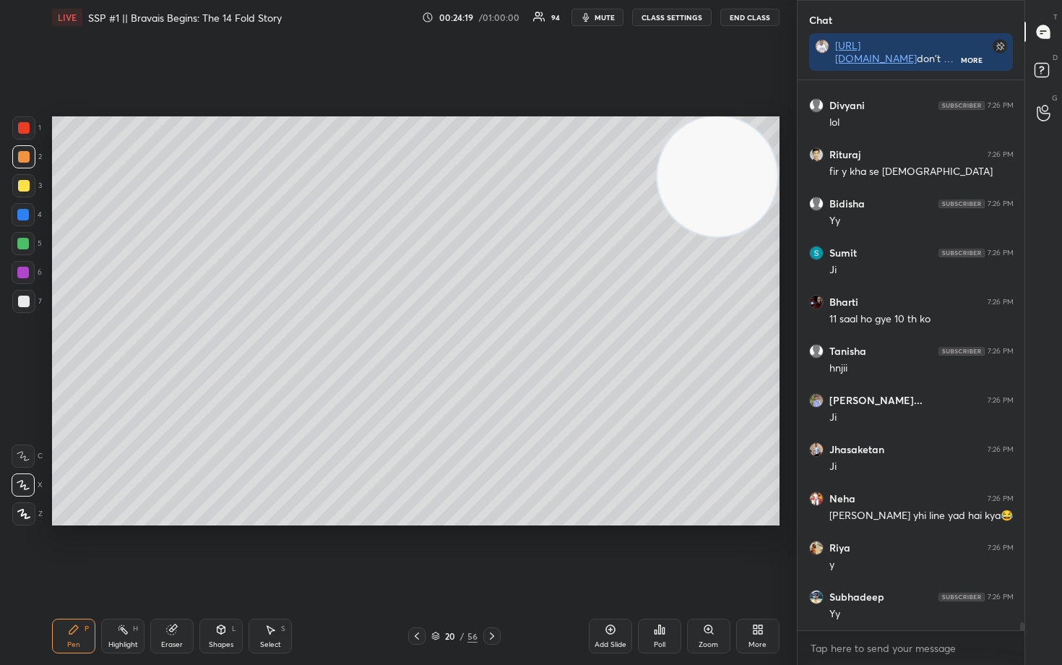
scroll to position [37614, 0]
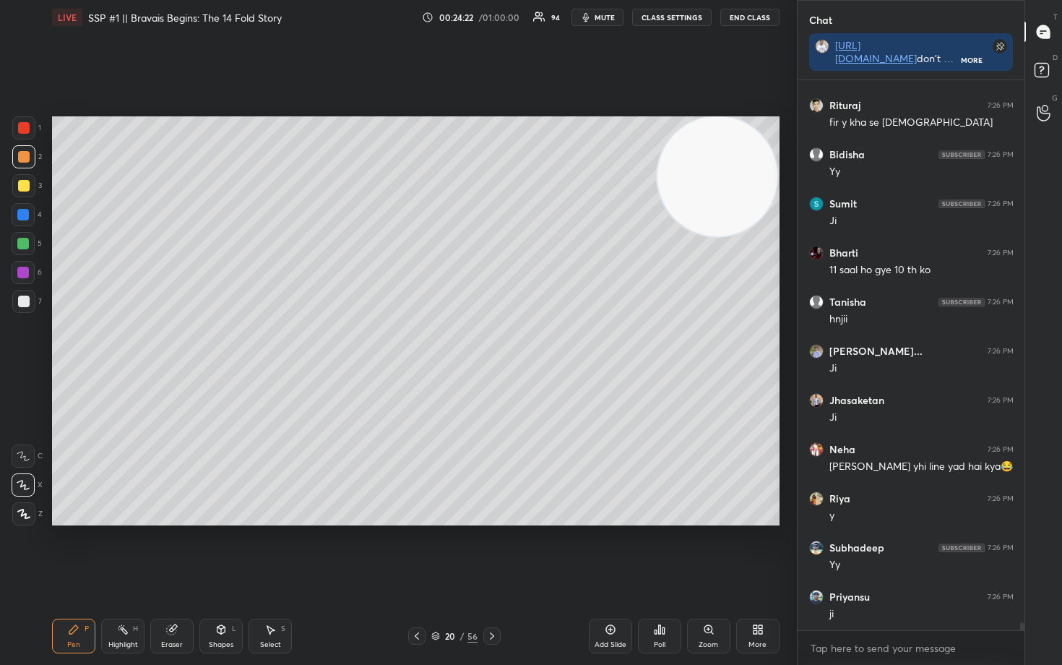
click at [18, 303] on div at bounding box center [24, 301] width 12 height 12
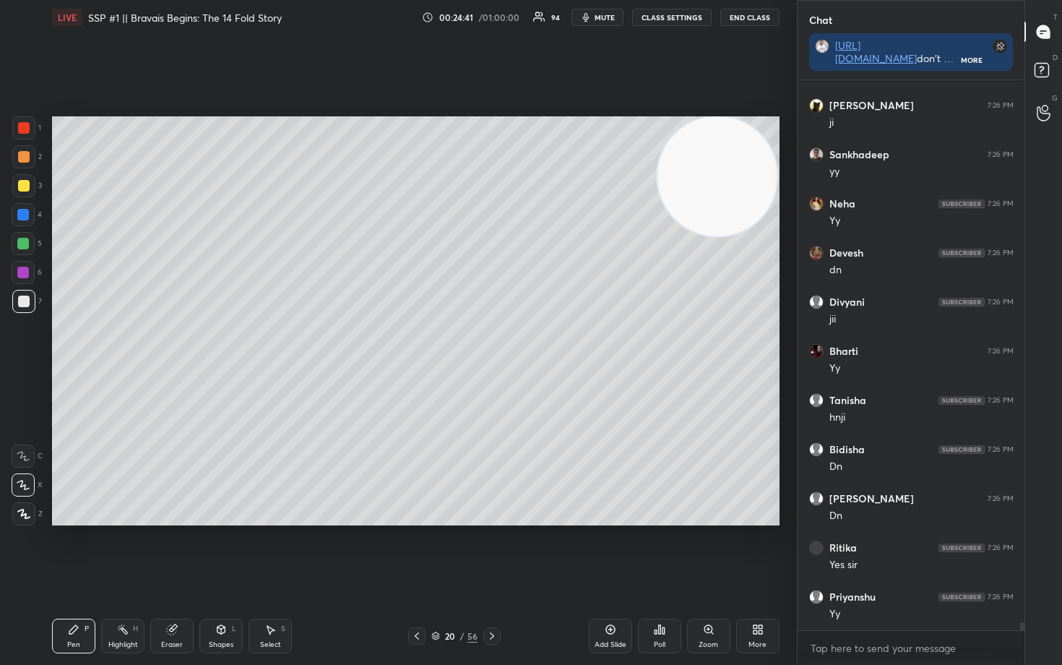
scroll to position [38793, 0]
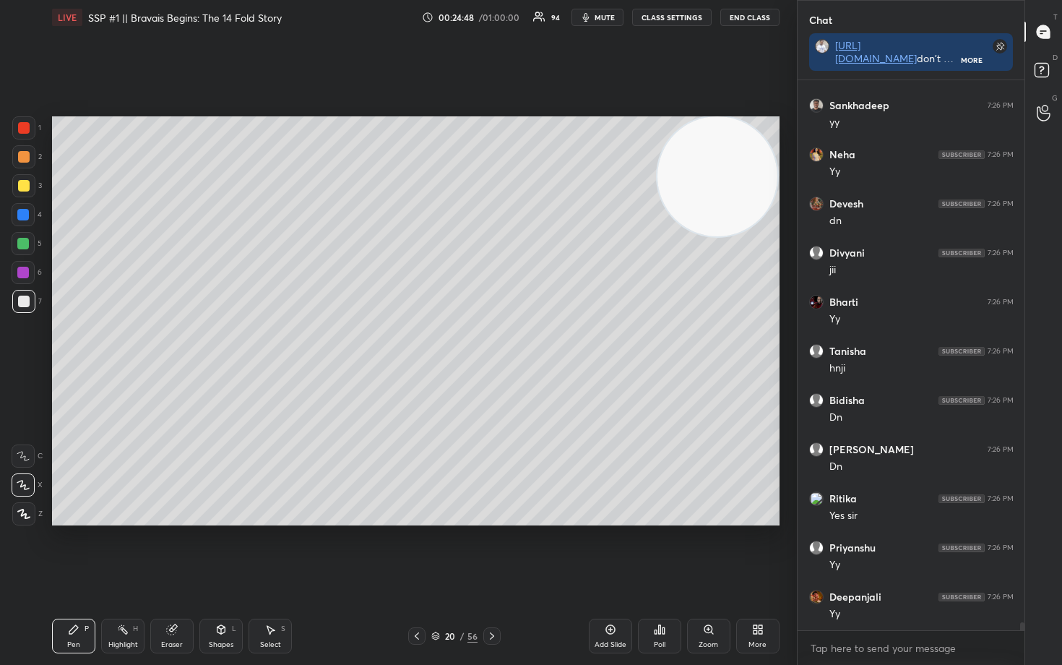
click at [31, 186] on div at bounding box center [23, 185] width 23 height 23
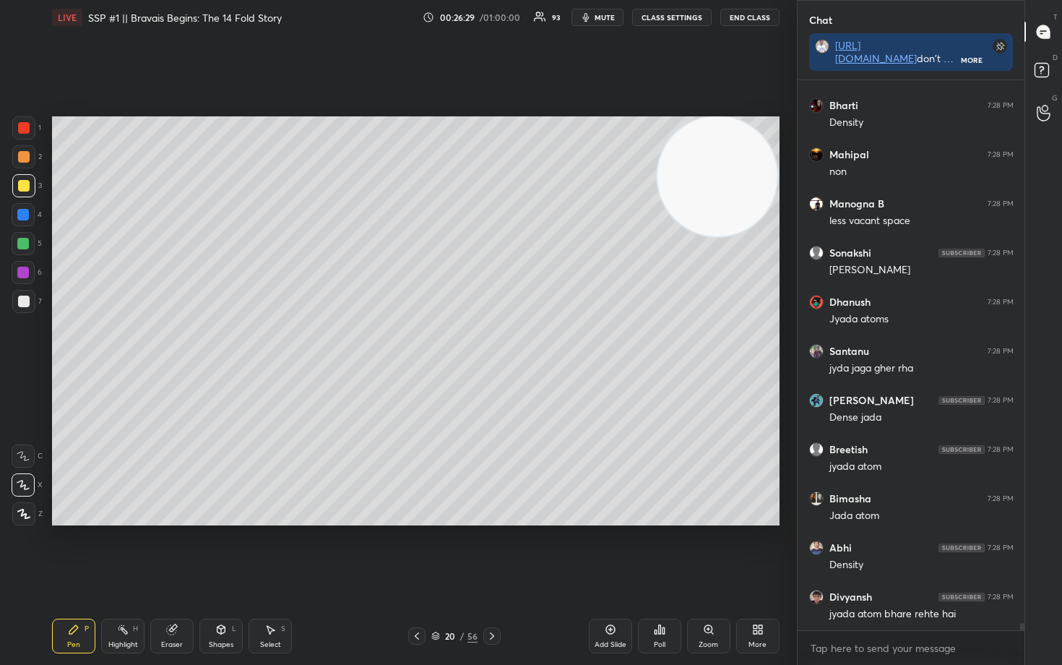
scroll to position [42932, 0]
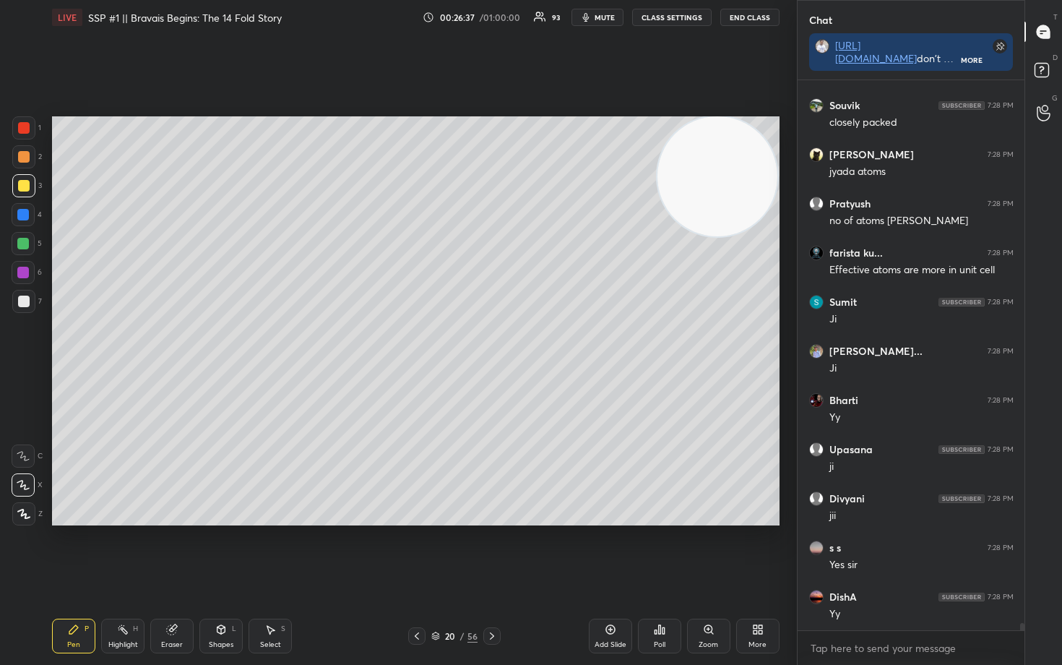
drag, startPoint x: 614, startPoint y: 629, endPoint x: 622, endPoint y: 618, distance: 14.0
click at [614, 550] on icon at bounding box center [611, 629] width 12 height 12
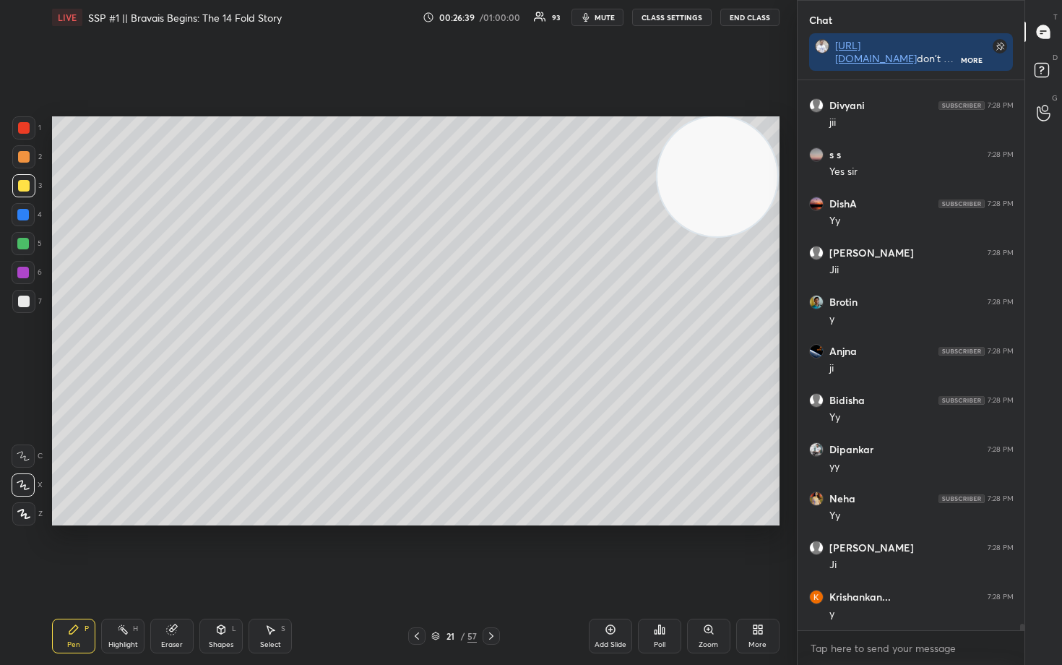
click at [18, 160] on div at bounding box center [24, 157] width 12 height 12
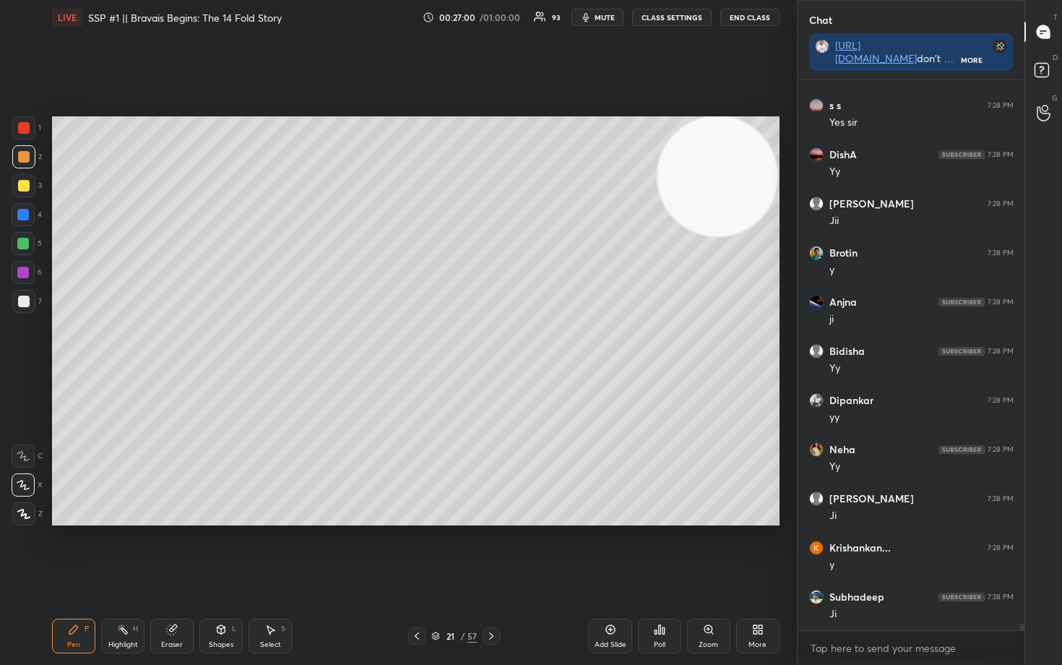
scroll to position [43967, 0]
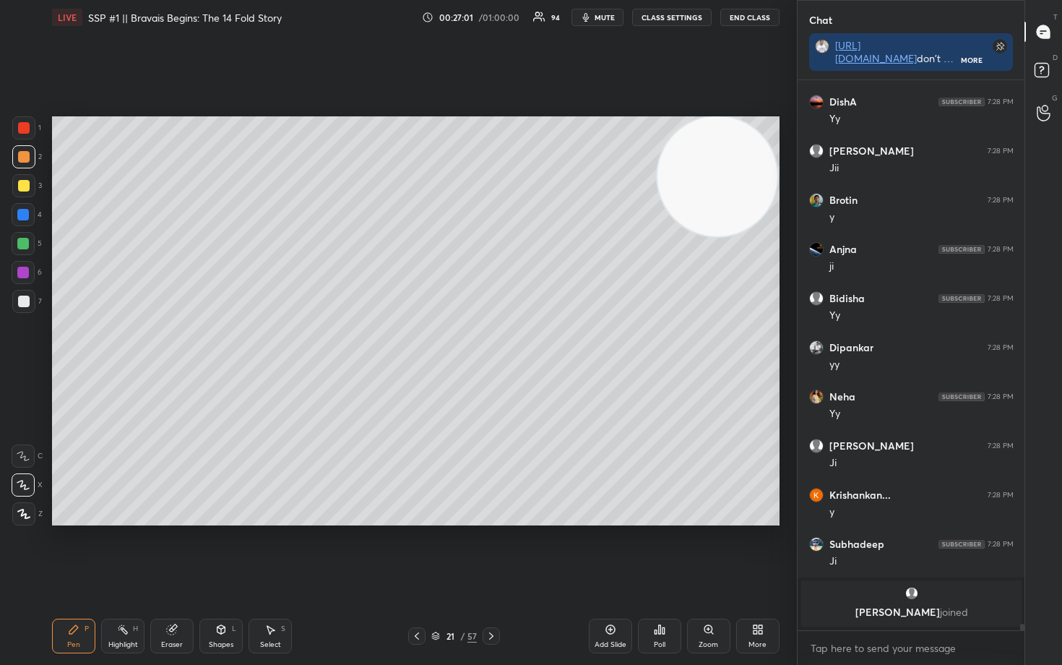
drag, startPoint x: 26, startPoint y: 244, endPoint x: 42, endPoint y: 240, distance: 16.5
click at [25, 245] on div at bounding box center [23, 244] width 12 height 12
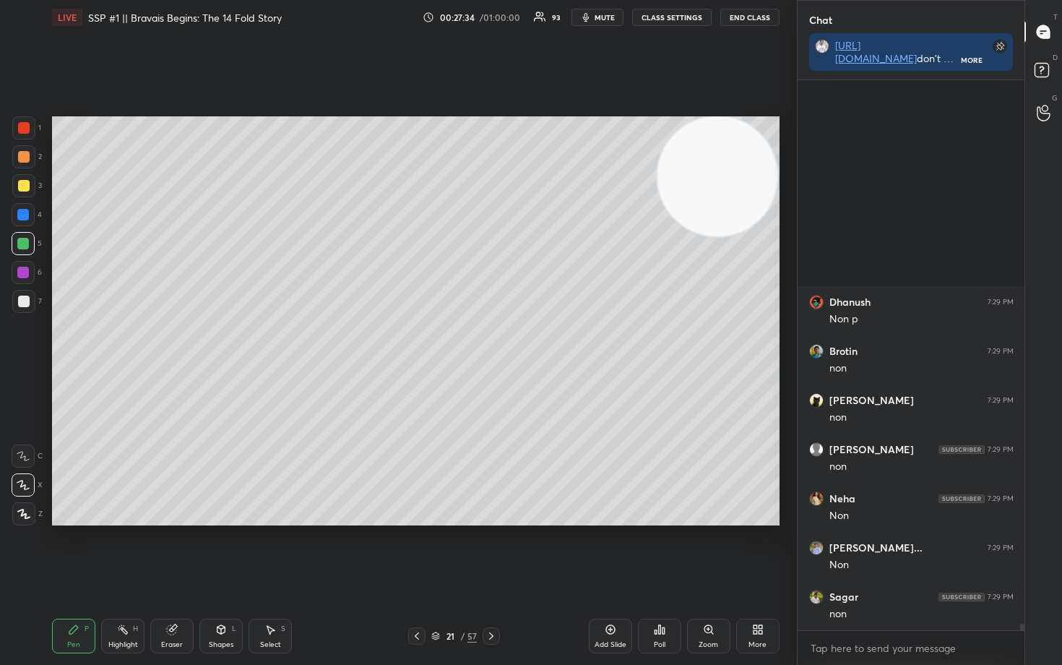
scroll to position [44931, 0]
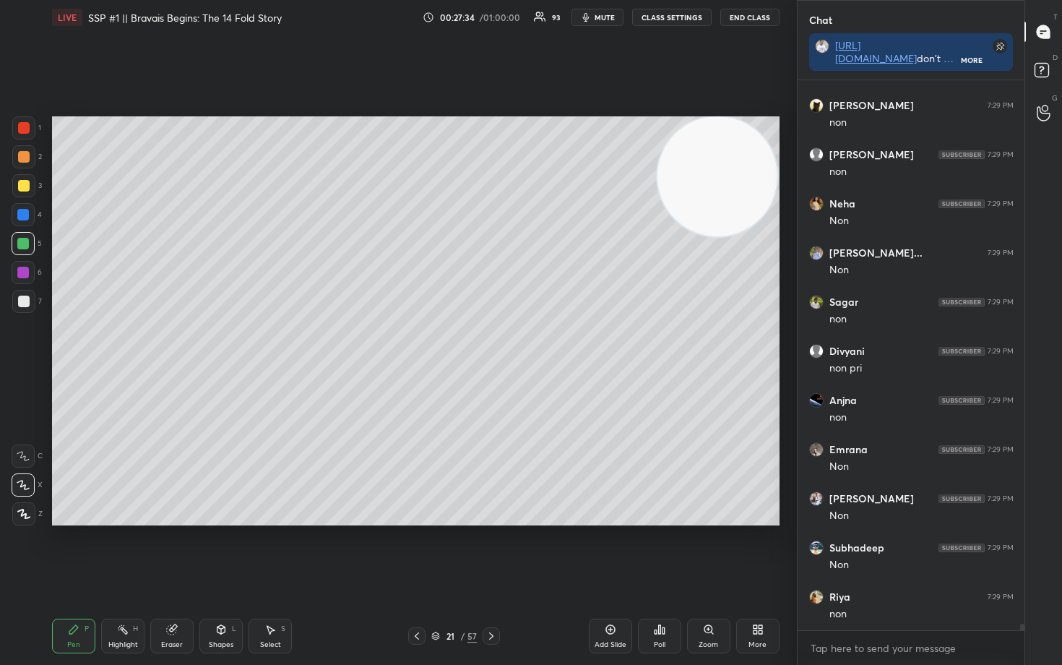
drag, startPoint x: 23, startPoint y: 182, endPoint x: 37, endPoint y: 185, distance: 14.0
click at [25, 183] on div at bounding box center [24, 186] width 12 height 12
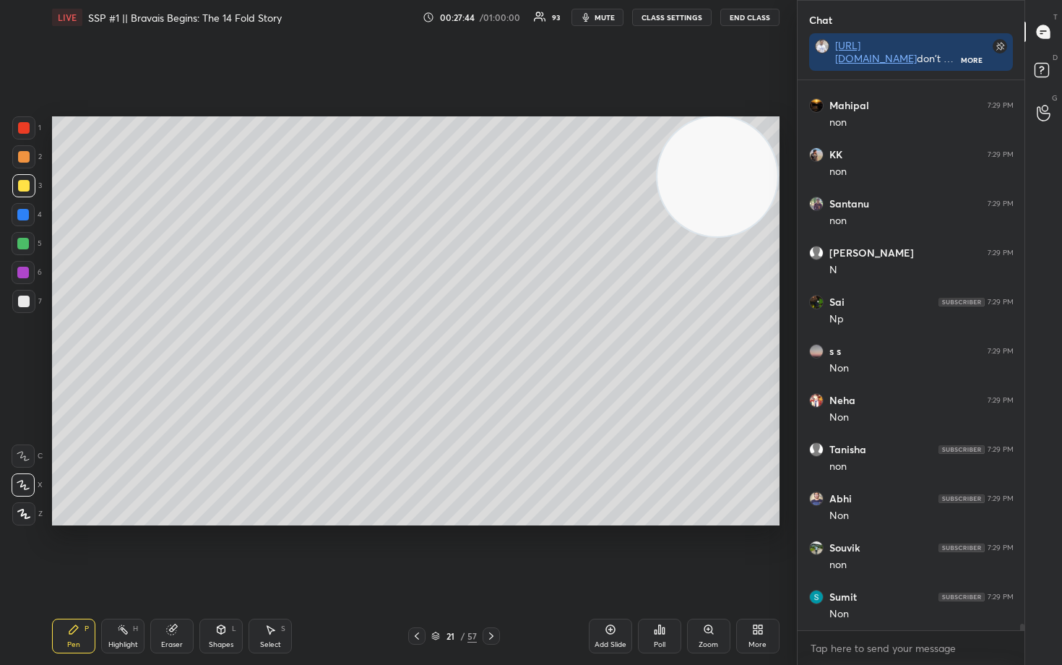
scroll to position [45619, 0]
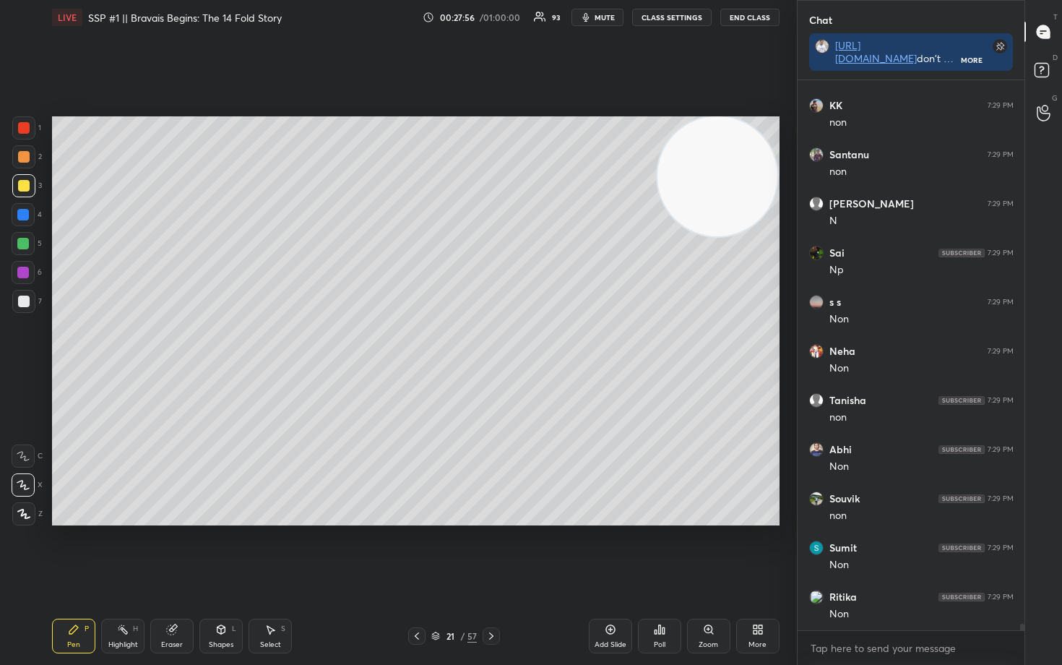
click at [23, 246] on div at bounding box center [23, 244] width 12 height 12
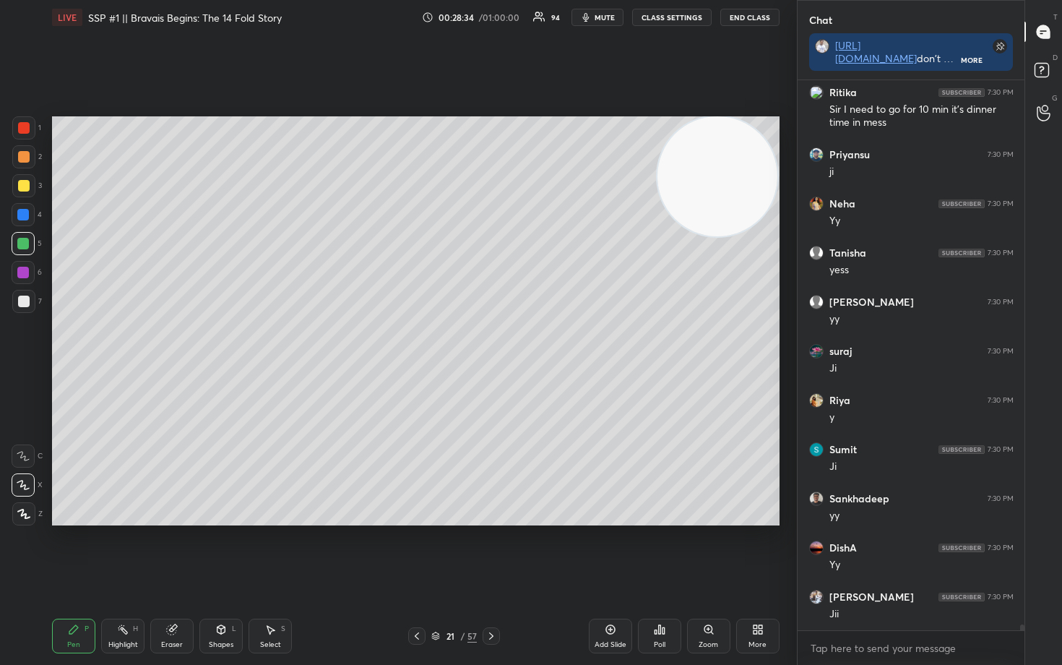
scroll to position [49316, 0]
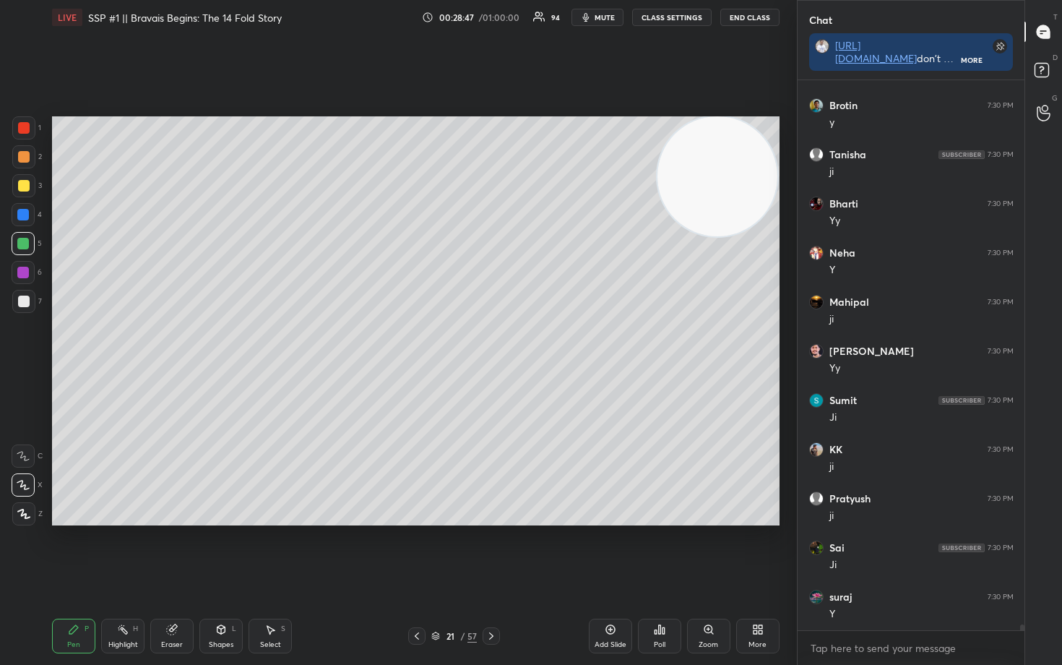
click at [605, 550] on icon at bounding box center [611, 629] width 12 height 12
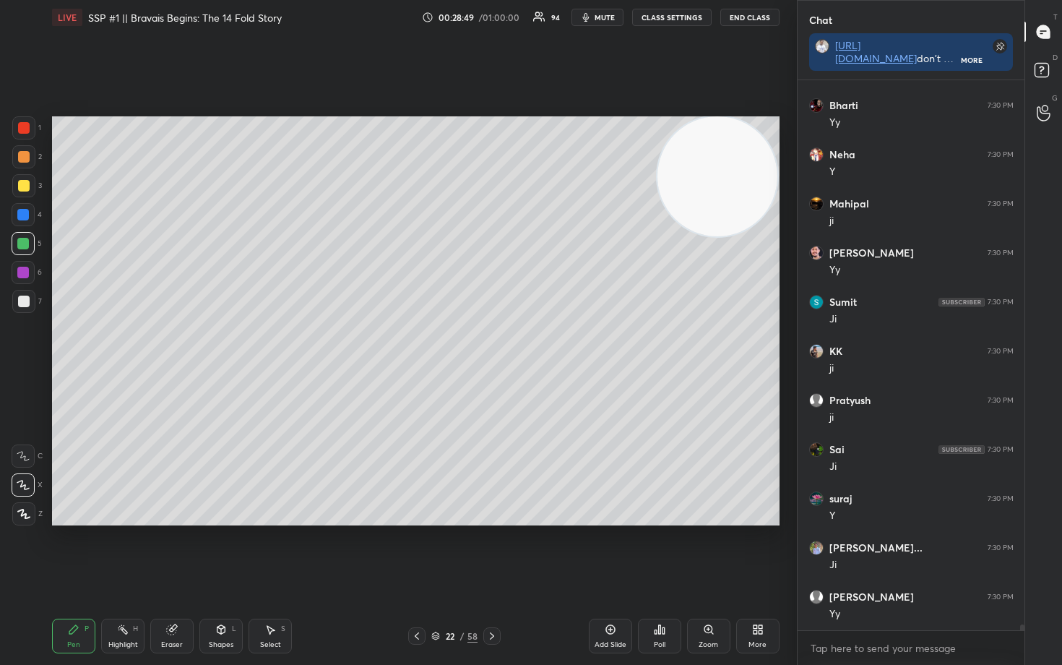
click at [14, 184] on div at bounding box center [23, 185] width 23 height 23
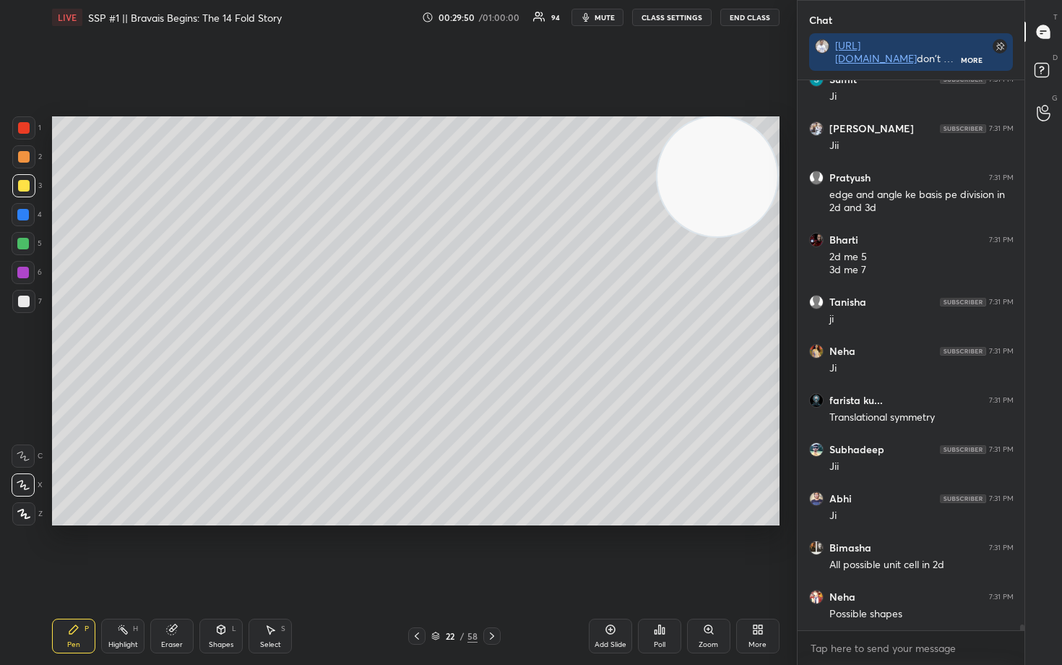
scroll to position [51896, 0]
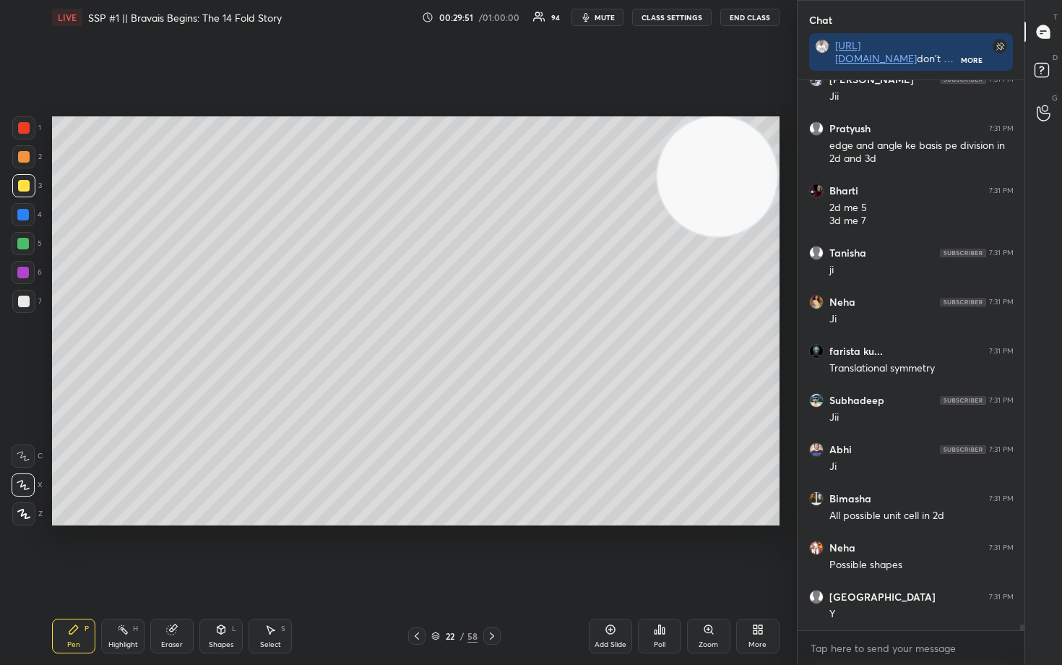
drag, startPoint x: 24, startPoint y: 306, endPoint x: 31, endPoint y: 295, distance: 13.6
click at [23, 305] on div at bounding box center [24, 301] width 12 height 12
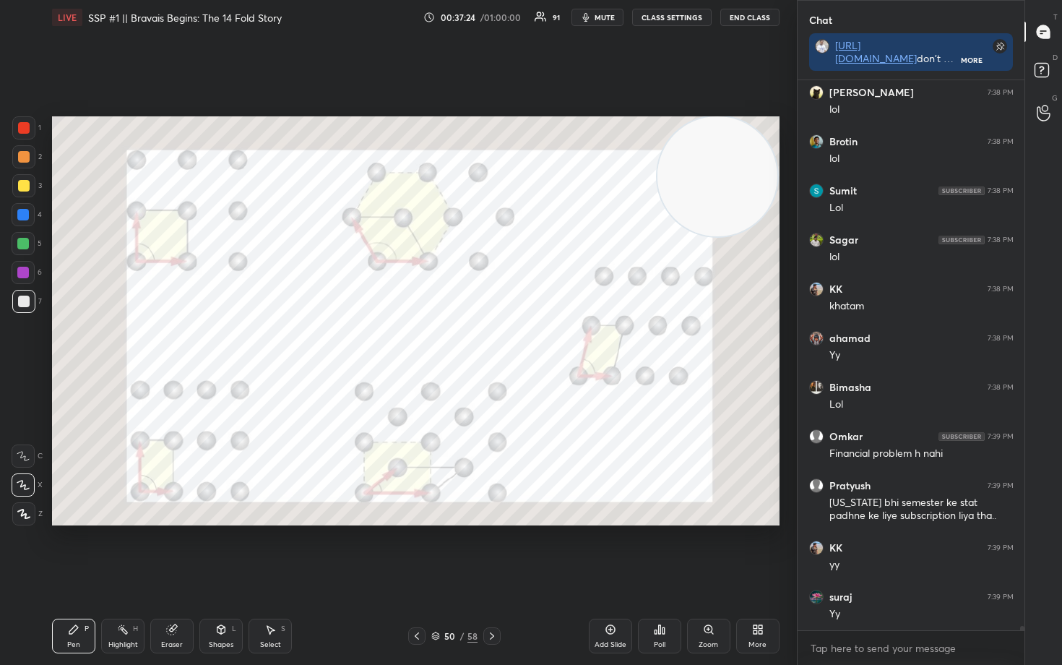
scroll to position [64626, 0]
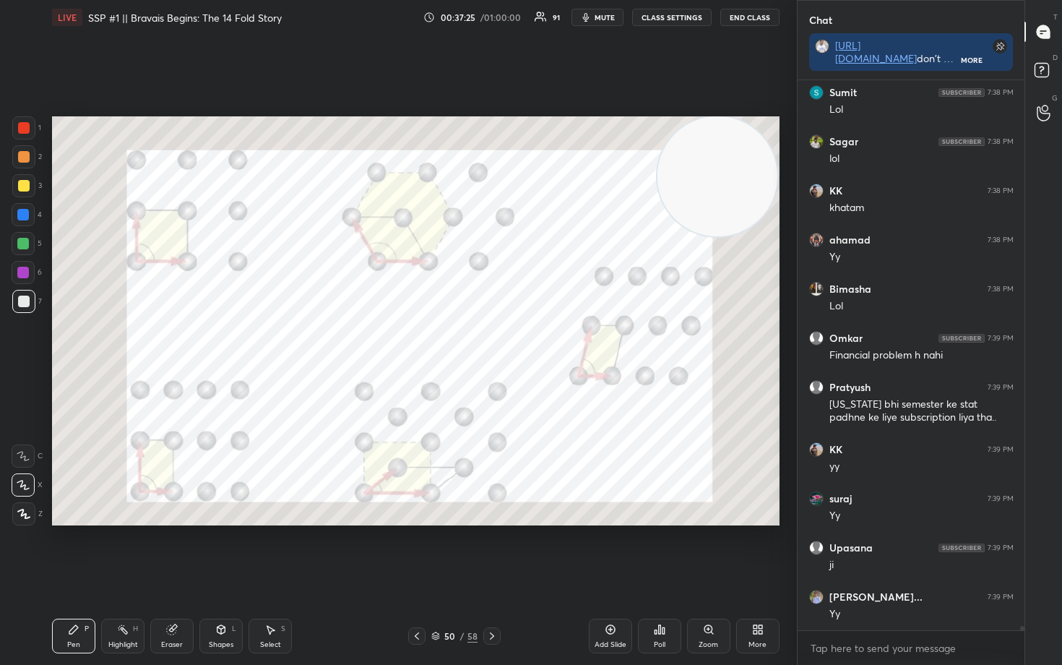
click at [605, 550] on div "Add Slide" at bounding box center [610, 635] width 43 height 35
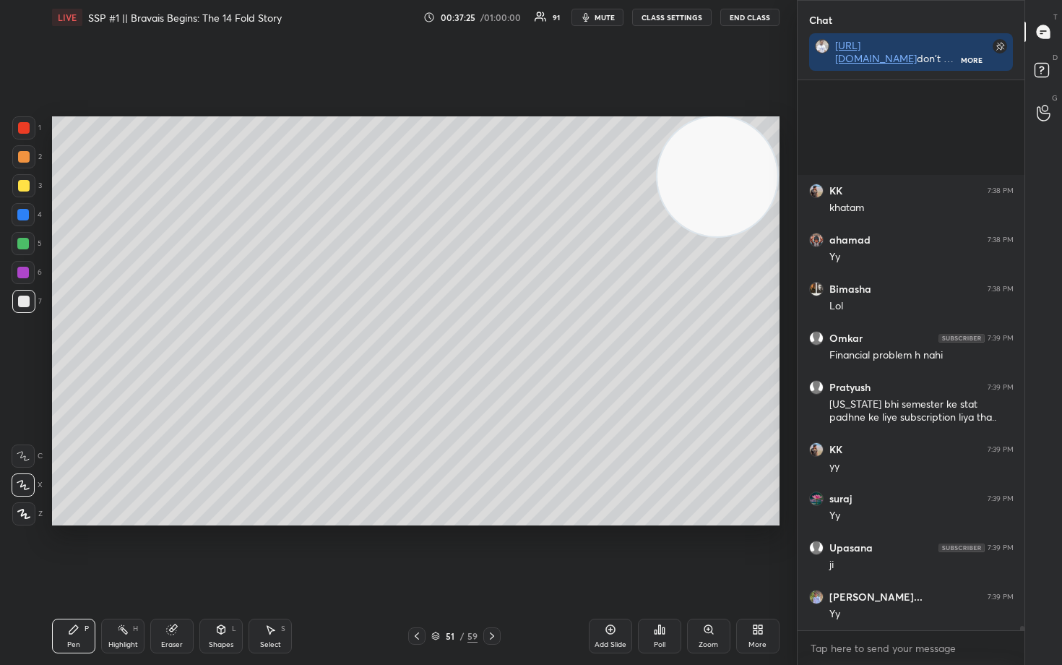
scroll to position [64774, 0]
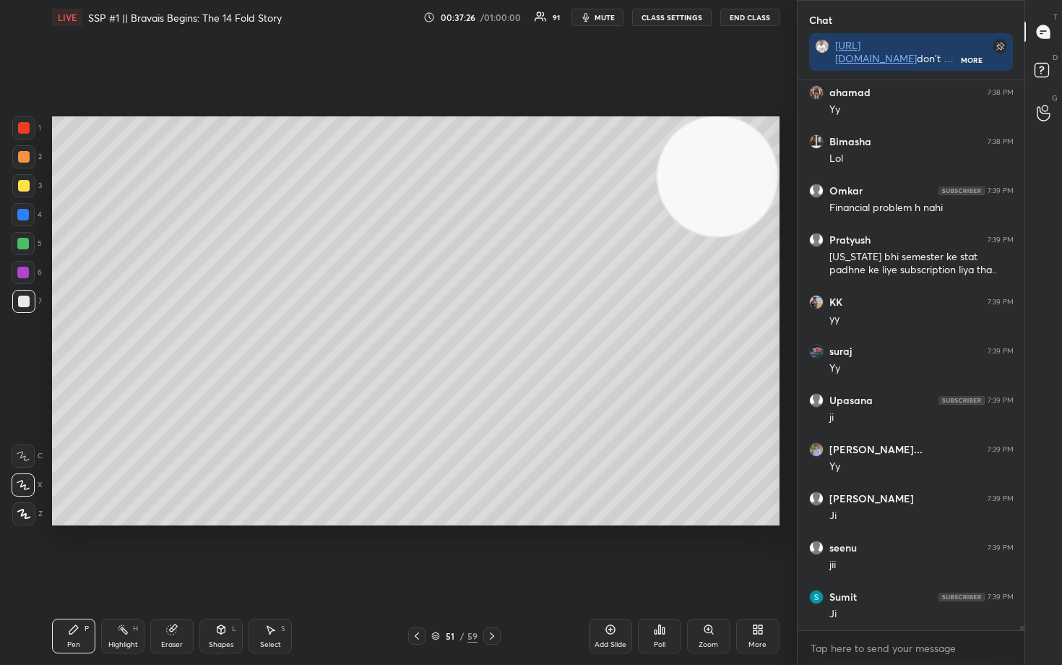
drag, startPoint x: 19, startPoint y: 187, endPoint x: 48, endPoint y: 185, distance: 29.0
click at [20, 186] on div at bounding box center [24, 186] width 12 height 12
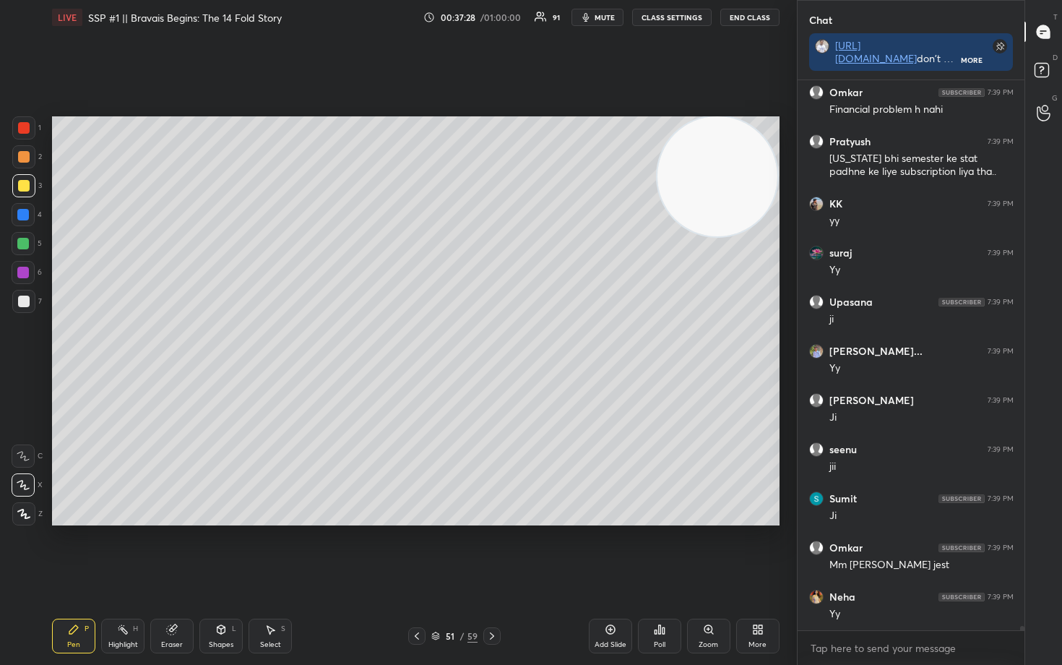
scroll to position [64921, 0]
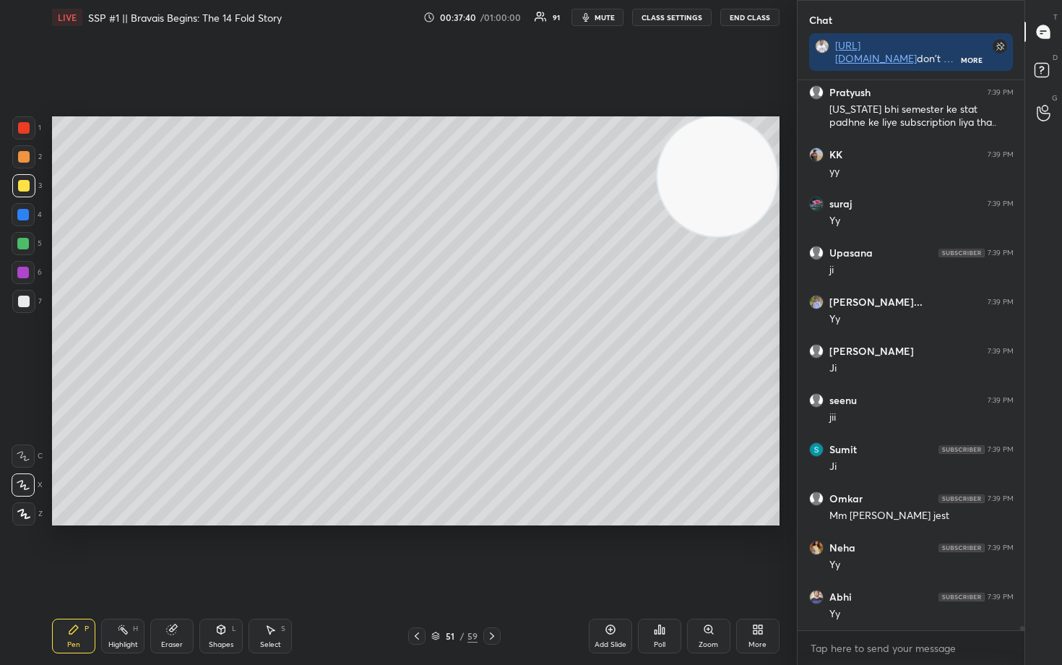
click at [26, 305] on div at bounding box center [24, 301] width 12 height 12
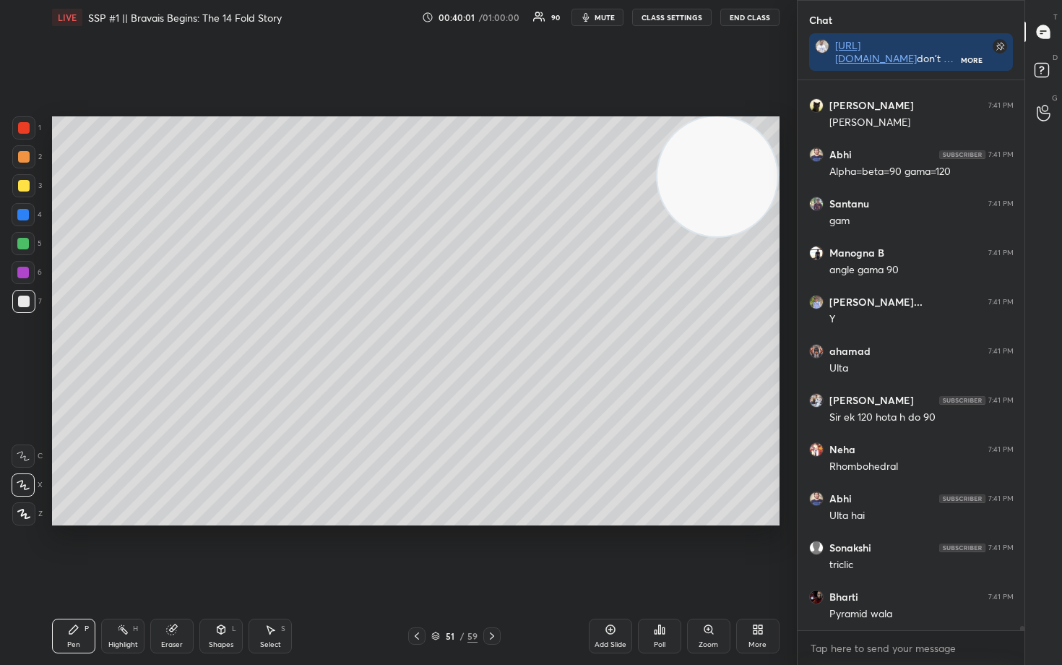
scroll to position [67917, 0]
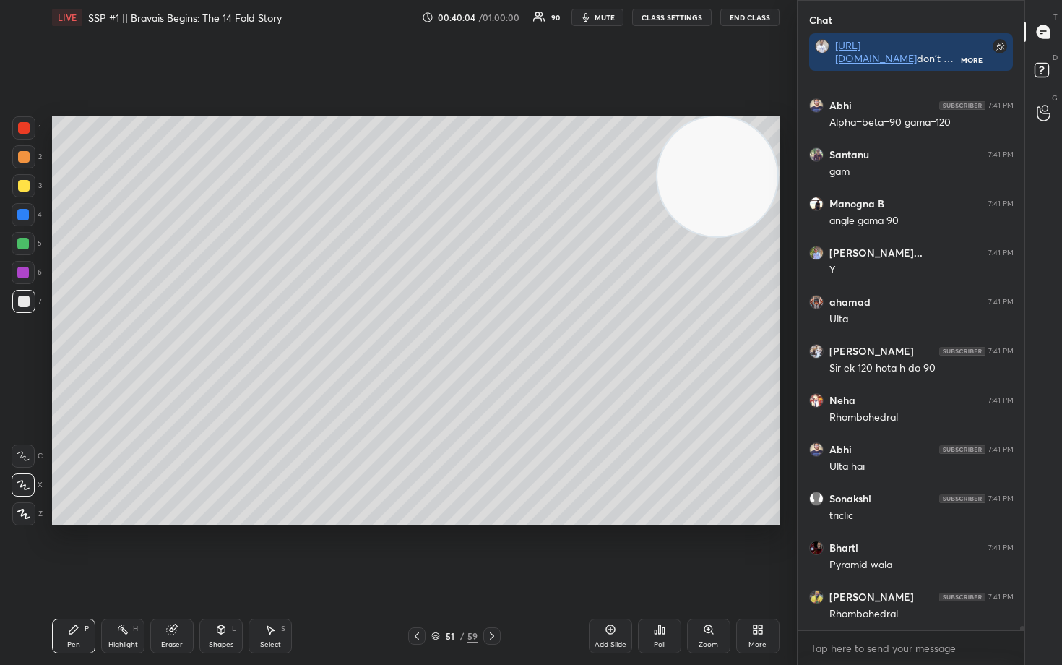
click at [159, 550] on div "Eraser" at bounding box center [171, 635] width 43 height 35
click at [68, 550] on div "Pen P" at bounding box center [73, 635] width 43 height 35
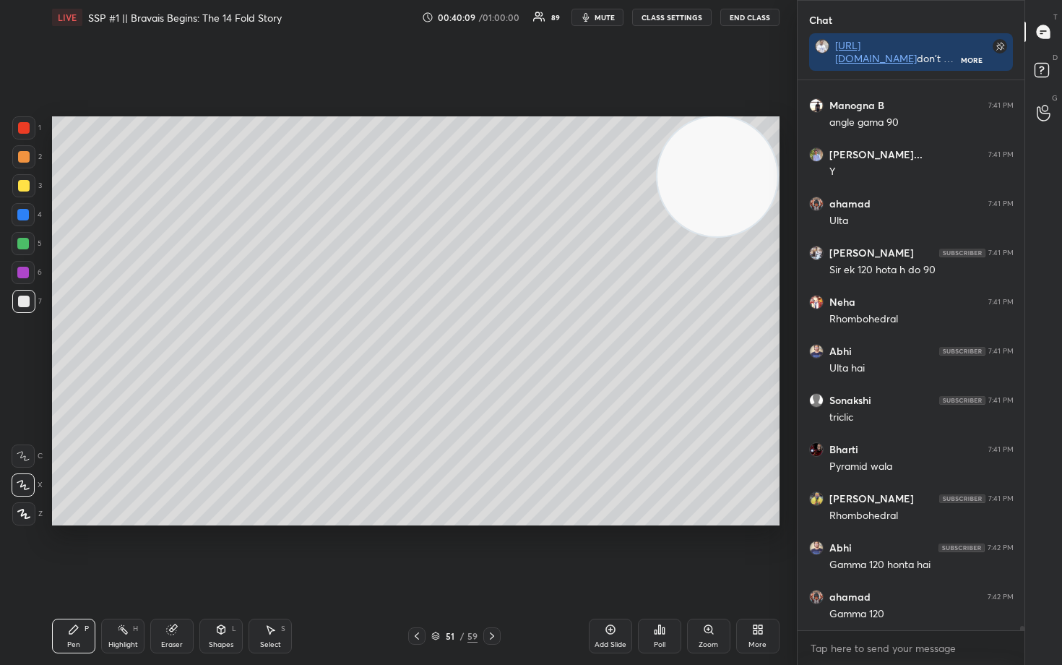
scroll to position [68064, 0]
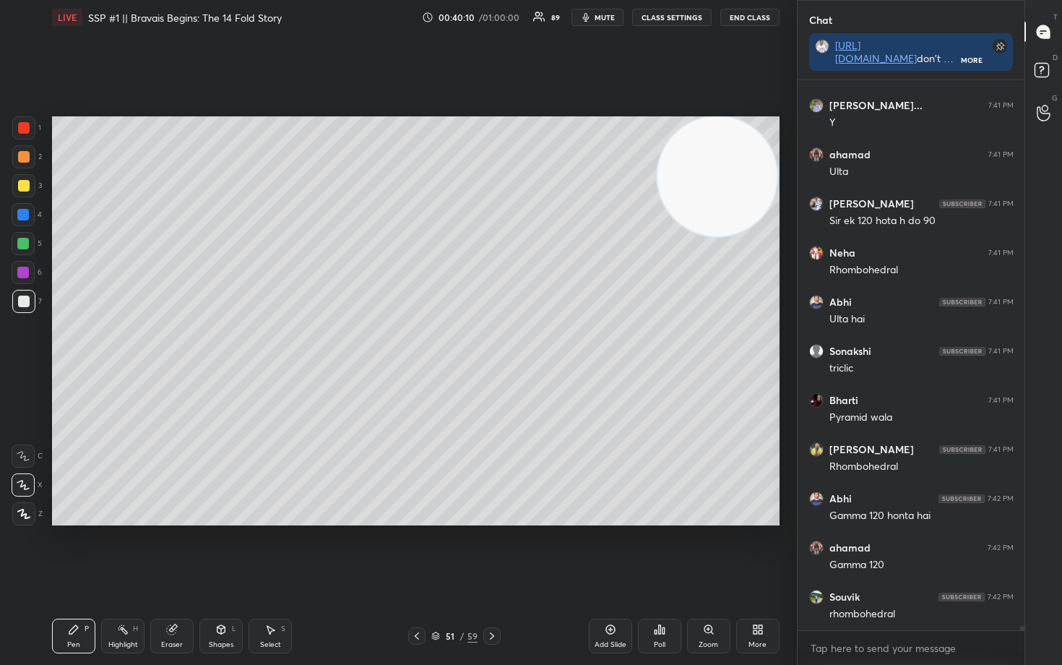
click at [178, 550] on div "Eraser" at bounding box center [171, 635] width 43 height 35
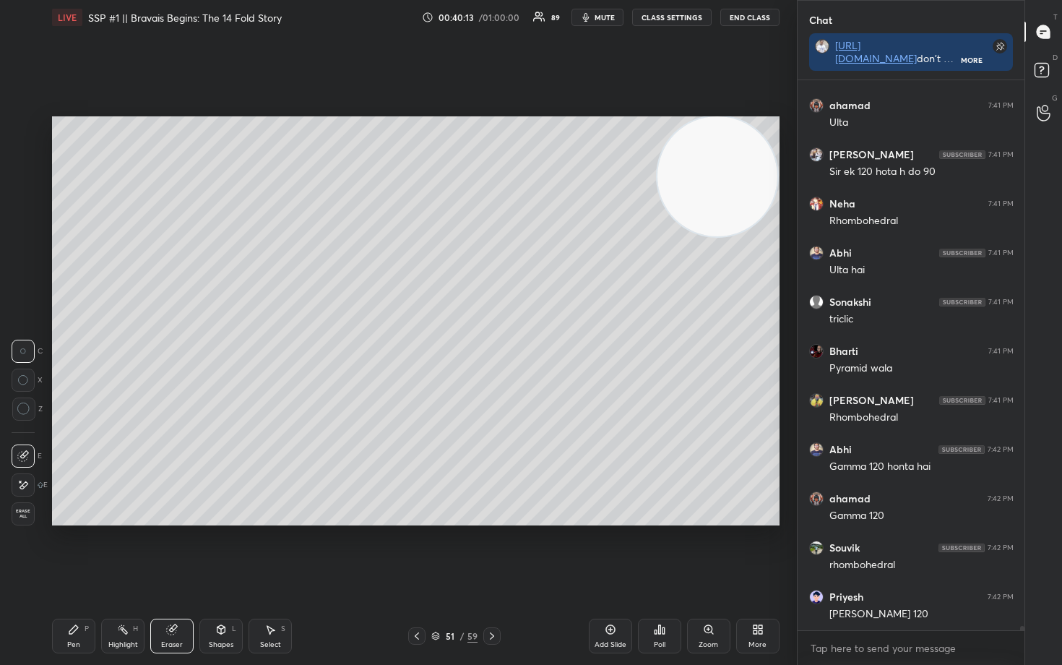
drag, startPoint x: 77, startPoint y: 635, endPoint x: 83, endPoint y: 624, distance: 12.3
click at [79, 550] on div "Pen P" at bounding box center [73, 635] width 43 height 35
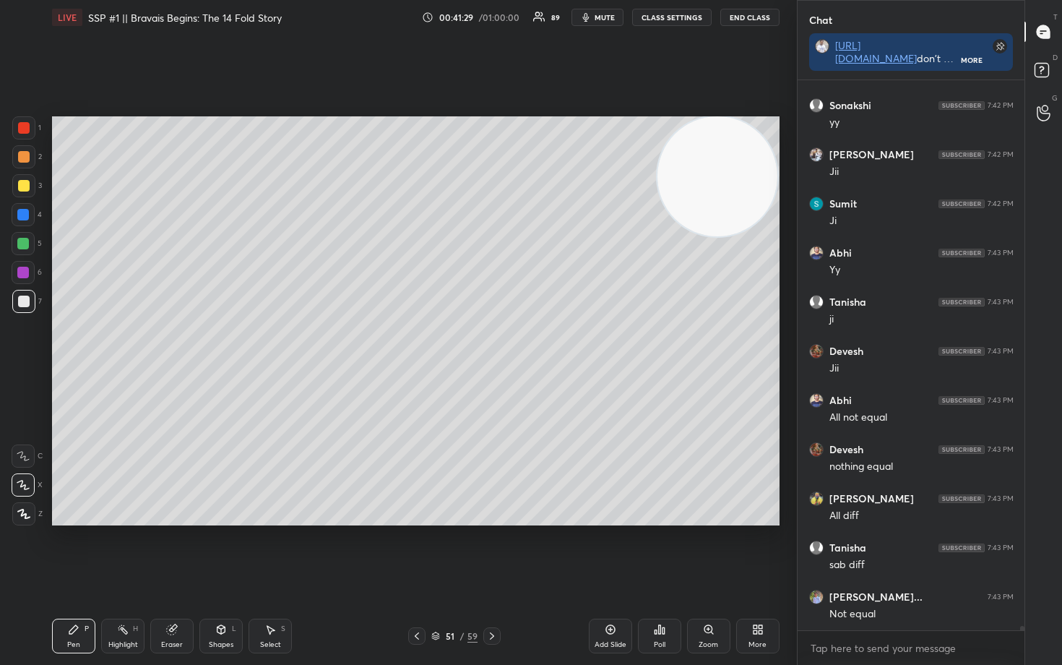
scroll to position [69489, 0]
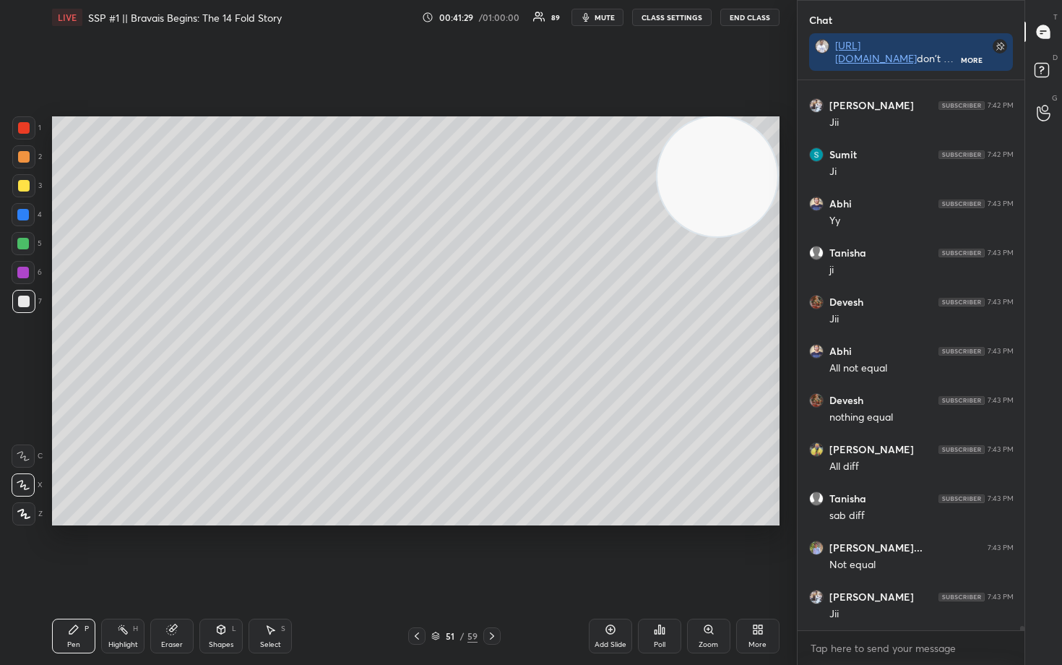
click at [24, 159] on div at bounding box center [24, 157] width 12 height 12
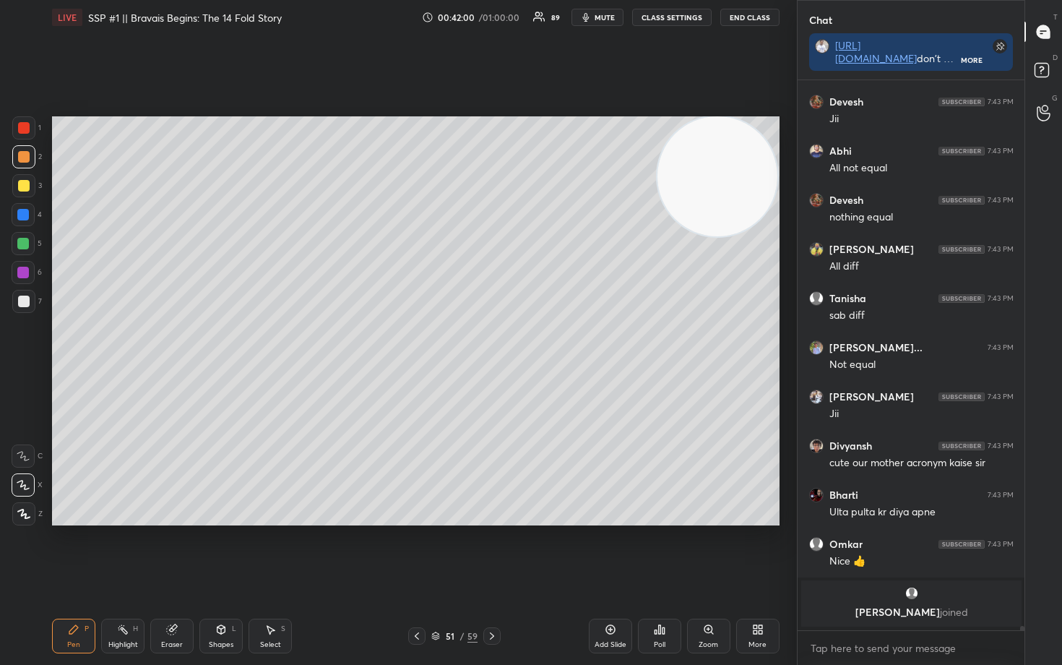
scroll to position [61813, 0]
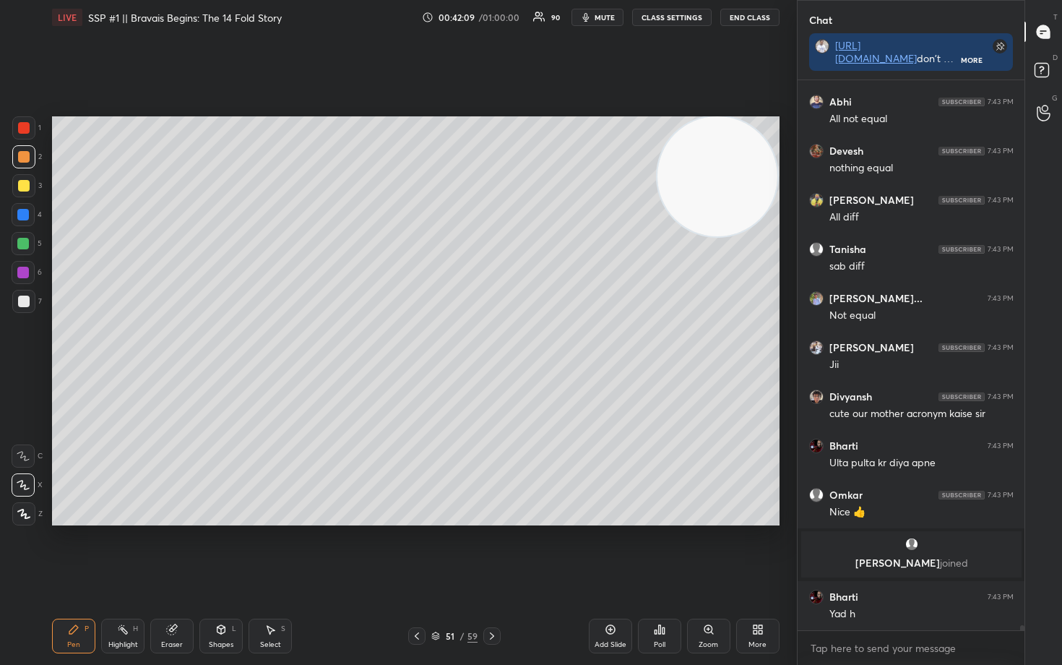
drag, startPoint x: 165, startPoint y: 645, endPoint x: 173, endPoint y: 630, distance: 16.8
click at [168, 550] on div "Eraser" at bounding box center [172, 644] width 22 height 7
drag, startPoint x: 72, startPoint y: 636, endPoint x: 108, endPoint y: 544, distance: 99.5
click at [76, 550] on div "Pen P" at bounding box center [73, 635] width 43 height 35
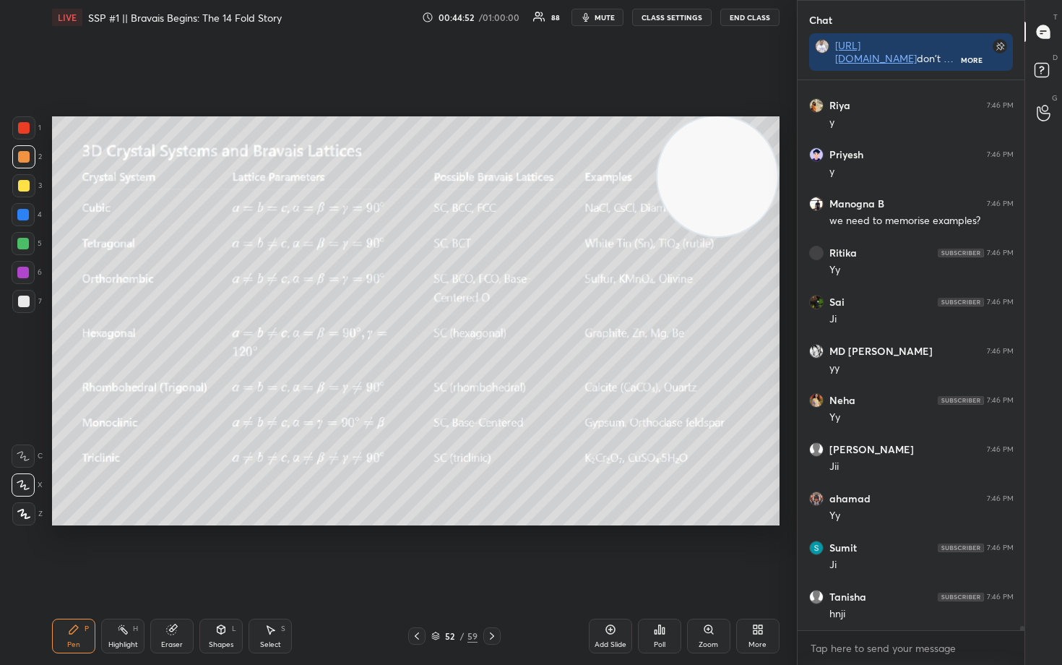
scroll to position [68327, 0]
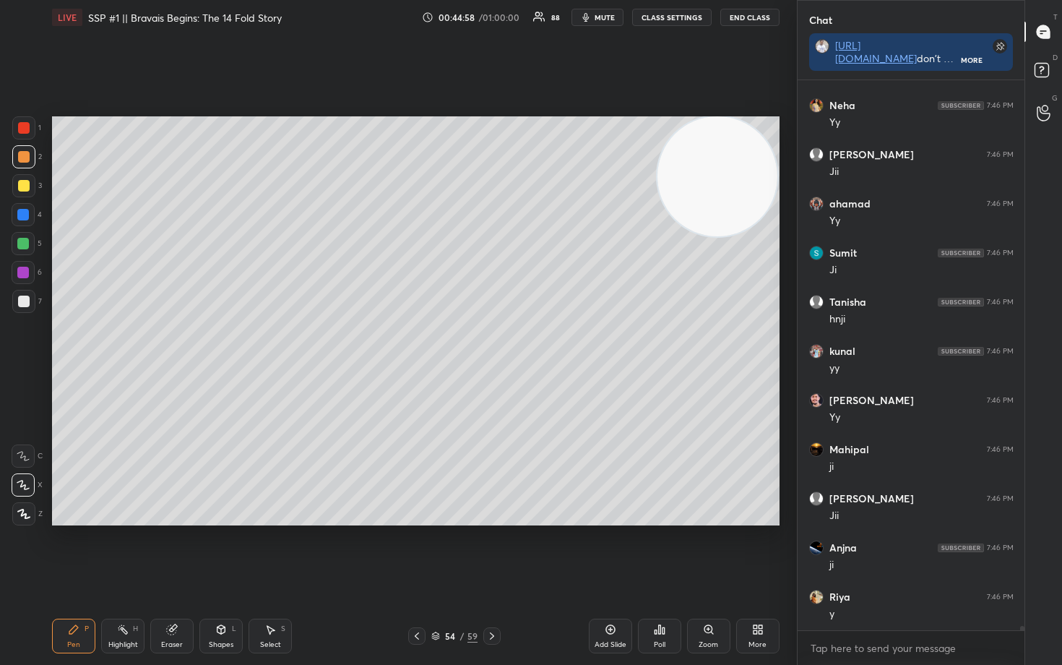
click at [22, 186] on div at bounding box center [24, 186] width 12 height 12
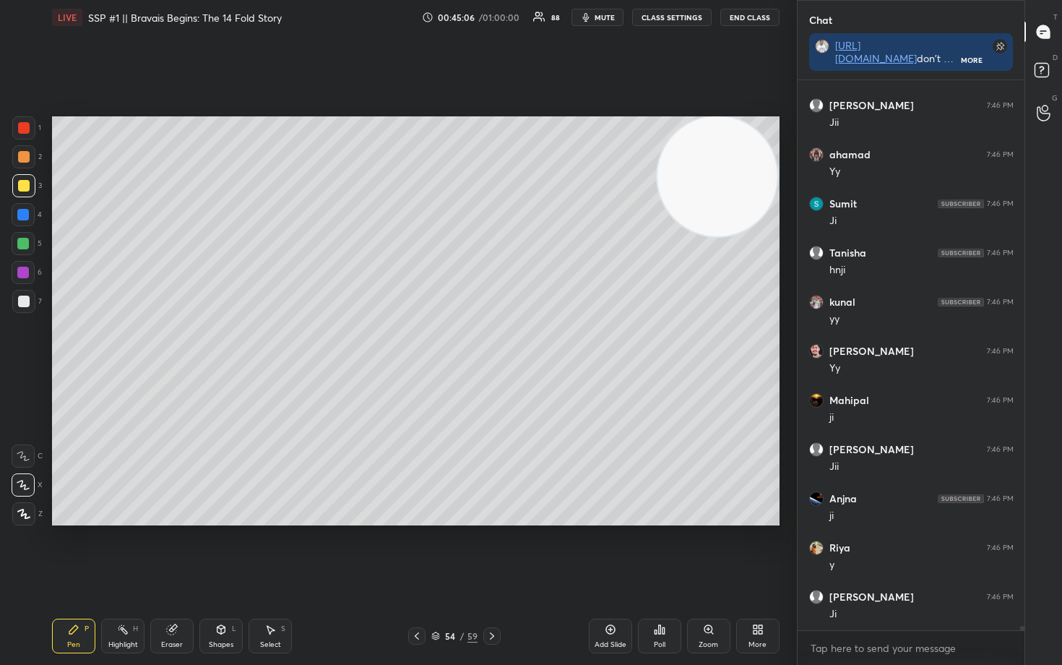
click at [17, 299] on div at bounding box center [23, 301] width 23 height 23
drag, startPoint x: 22, startPoint y: 184, endPoint x: 38, endPoint y: 191, distance: 18.1
click at [22, 186] on div at bounding box center [24, 186] width 12 height 12
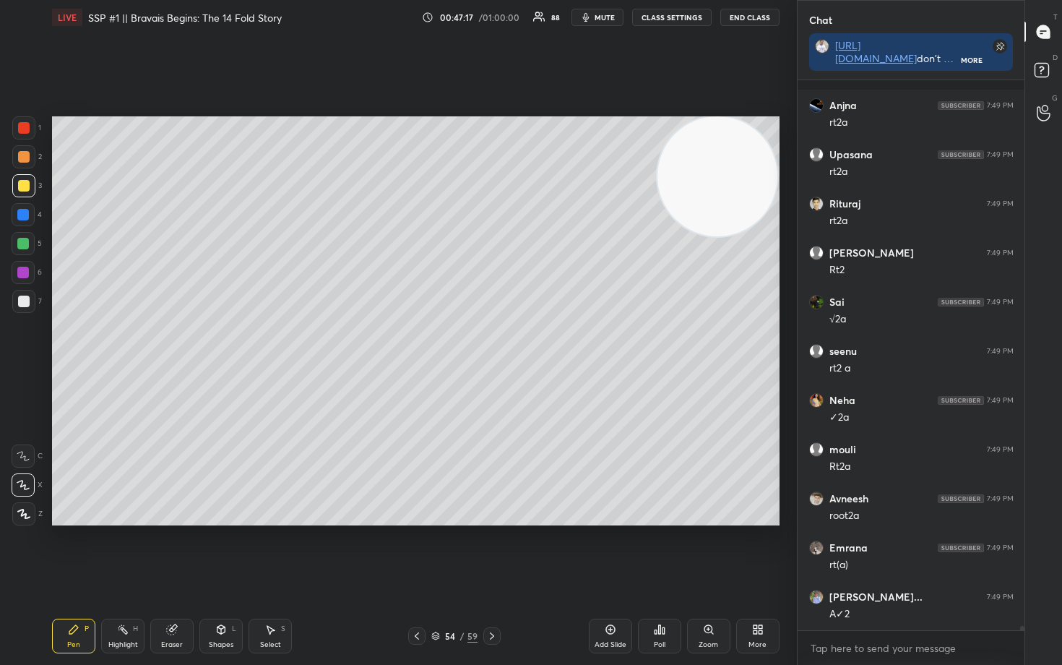
scroll to position [72354, 0]
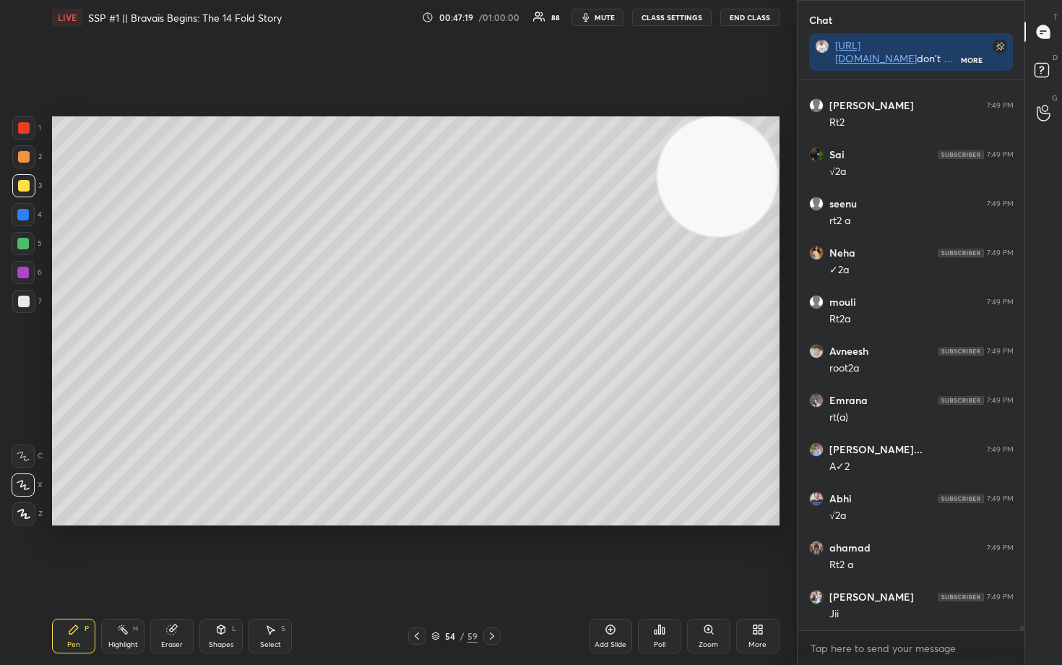
click at [25, 301] on div at bounding box center [24, 301] width 12 height 12
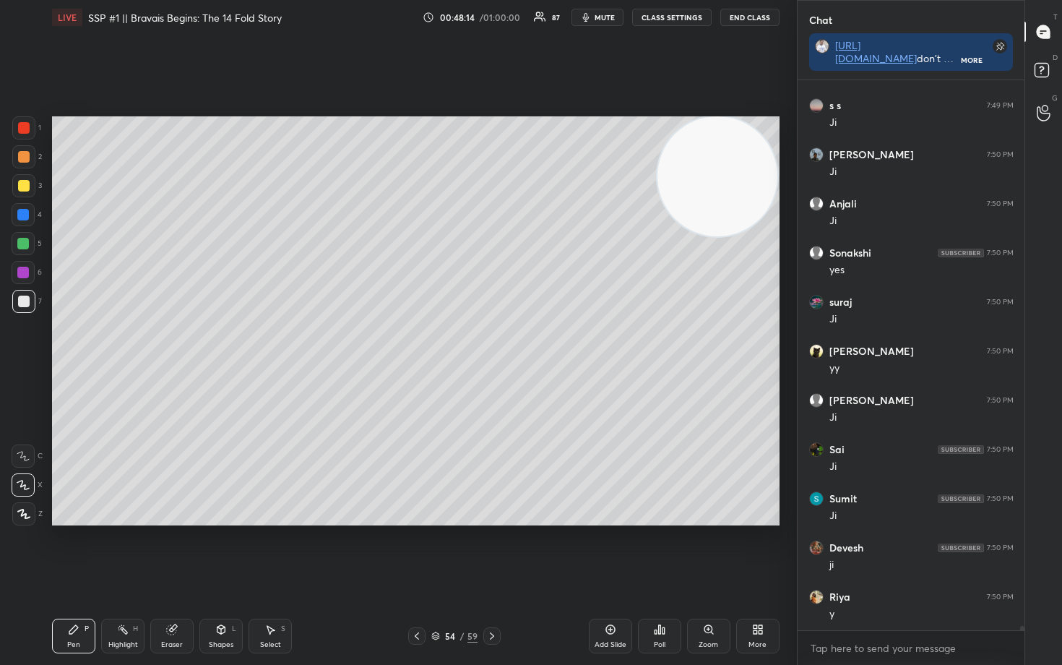
scroll to position [74859, 0]
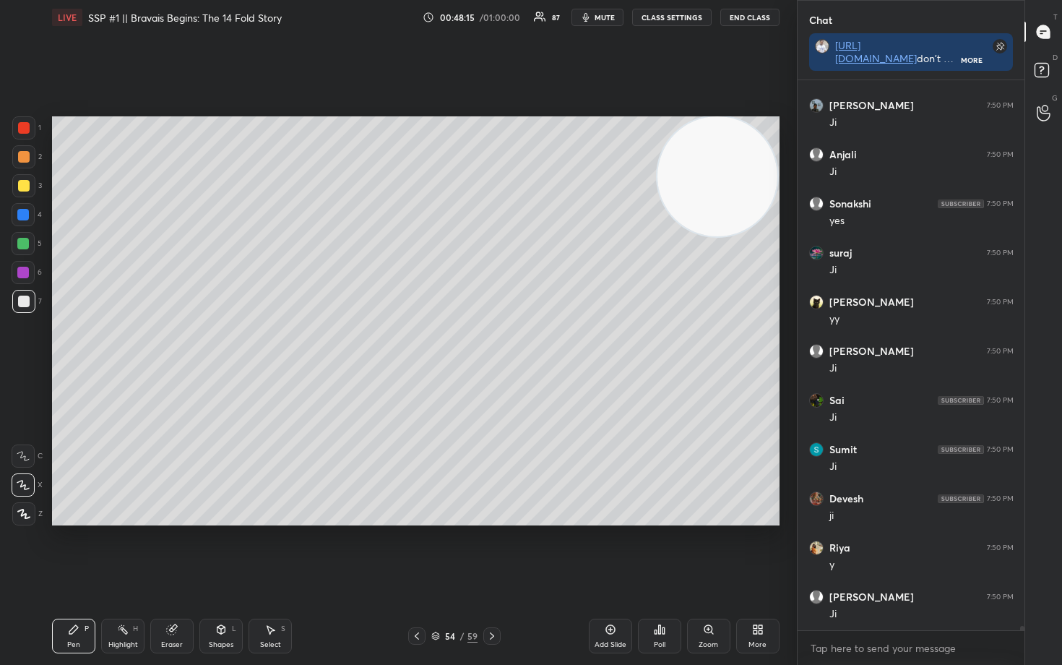
click at [607, 550] on div "Add Slide" at bounding box center [610, 635] width 43 height 35
drag, startPoint x: 26, startPoint y: 185, endPoint x: 38, endPoint y: 183, distance: 12.4
click at [25, 185] on div at bounding box center [24, 186] width 12 height 12
click at [23, 303] on div at bounding box center [24, 301] width 12 height 12
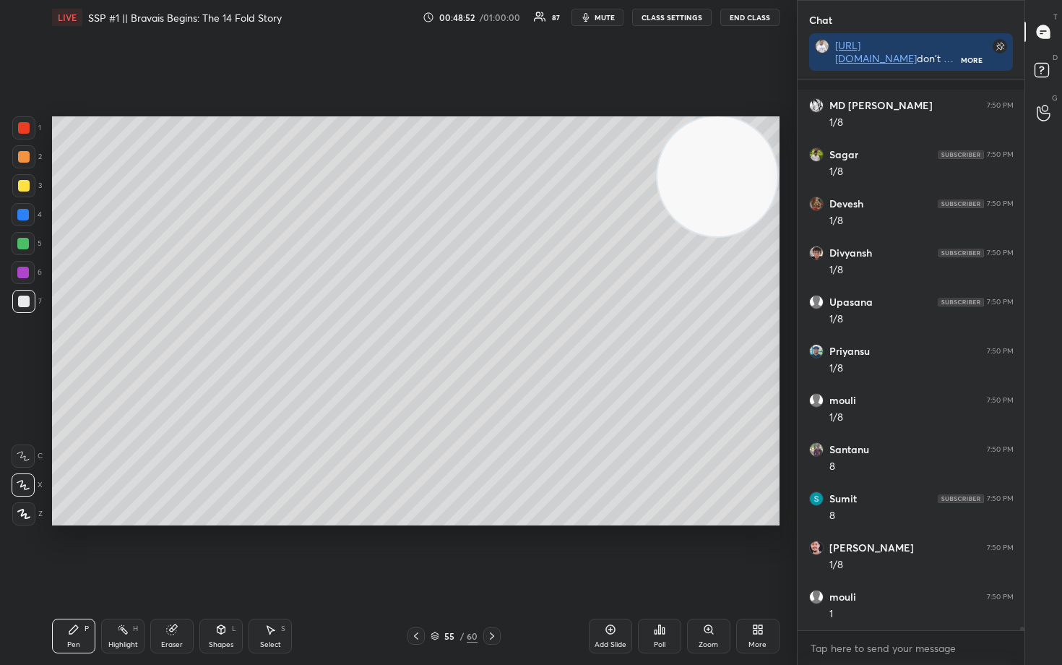
scroll to position [76284, 0]
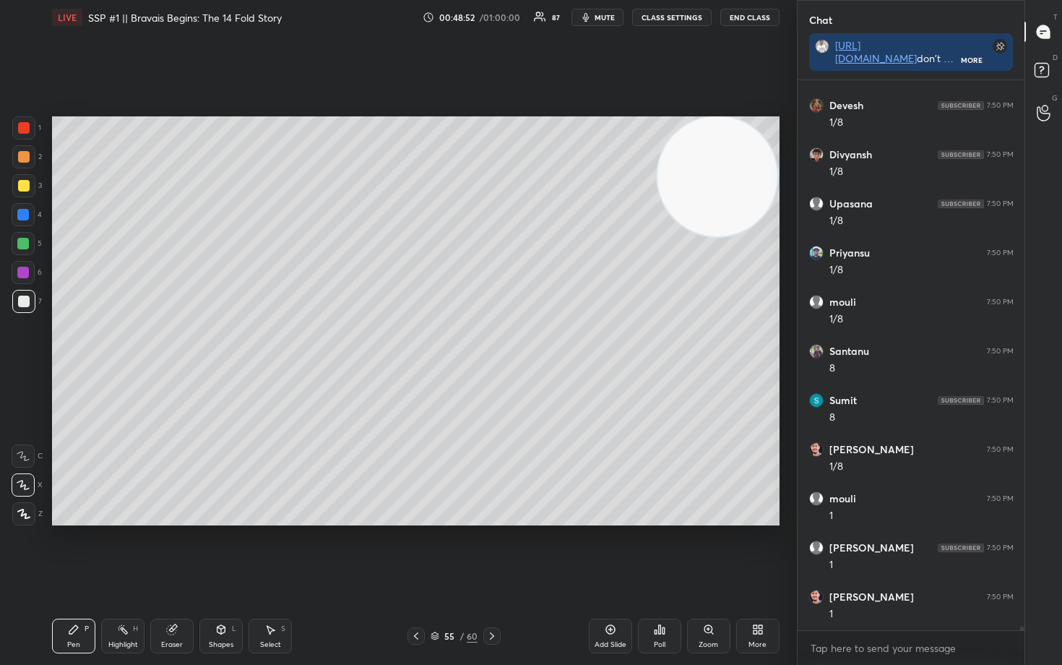
click at [25, 181] on div at bounding box center [24, 186] width 12 height 12
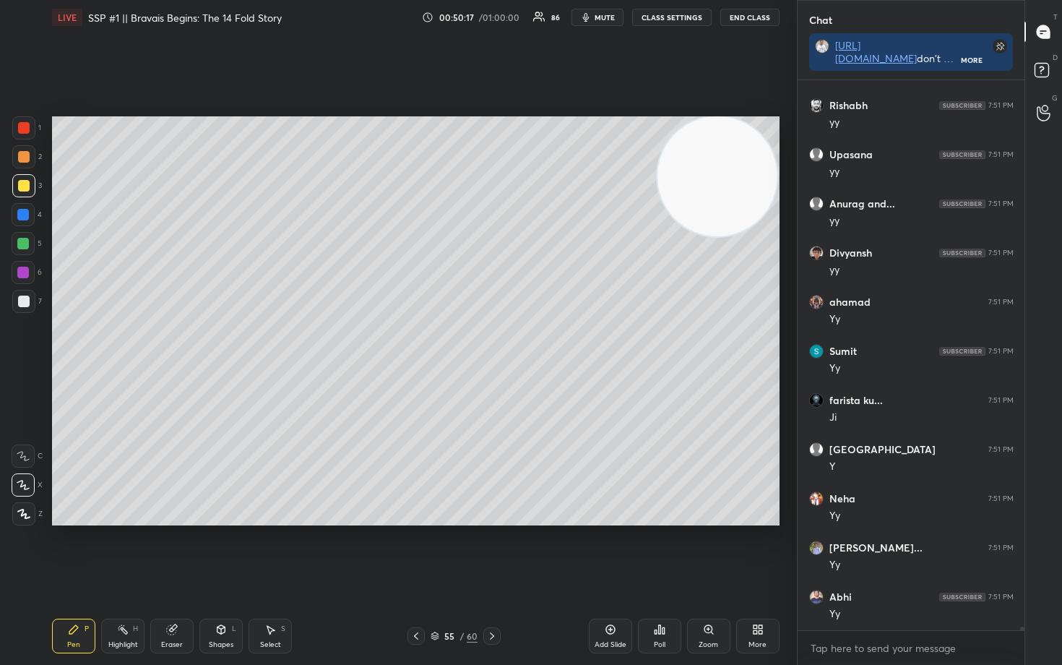
scroll to position [77856, 0]
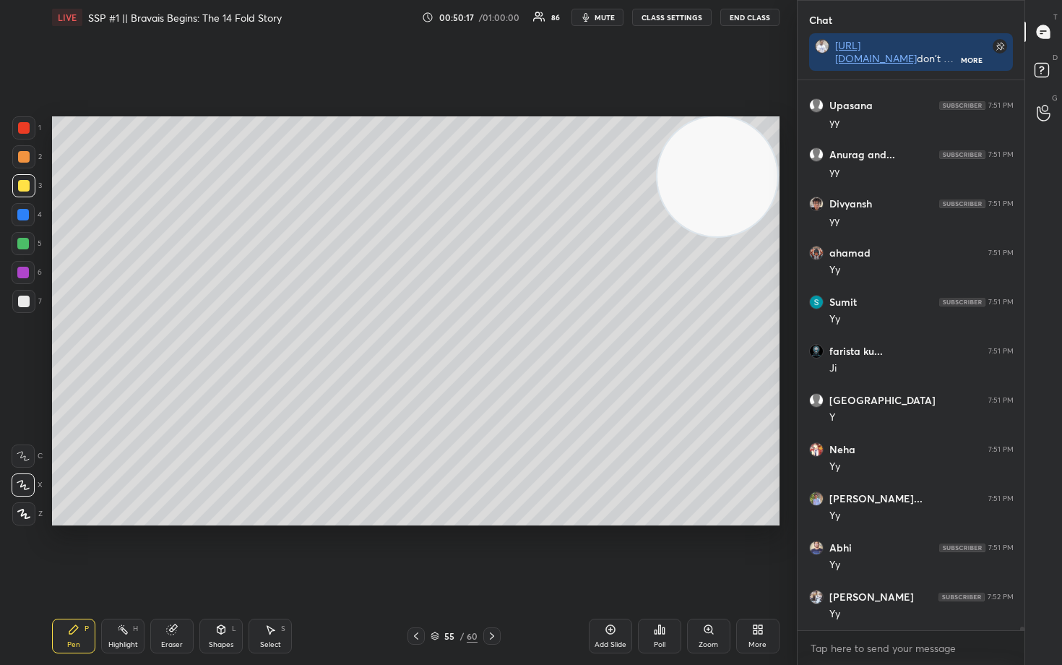
click at [20, 298] on div at bounding box center [24, 301] width 12 height 12
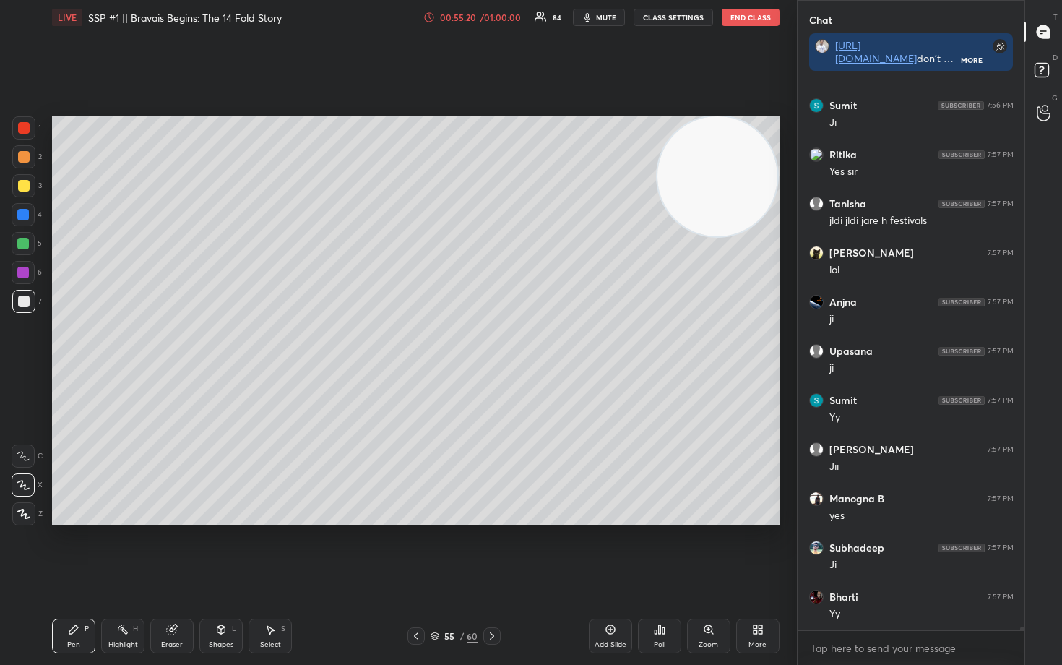
scroll to position [88803, 0]
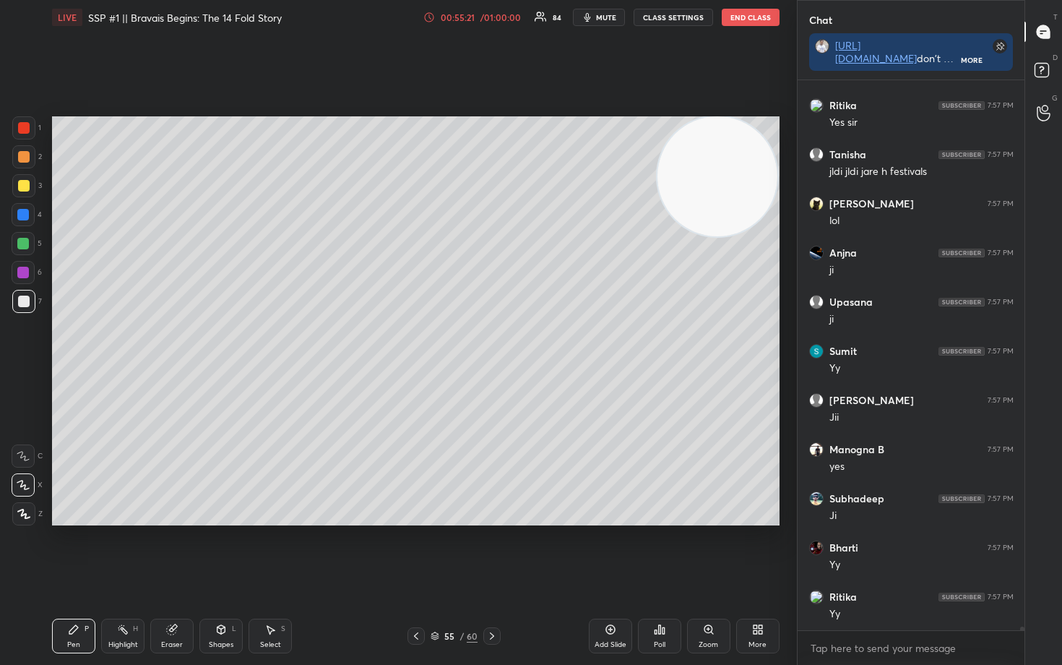
click at [606, 550] on icon at bounding box center [611, 629] width 12 height 12
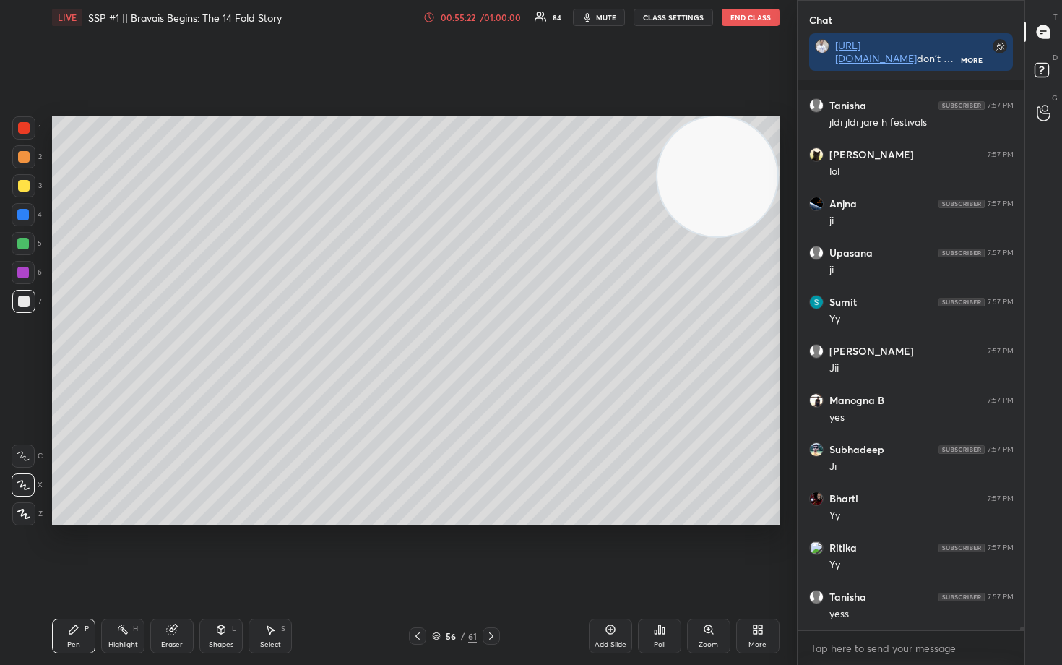
scroll to position [88950, 0]
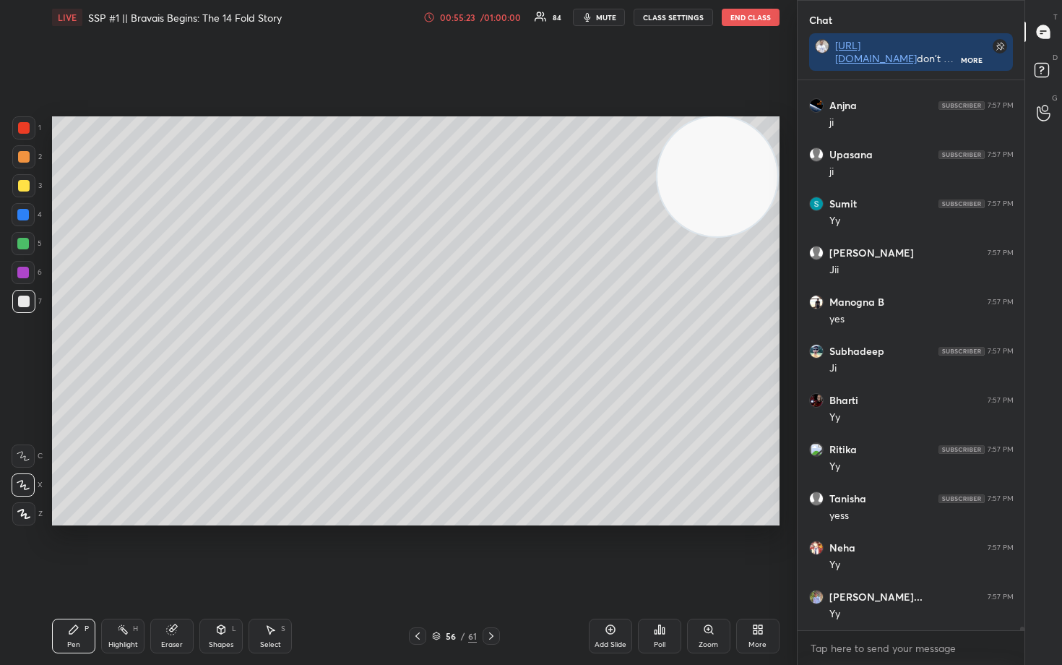
drag, startPoint x: 22, startPoint y: 184, endPoint x: 37, endPoint y: 182, distance: 14.6
click at [22, 185] on div at bounding box center [24, 186] width 12 height 12
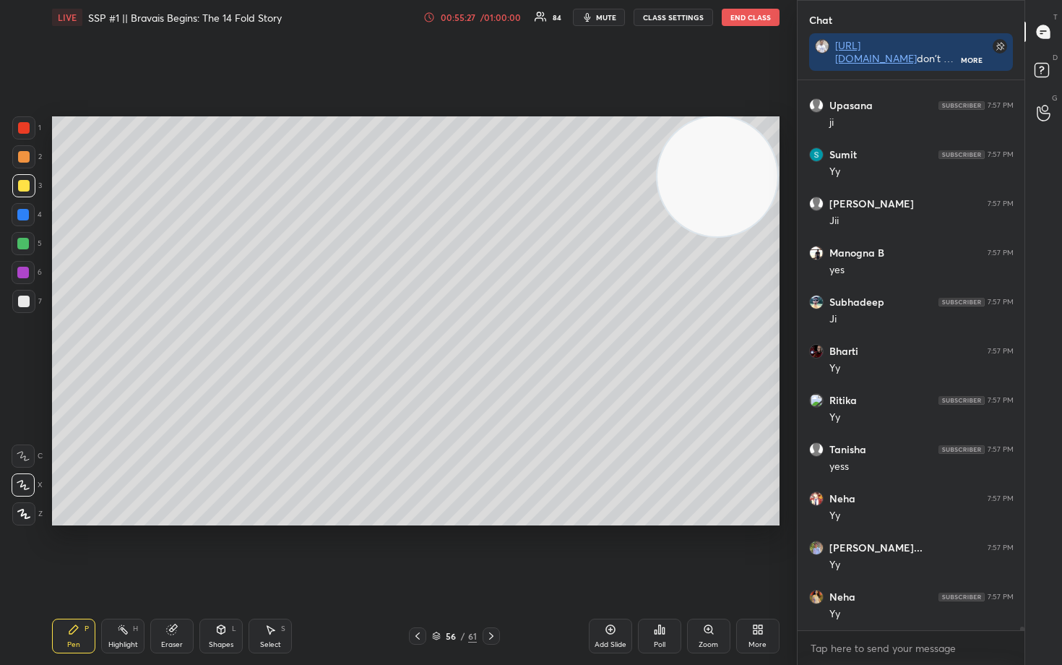
scroll to position [89049, 0]
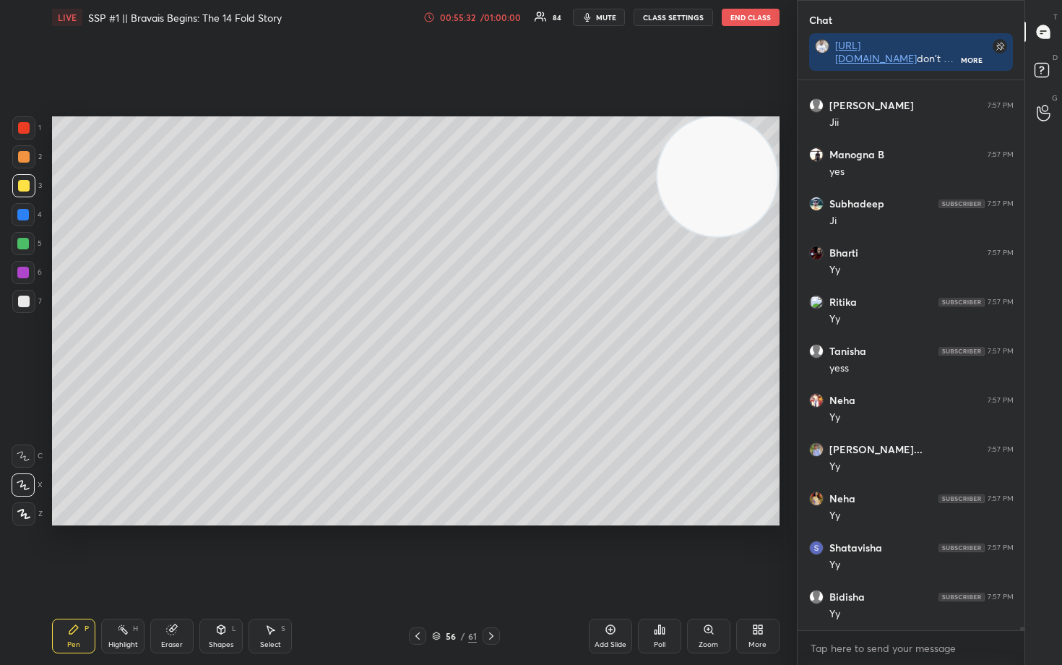
drag, startPoint x: 21, startPoint y: 302, endPoint x: 48, endPoint y: 292, distance: 29.3
click at [21, 302] on div at bounding box center [24, 301] width 12 height 12
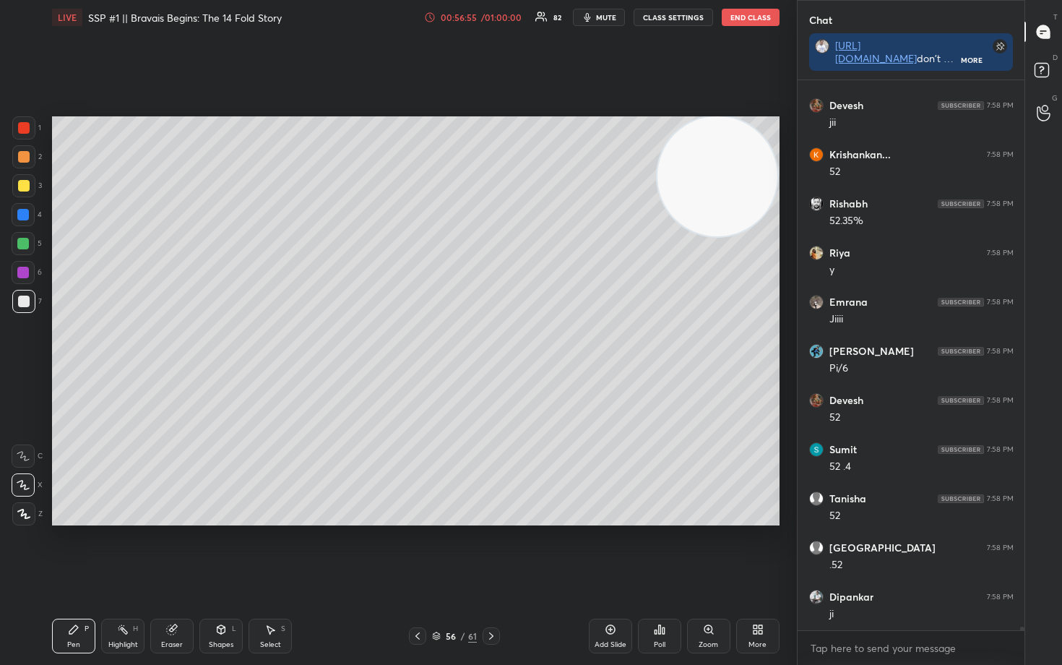
scroll to position [83909, 0]
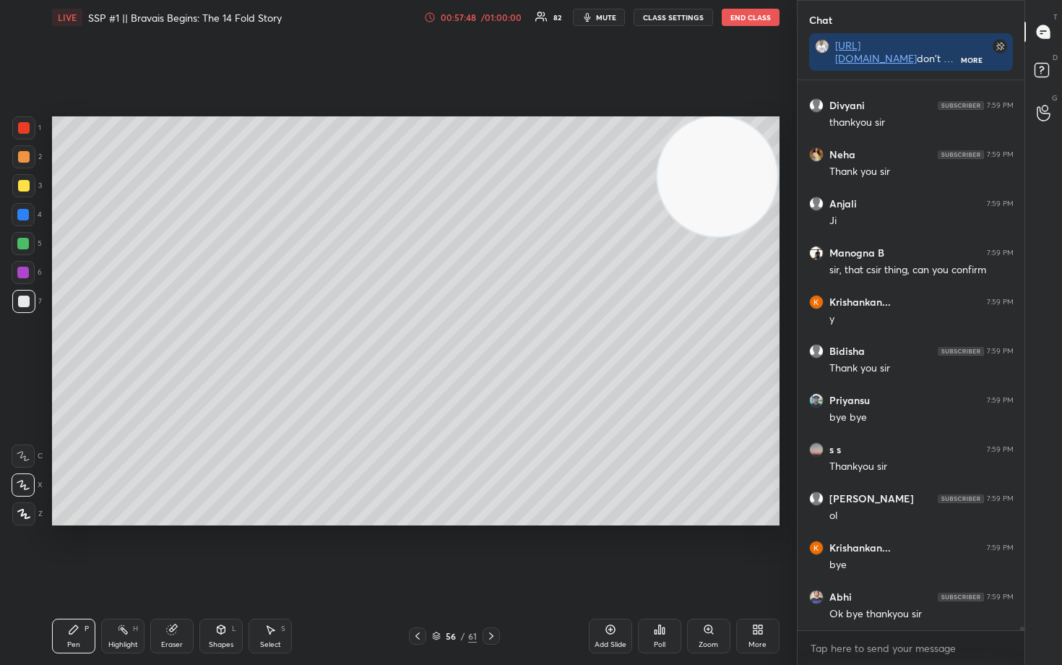
click at [738, 20] on button "End Class" at bounding box center [751, 17] width 58 height 17
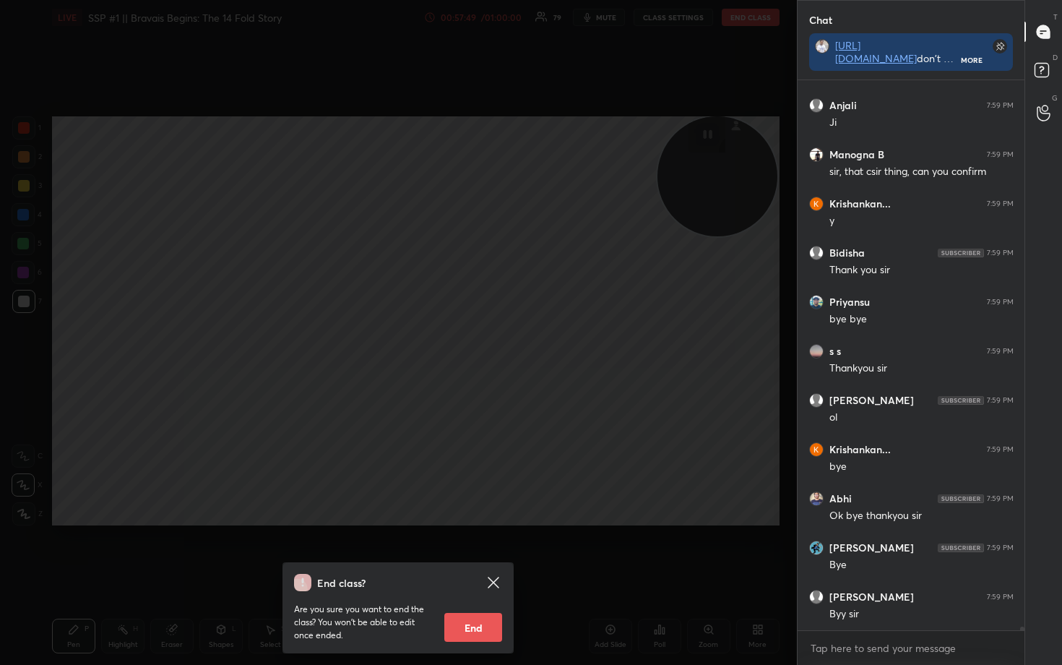
click at [618, 265] on div "End class? Are you sure you want to end the class? You won’t be able to edit on…" at bounding box center [398, 332] width 797 height 665
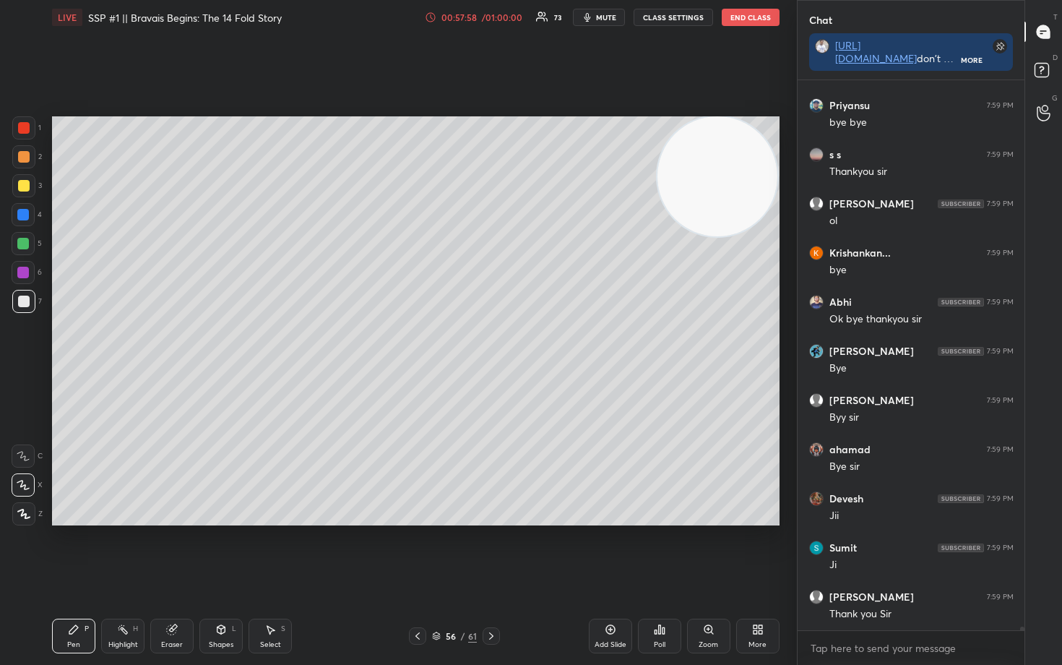
scroll to position [87348, 0]
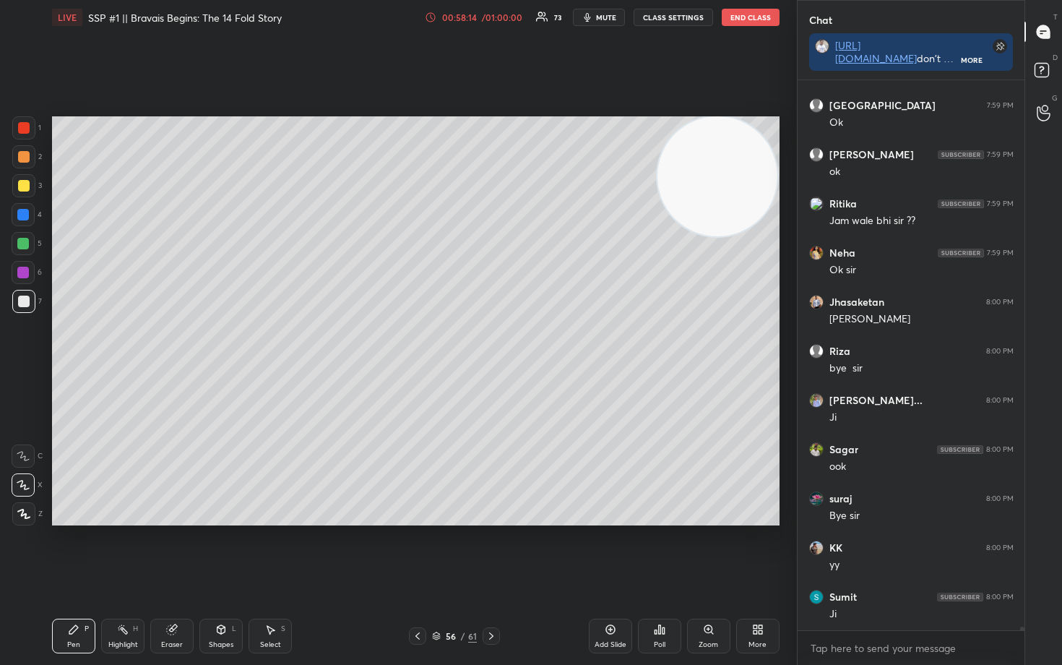
click at [743, 17] on button "End Class" at bounding box center [751, 17] width 58 height 17
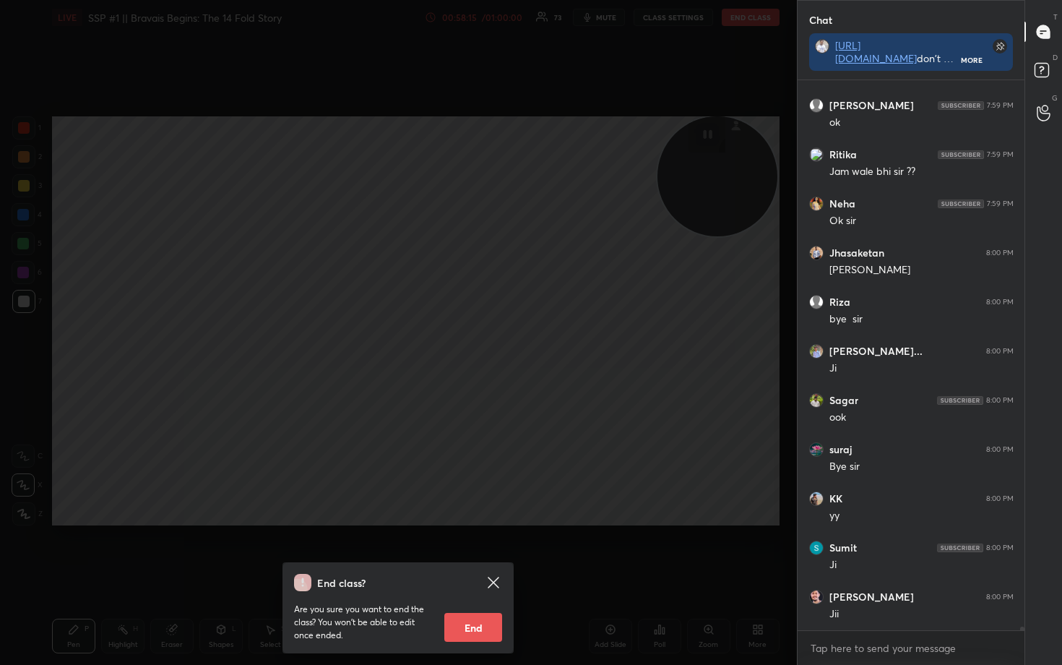
click at [481, 550] on button "End" at bounding box center [473, 627] width 58 height 29
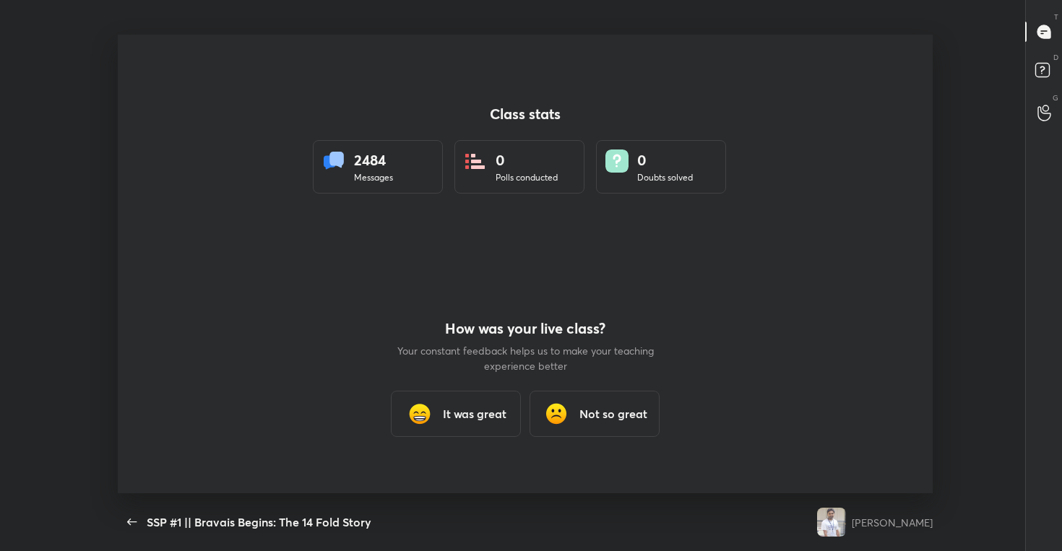
type textarea "x"
